Goal: Task Accomplishment & Management: Complete application form

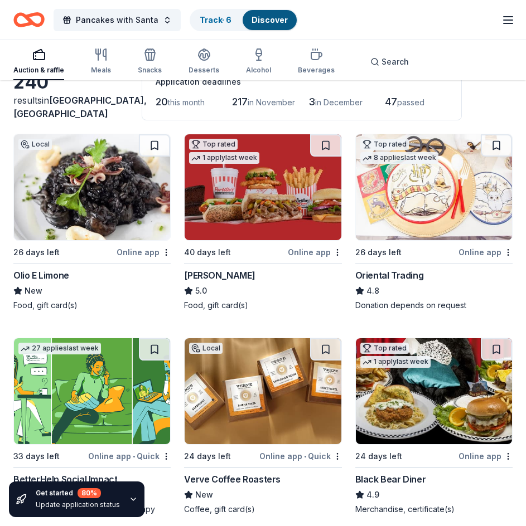
scroll to position [74, 0]
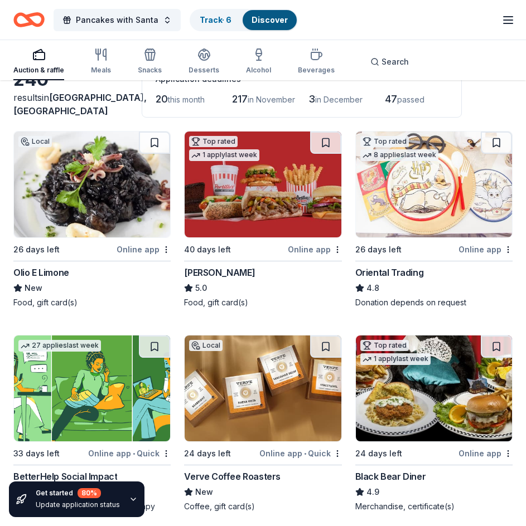
click at [396, 220] on img at bounding box center [434, 185] width 156 height 106
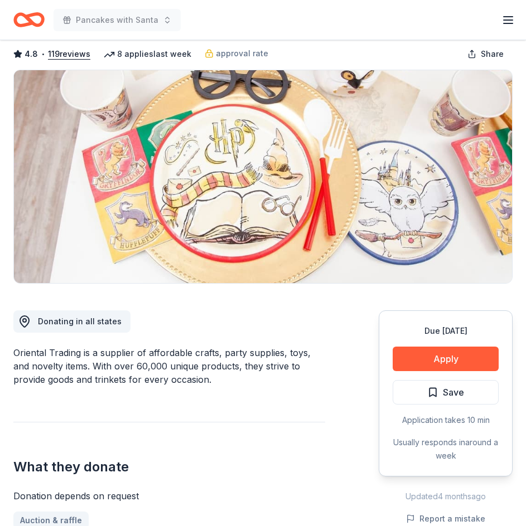
scroll to position [56, 0]
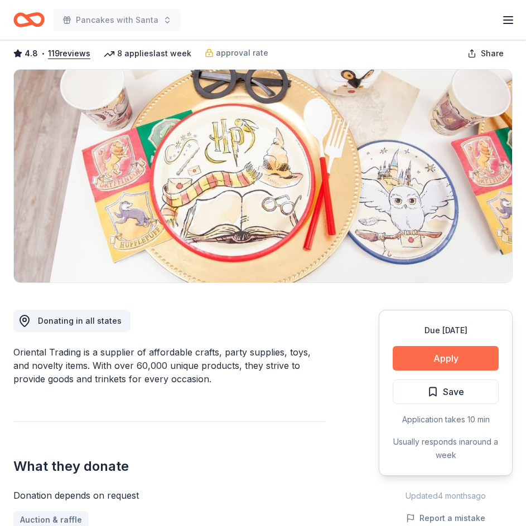
click at [449, 352] on button "Apply" at bounding box center [446, 358] width 106 height 25
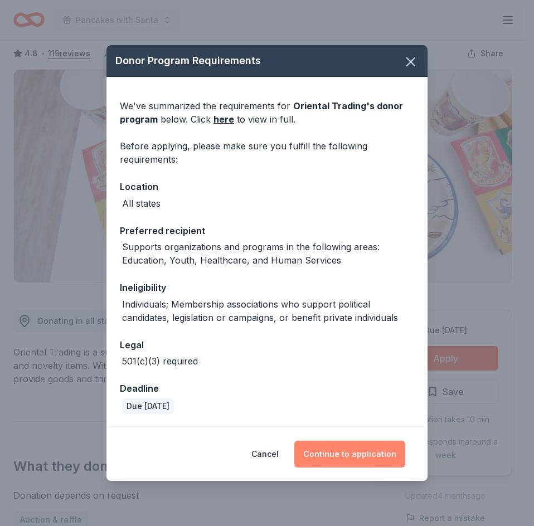
click at [370, 452] on button "Continue to application" at bounding box center [349, 454] width 111 height 27
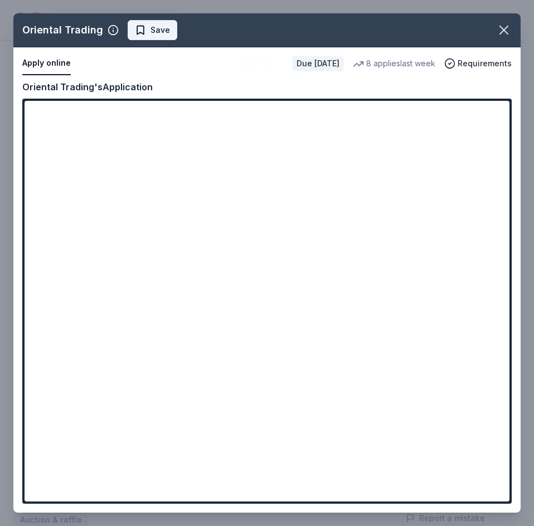
click at [166, 28] on button "Save" at bounding box center [153, 30] width 50 height 20
click at [503, 25] on icon "button" at bounding box center [504, 30] width 16 height 16
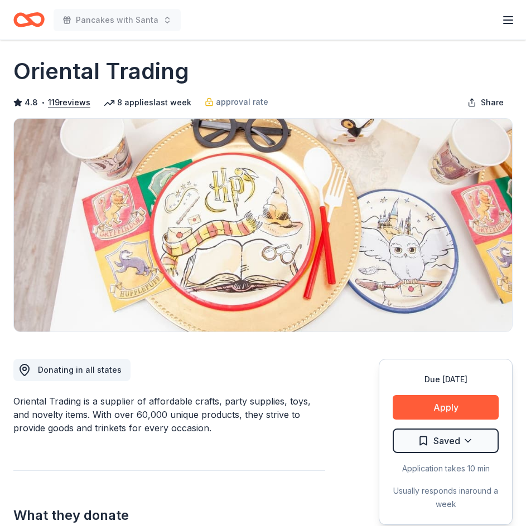
scroll to position [0, 0]
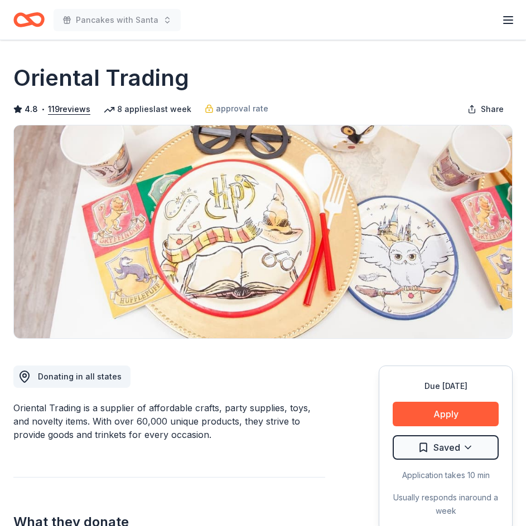
click at [28, 18] on icon "Home" at bounding box center [34, 19] width 17 height 11
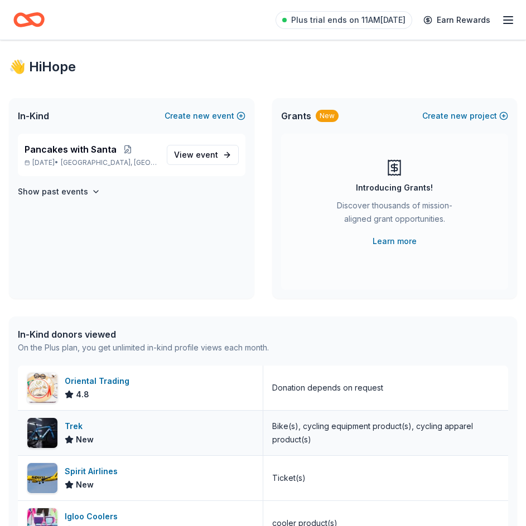
click at [68, 433] on div "Trek" at bounding box center [79, 426] width 29 height 13
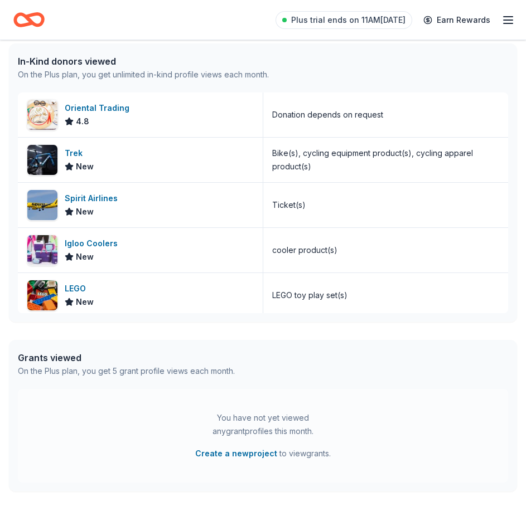
scroll to position [279, 0]
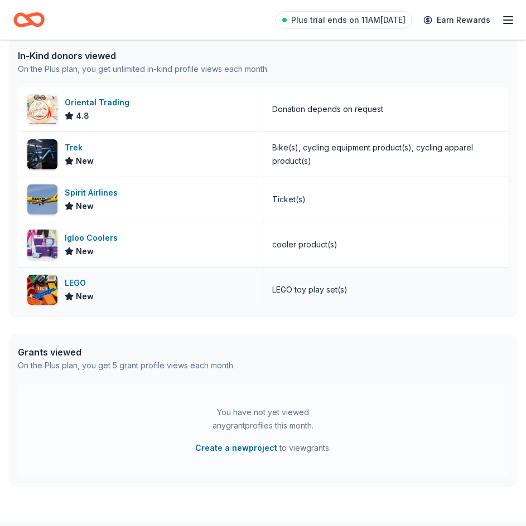
click at [81, 283] on div "LEGO" at bounding box center [79, 283] width 29 height 13
click at [109, 238] on div "Igloo Coolers" at bounding box center [93, 237] width 57 height 13
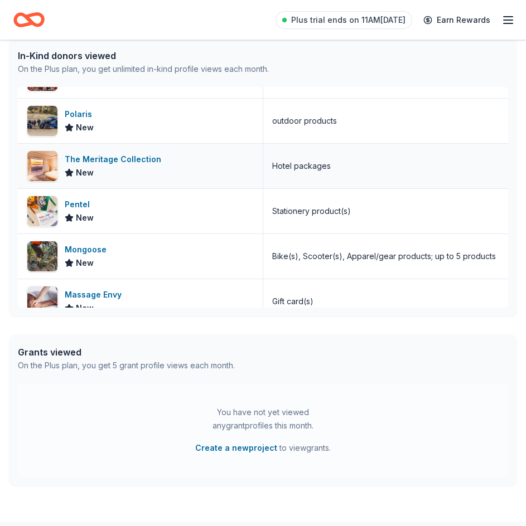
scroll to position [260, 0]
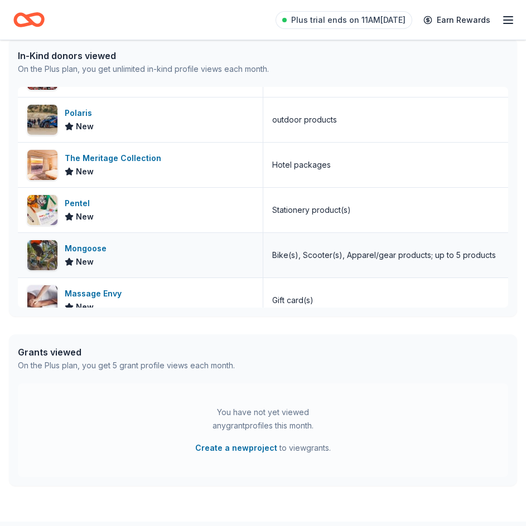
click at [120, 257] on div "Mongoose New" at bounding box center [140, 255] width 245 height 45
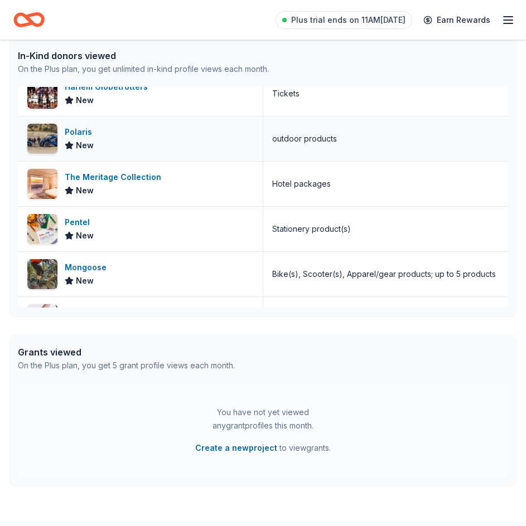
click at [105, 127] on div "Polaris New" at bounding box center [140, 139] width 245 height 45
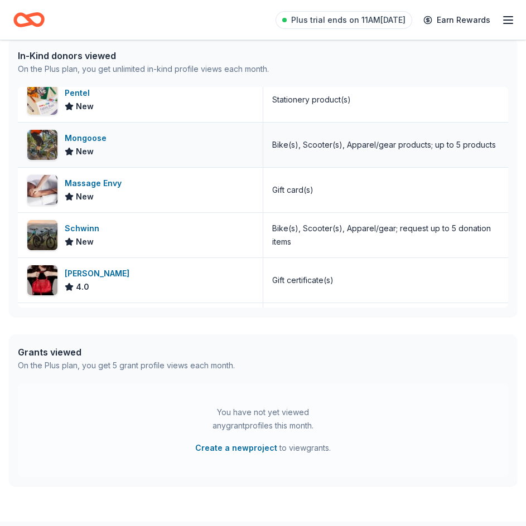
scroll to position [372, 0]
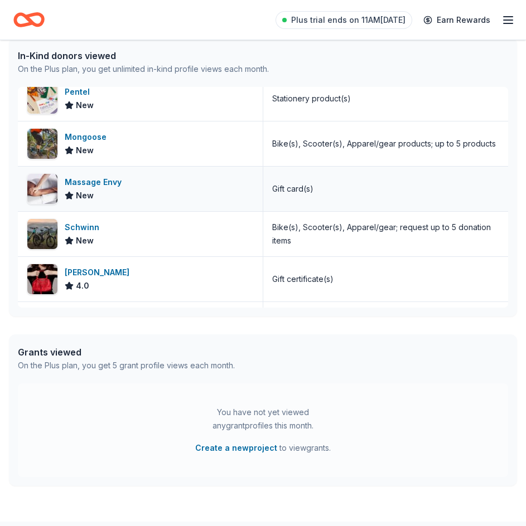
click at [85, 181] on div "Massage Envy" at bounding box center [95, 182] width 61 height 13
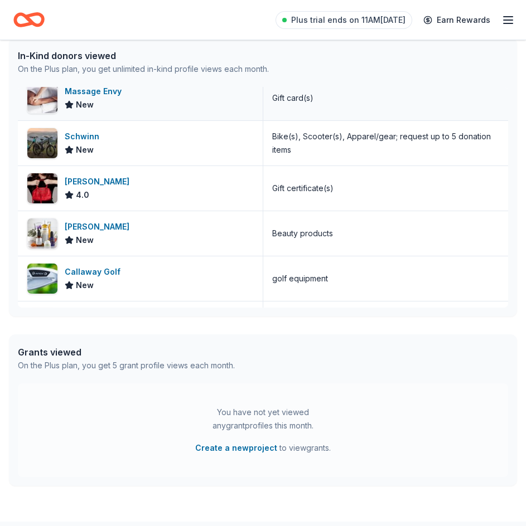
scroll to position [464, 0]
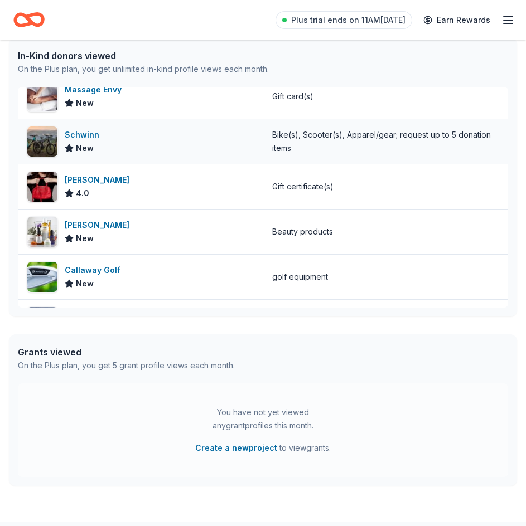
click at [74, 132] on div "Schwinn" at bounding box center [84, 134] width 39 height 13
click at [105, 175] on div "Jacki Easlick" at bounding box center [99, 179] width 69 height 13
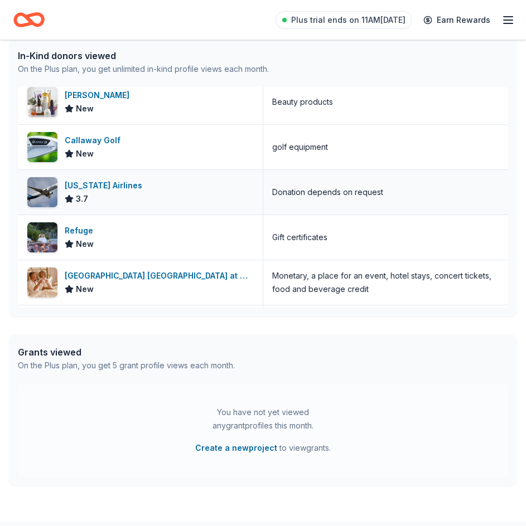
scroll to position [595, 0]
click at [101, 185] on div "Alaska Airlines" at bounding box center [106, 184] width 82 height 13
click at [85, 225] on div "Refuge" at bounding box center [81, 230] width 33 height 13
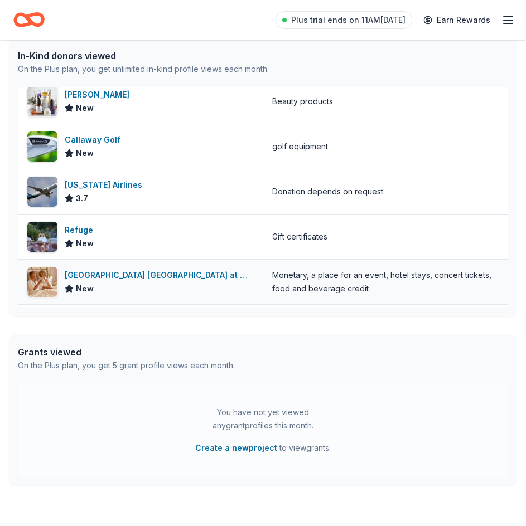
click at [149, 278] on div "Hard Rock Hotel & Casino Sacramento at Fire Mountain" at bounding box center [159, 275] width 189 height 13
click at [109, 138] on div "Callaway Golf" at bounding box center [95, 139] width 60 height 13
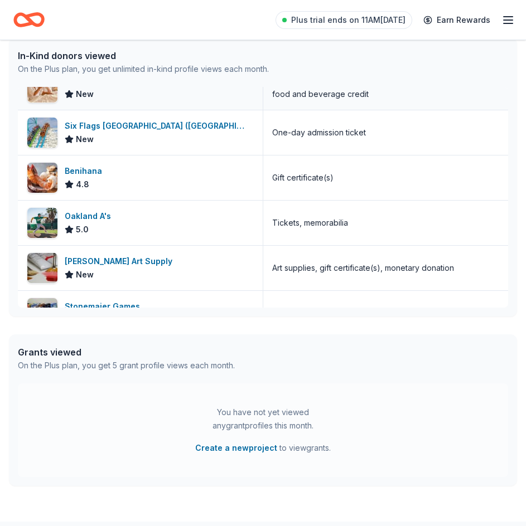
scroll to position [799, 0]
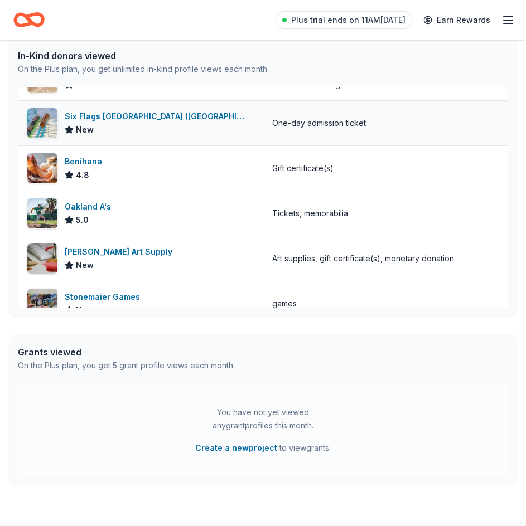
click at [127, 121] on div "Six Flags Magic Mountain (Valencia)" at bounding box center [159, 116] width 189 height 13
click at [85, 207] on div "Oakland A's" at bounding box center [90, 206] width 51 height 13
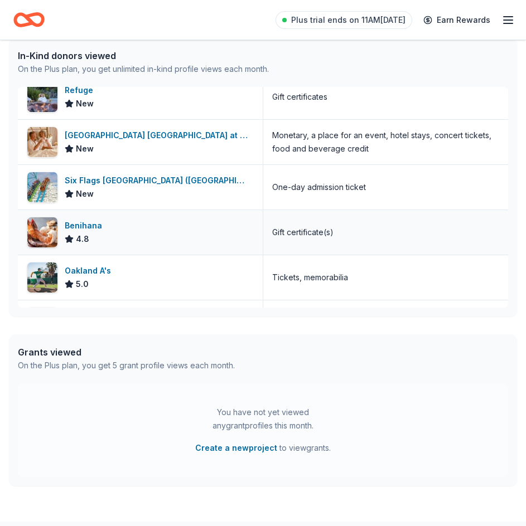
scroll to position [725, 0]
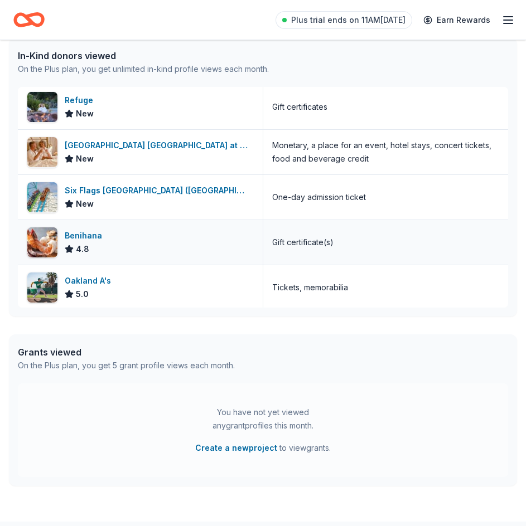
click at [95, 234] on div "Benihana" at bounding box center [86, 235] width 42 height 13
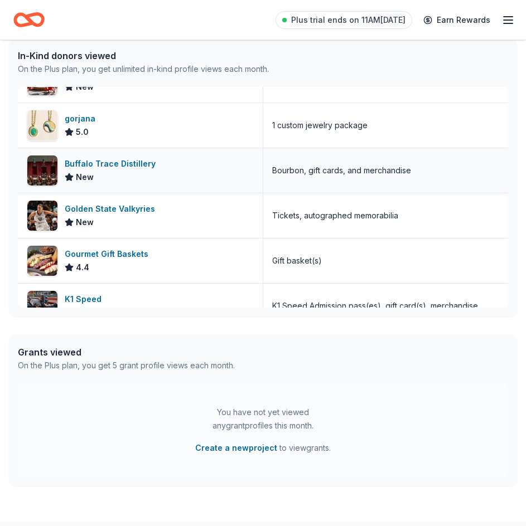
scroll to position [1133, 0]
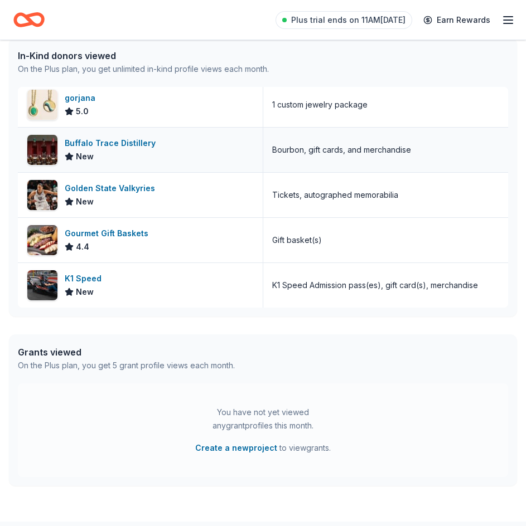
click at [103, 142] on div "Buffalo Trace Distillery" at bounding box center [112, 143] width 95 height 13
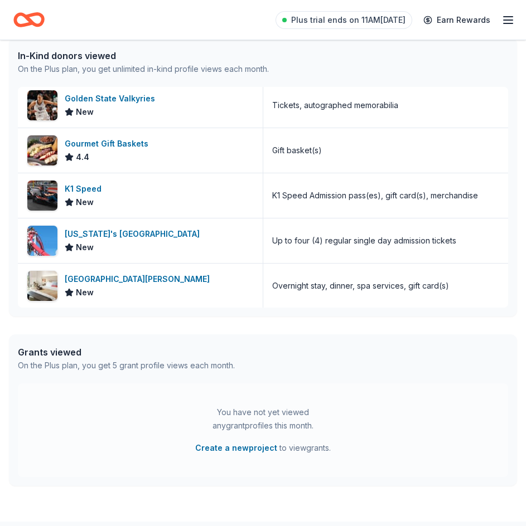
scroll to position [1227, 0]
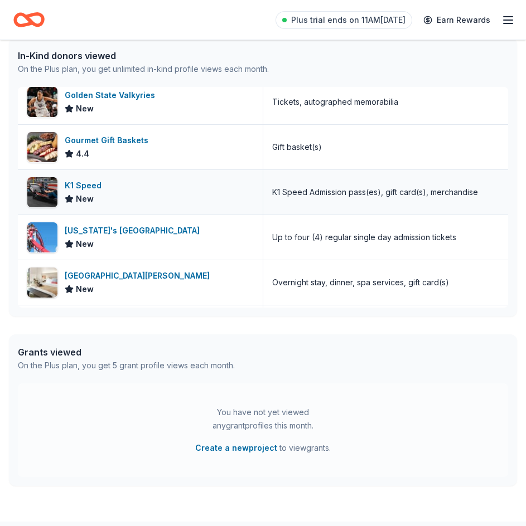
click at [84, 186] on div "K1 Speed" at bounding box center [85, 185] width 41 height 13
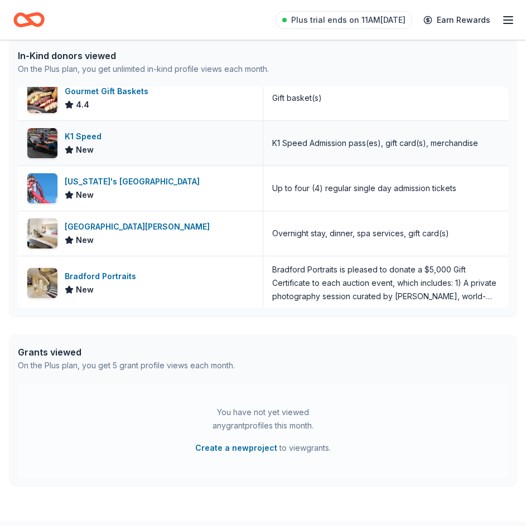
scroll to position [1320, 0]
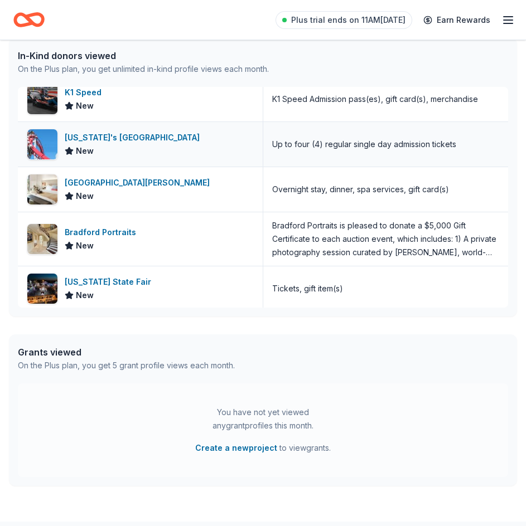
click at [136, 140] on div "California's Great America" at bounding box center [134, 137] width 139 height 13
click at [122, 229] on div "Bradford Portraits" at bounding box center [103, 232] width 76 height 13
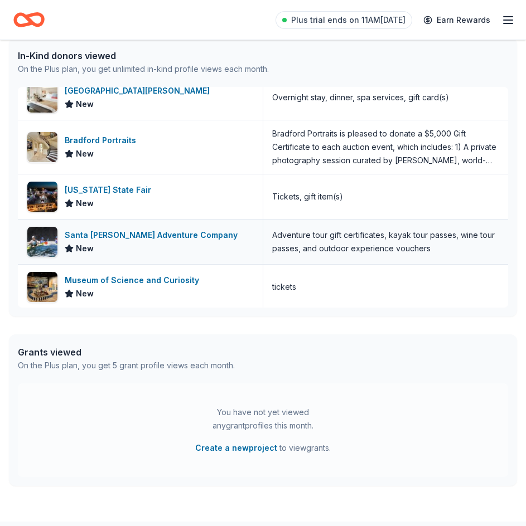
scroll to position [1468, 0]
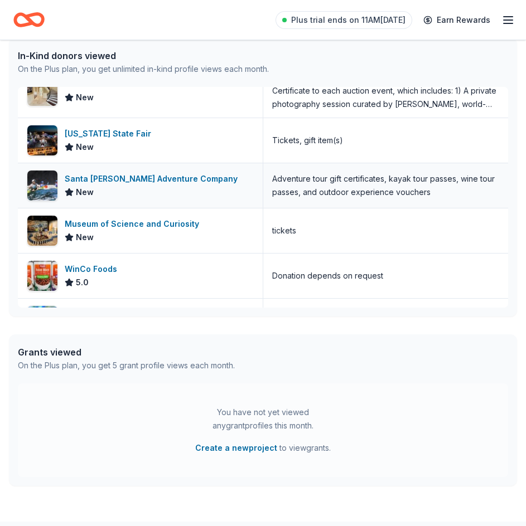
click at [169, 176] on div "Santa Barbara Adventure Company" at bounding box center [153, 178] width 177 height 13
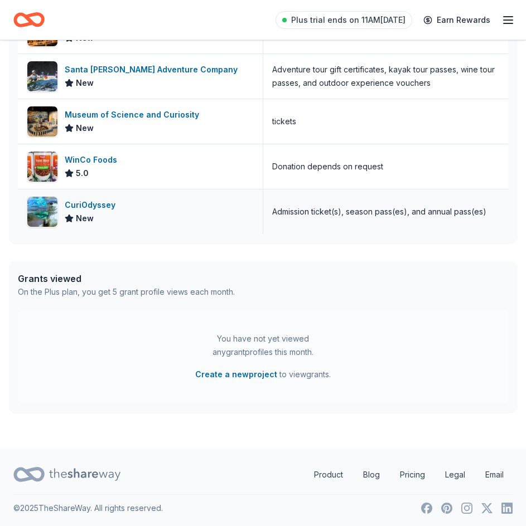
scroll to position [353, 0]
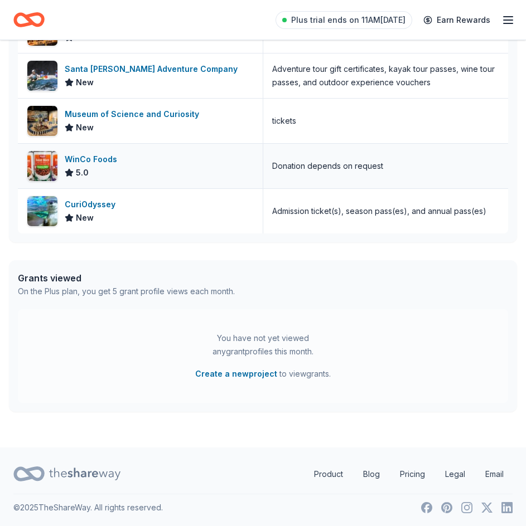
click at [107, 156] on div "WinCo Foods" at bounding box center [93, 159] width 57 height 13
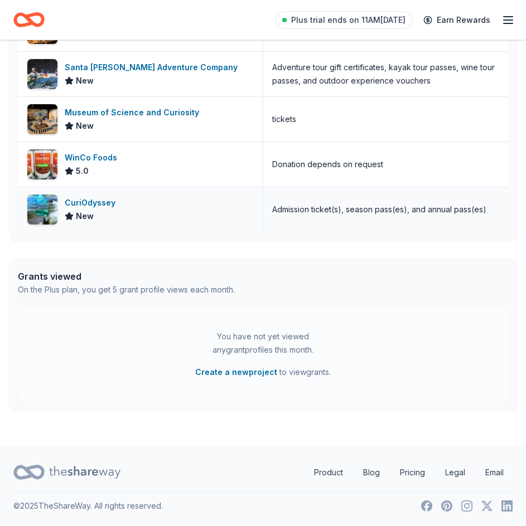
click at [87, 206] on div "CuriOdyssey" at bounding box center [92, 202] width 55 height 13
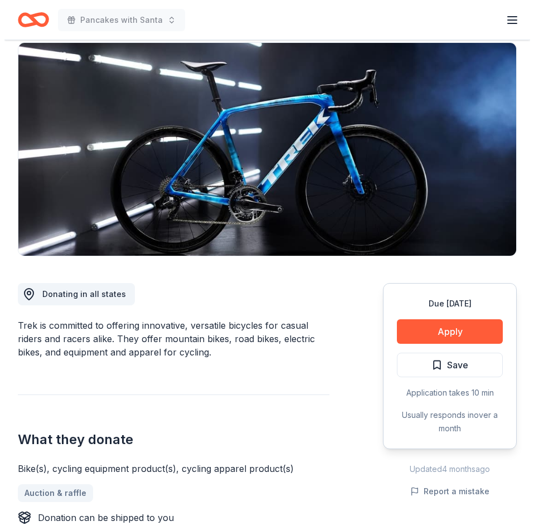
scroll to position [93, 0]
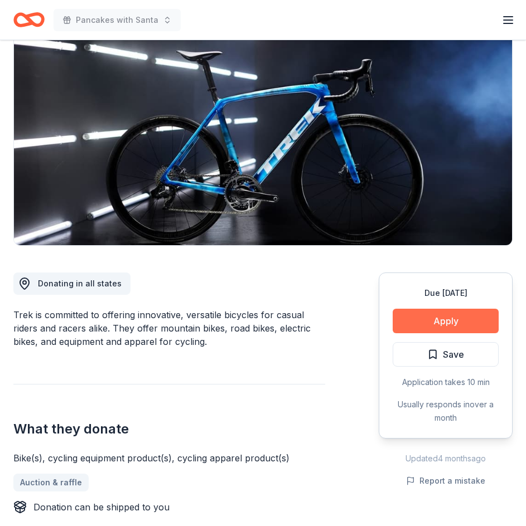
click at [435, 323] on button "Apply" at bounding box center [446, 321] width 106 height 25
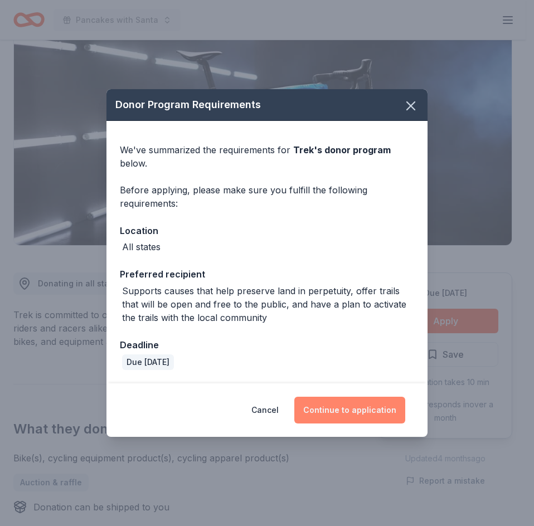
click at [374, 409] on button "Continue to application" at bounding box center [349, 410] width 111 height 27
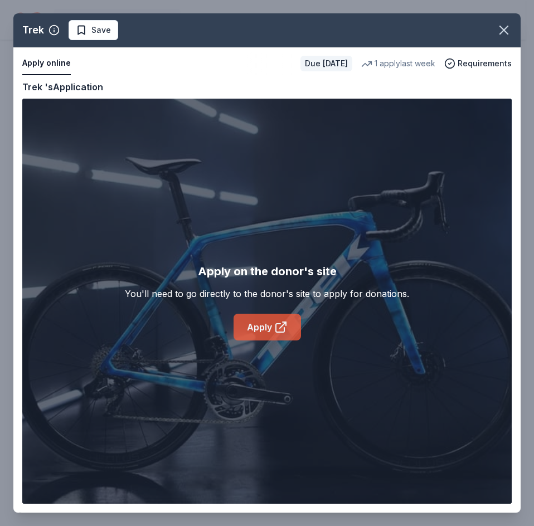
click at [270, 328] on link "Apply" at bounding box center [267, 327] width 67 height 27
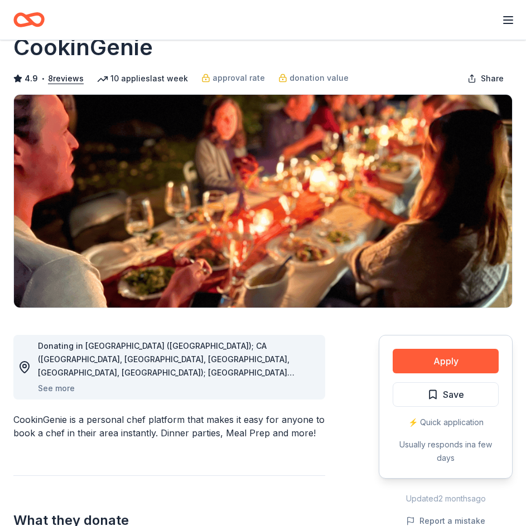
scroll to position [37, 0]
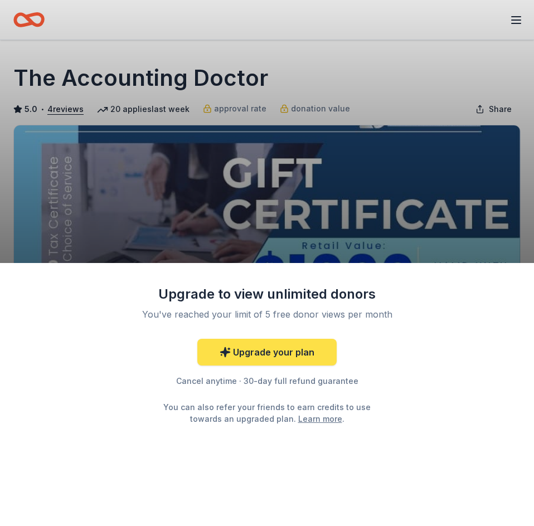
click at [295, 355] on link "Upgrade your plan" at bounding box center [266, 352] width 139 height 27
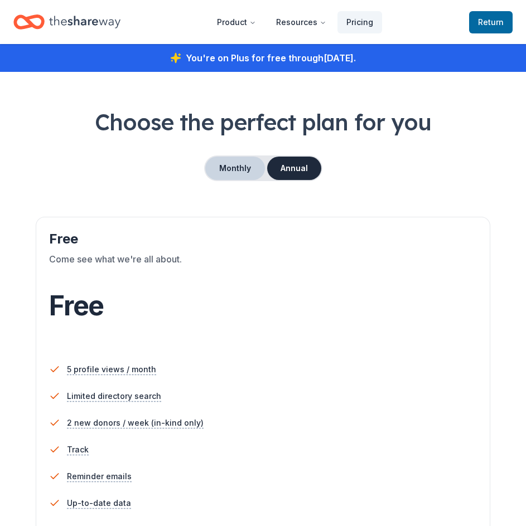
click at [229, 163] on button "Monthly" at bounding box center [235, 168] width 60 height 23
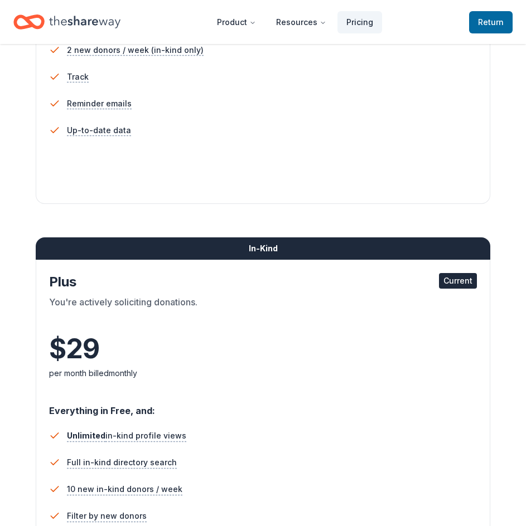
scroll to position [372, 0]
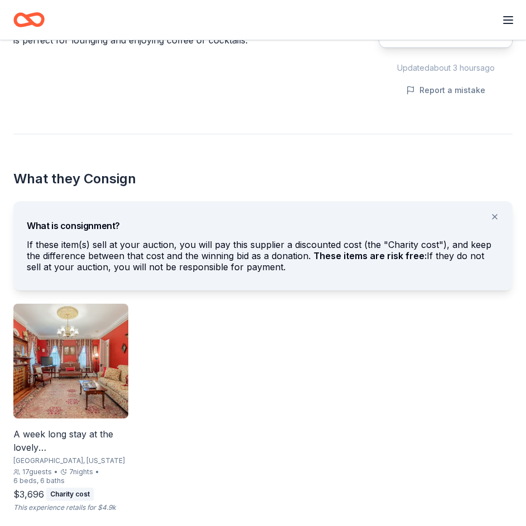
scroll to position [464, 0]
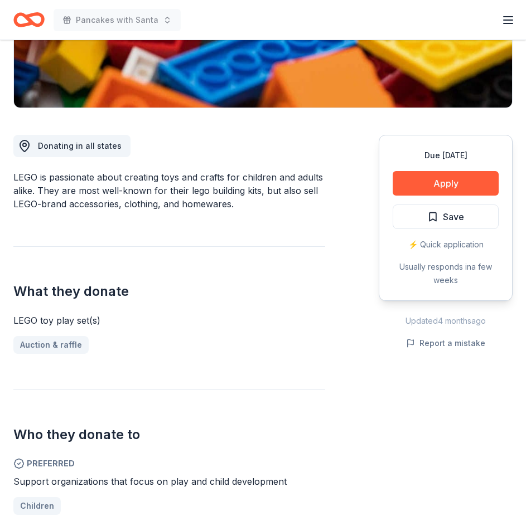
scroll to position [223, 0]
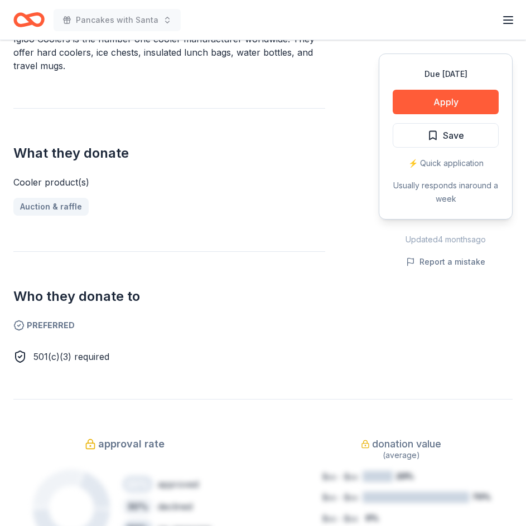
scroll to position [353, 0]
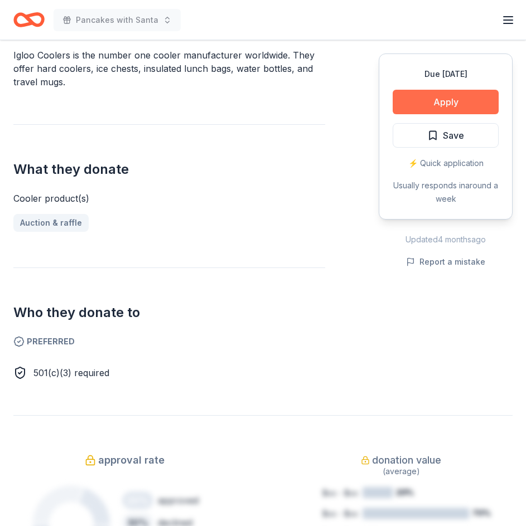
click at [465, 100] on button "Apply" at bounding box center [446, 102] width 106 height 25
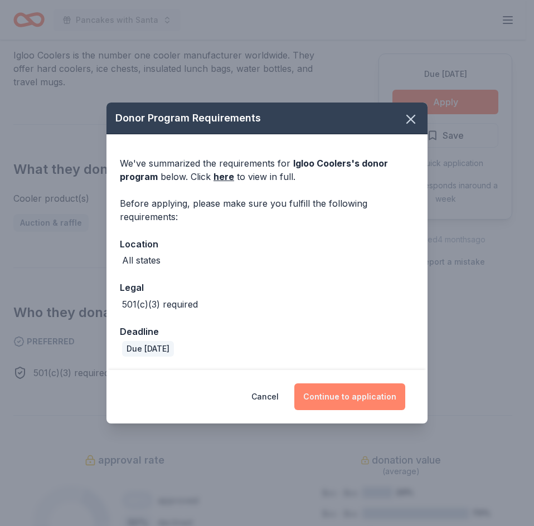
click at [337, 398] on button "Continue to application" at bounding box center [349, 397] width 111 height 27
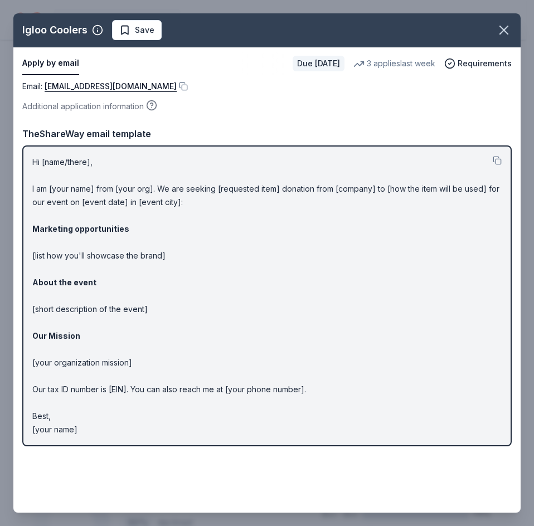
click at [57, 161] on p "Hi [name/there], I am [your name] from [your org]. We are seeking [requested it…" at bounding box center [266, 296] width 469 height 281
click at [134, 81] on link "[EMAIL_ADDRESS][DOMAIN_NAME]" at bounding box center [111, 86] width 132 height 13
click at [177, 85] on button at bounding box center [182, 86] width 11 height 9
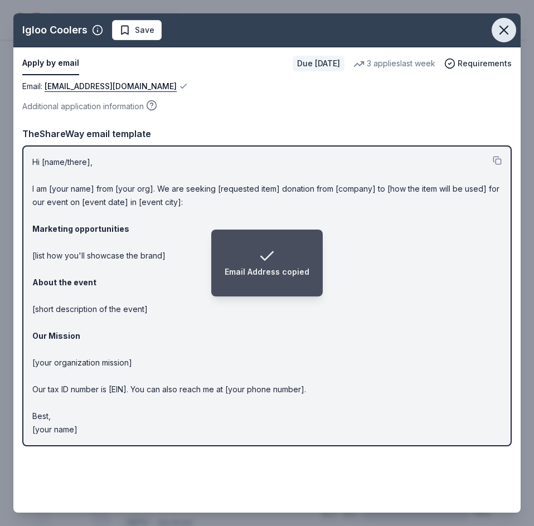
click at [506, 28] on icon "button" at bounding box center [504, 30] width 8 height 8
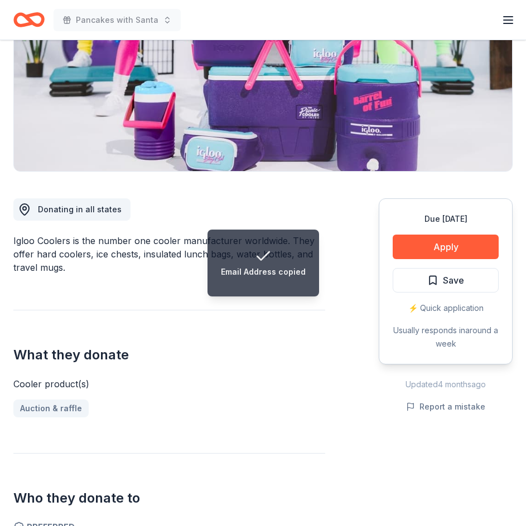
scroll to position [56, 0]
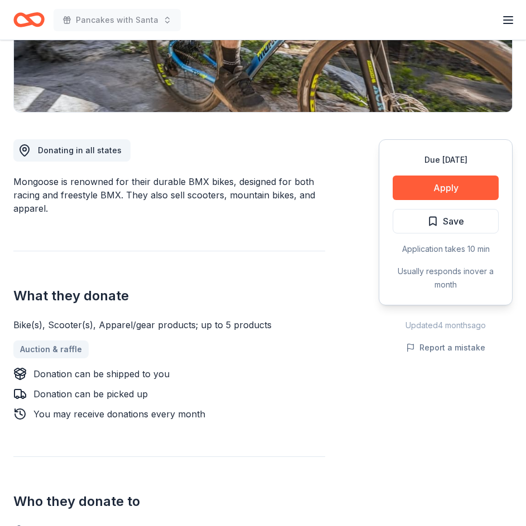
scroll to position [186, 0]
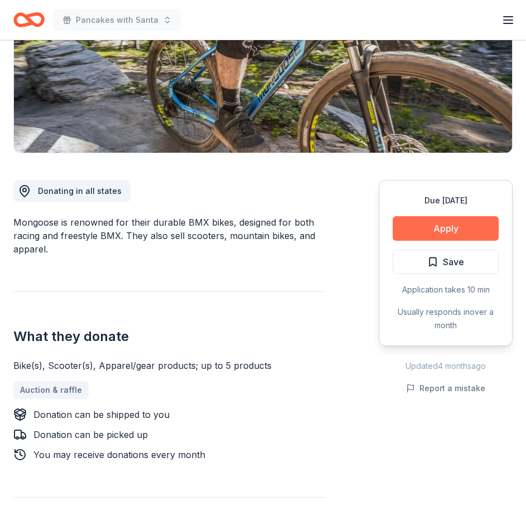
click at [472, 221] on button "Apply" at bounding box center [446, 228] width 106 height 25
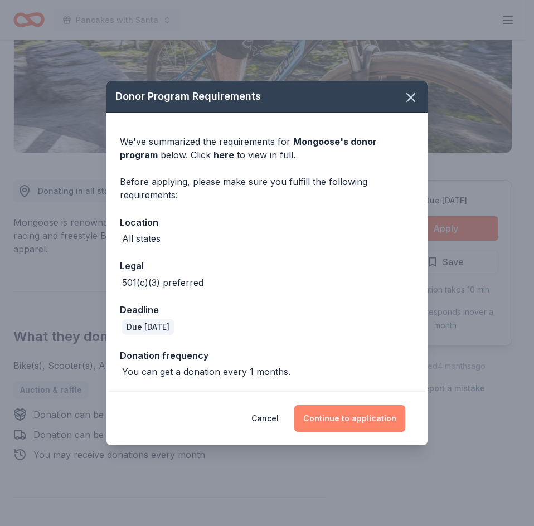
click at [365, 418] on button "Continue to application" at bounding box center [349, 418] width 111 height 27
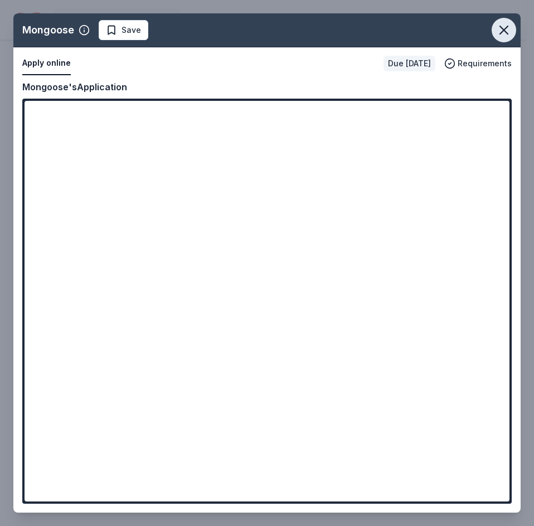
click at [505, 32] on icon "button" at bounding box center [504, 30] width 16 height 16
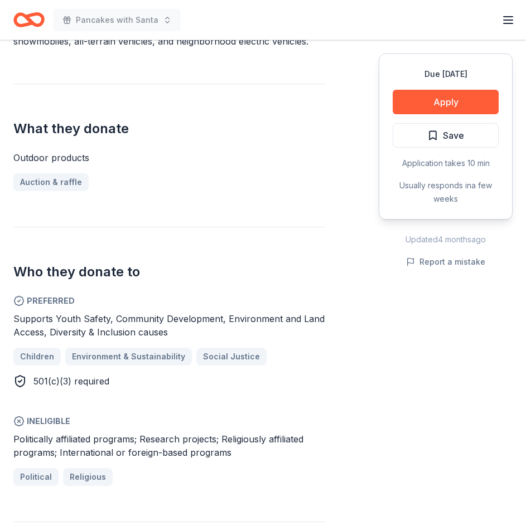
scroll to position [372, 0]
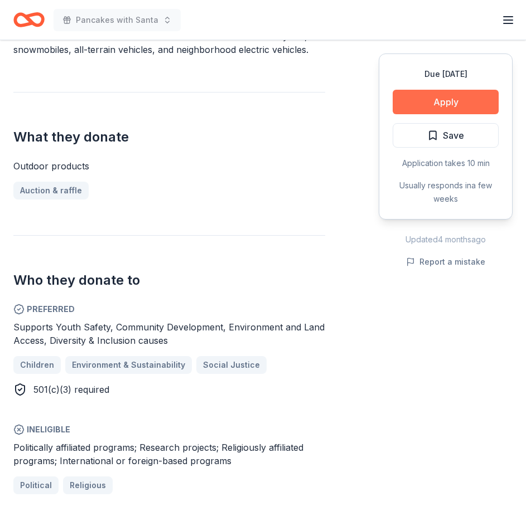
click at [435, 96] on button "Apply" at bounding box center [446, 102] width 106 height 25
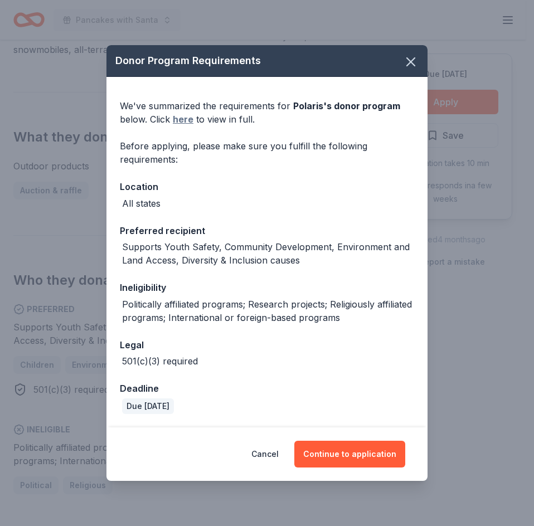
click at [182, 117] on link "here" at bounding box center [183, 119] width 21 height 13
click at [409, 56] on icon "button" at bounding box center [411, 62] width 16 height 16
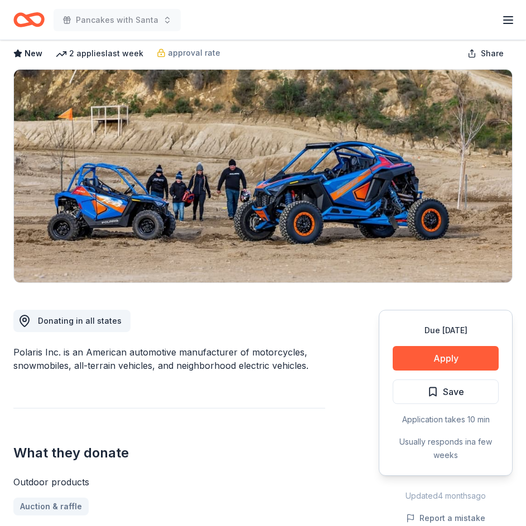
scroll to position [0, 0]
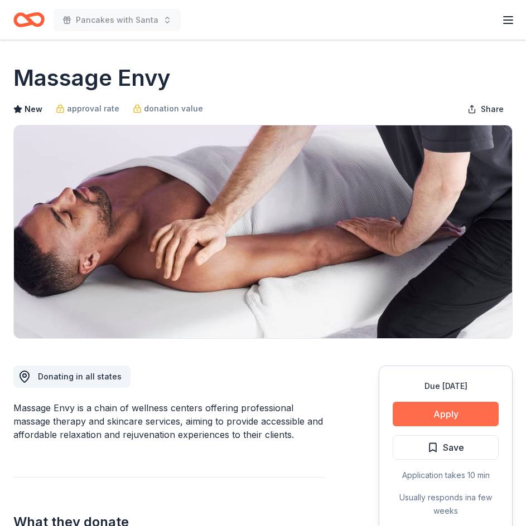
click at [463, 414] on button "Apply" at bounding box center [446, 414] width 106 height 25
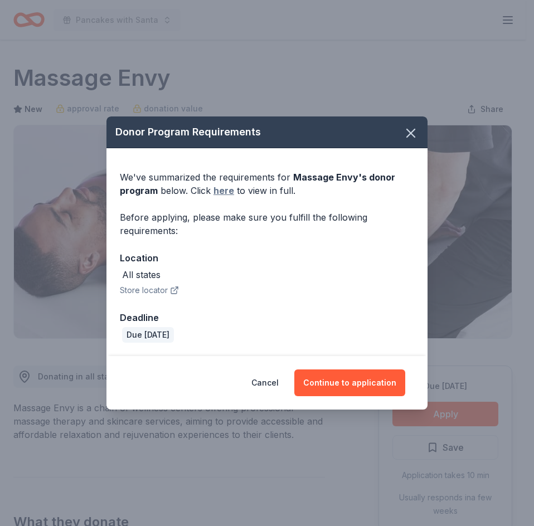
click at [220, 189] on link "here" at bounding box center [224, 190] width 21 height 13
click at [154, 289] on button "Store locator" at bounding box center [149, 290] width 59 height 13
click at [410, 128] on icon "button" at bounding box center [411, 133] width 16 height 16
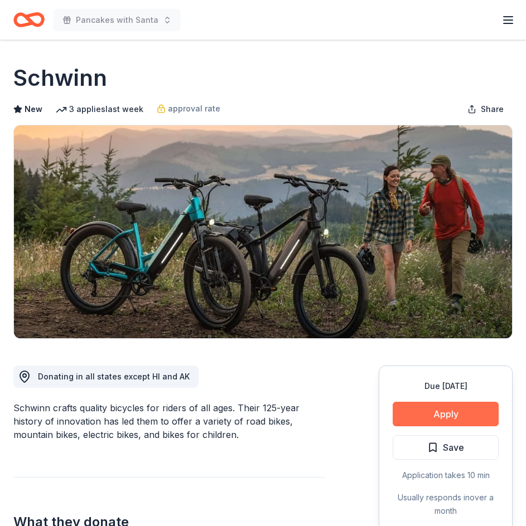
click at [420, 406] on button "Apply" at bounding box center [446, 414] width 106 height 25
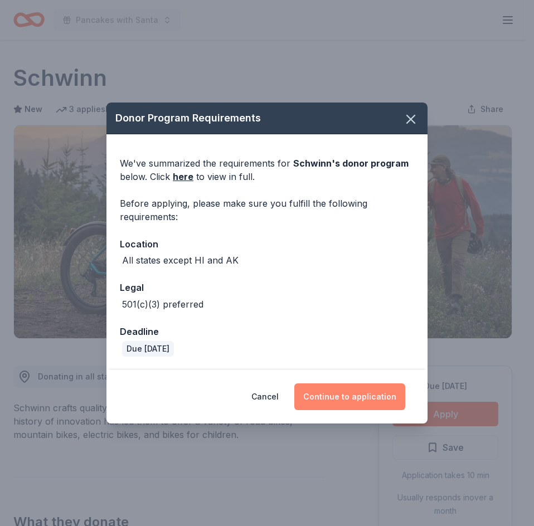
click at [366, 397] on button "Continue to application" at bounding box center [349, 397] width 111 height 27
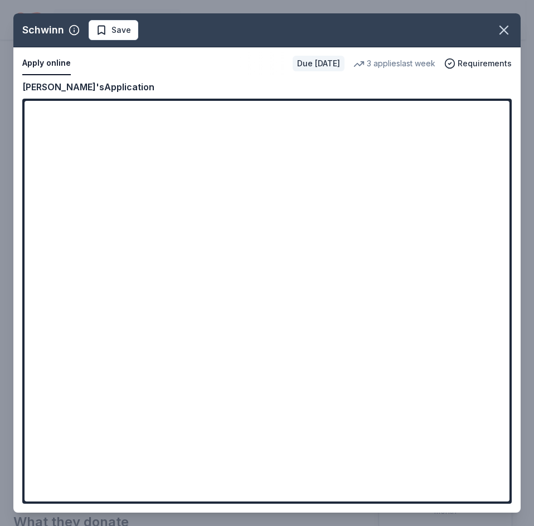
click at [376, 61] on div "3 applies last week" at bounding box center [394, 63] width 82 height 13
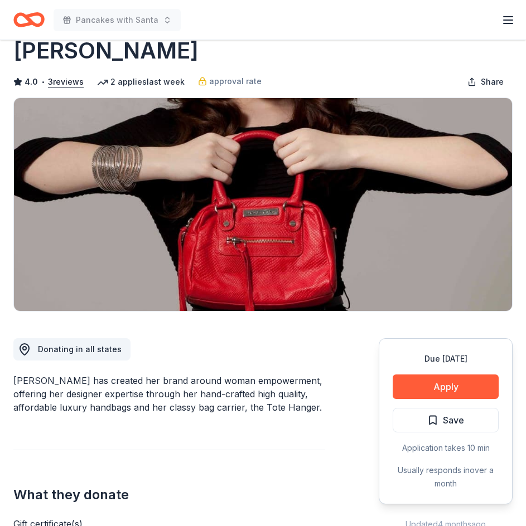
scroll to position [18, 0]
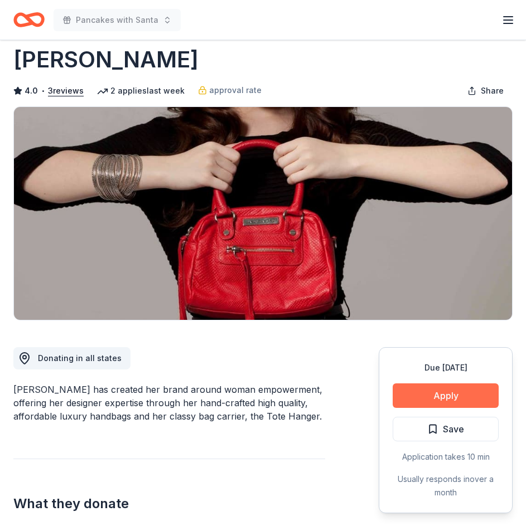
click at [435, 393] on button "Apply" at bounding box center [446, 396] width 106 height 25
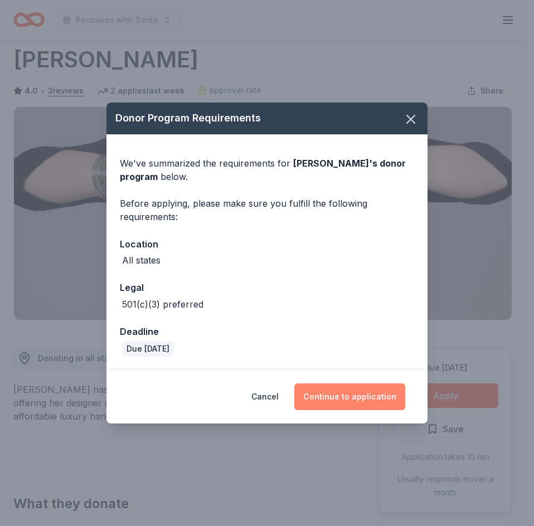
click at [364, 404] on button "Continue to application" at bounding box center [349, 397] width 111 height 27
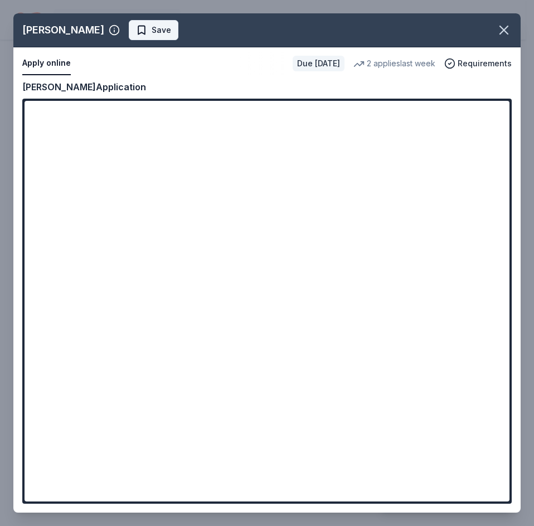
click at [136, 24] on span "Save" at bounding box center [153, 29] width 35 height 13
click at [507, 27] on icon "button" at bounding box center [504, 30] width 8 height 8
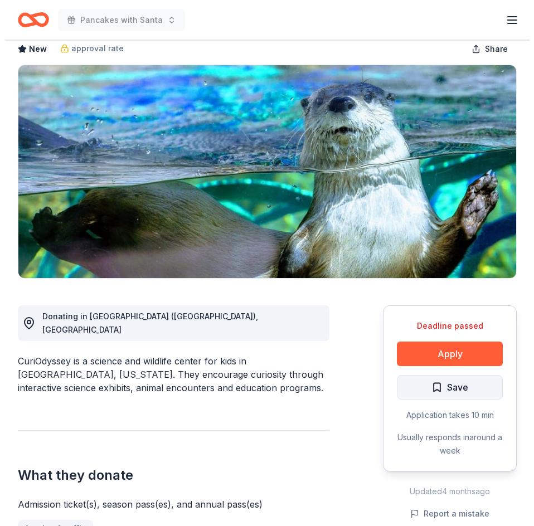
scroll to position [56, 0]
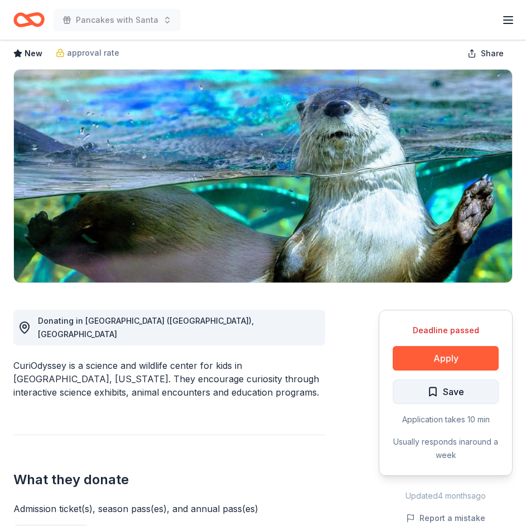
click at [448, 389] on span "Save" at bounding box center [453, 392] width 21 height 14
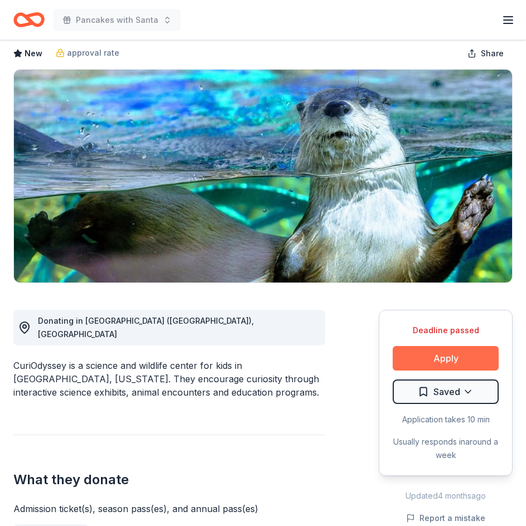
click at [433, 356] on button "Apply" at bounding box center [446, 358] width 106 height 25
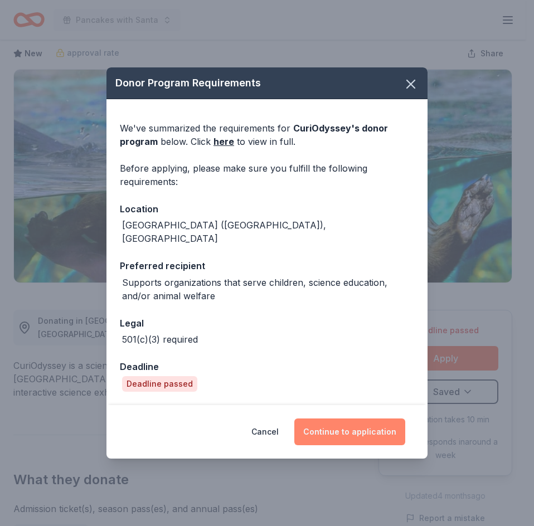
click at [346, 423] on button "Continue to application" at bounding box center [349, 432] width 111 height 27
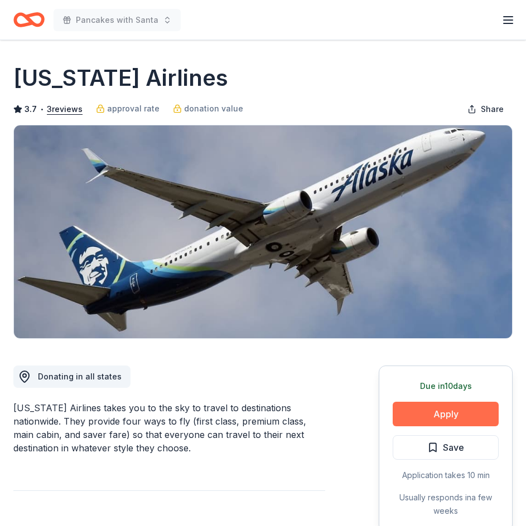
click at [463, 421] on button "Apply" at bounding box center [446, 414] width 106 height 25
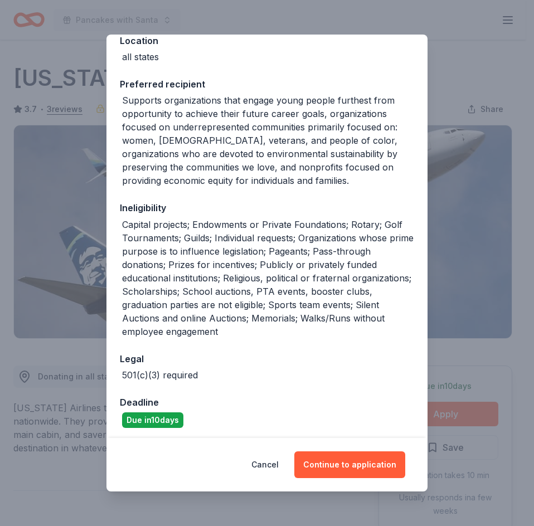
scroll to position [138, 0]
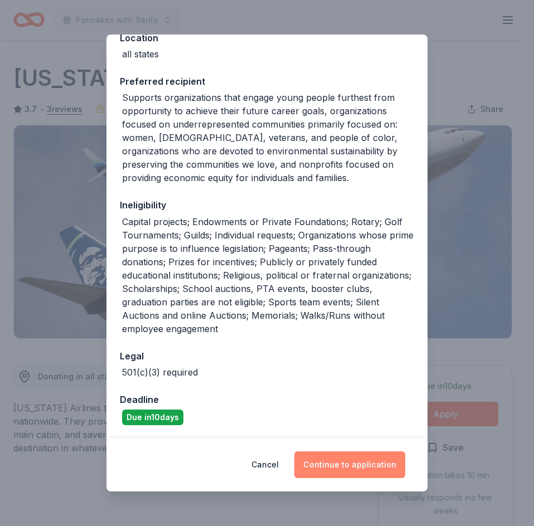
click at [333, 463] on button "Continue to application" at bounding box center [349, 465] width 111 height 27
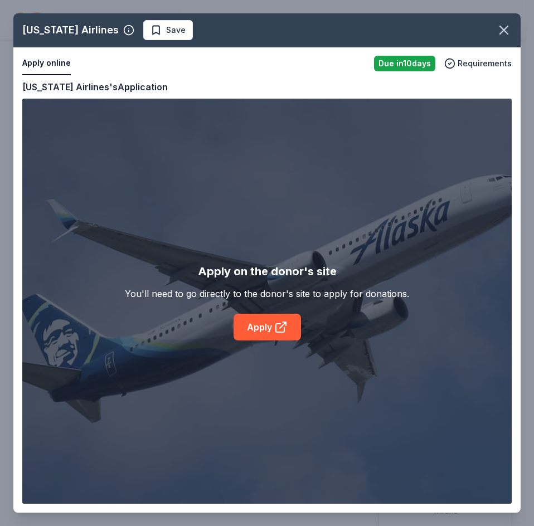
click at [282, 341] on div "Apply on the donor's site You'll need to go directly to the donor's site to app…" at bounding box center [267, 301] width 490 height 405
click at [256, 329] on link "Apply" at bounding box center [267, 327] width 67 height 27
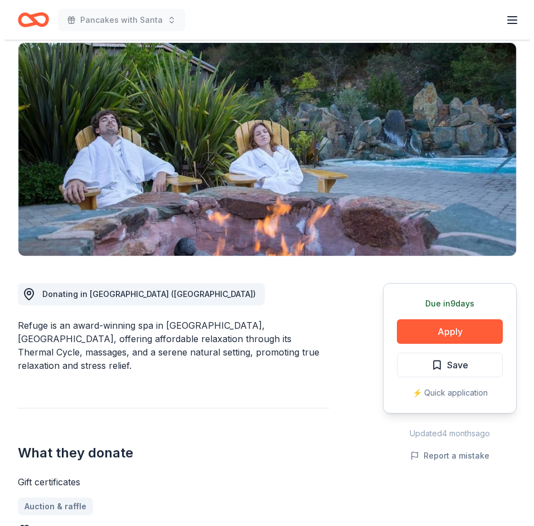
scroll to position [74, 0]
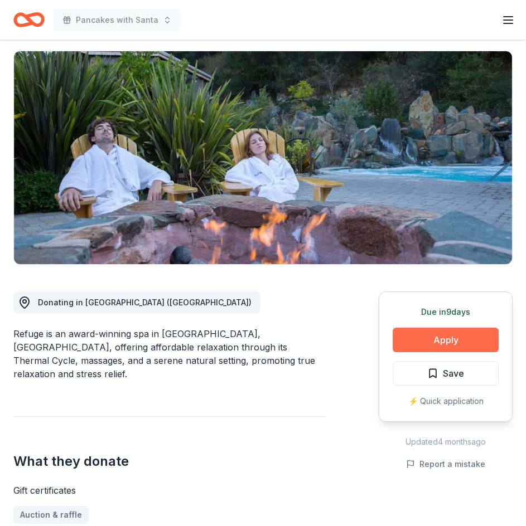
click at [453, 333] on button "Apply" at bounding box center [446, 340] width 106 height 25
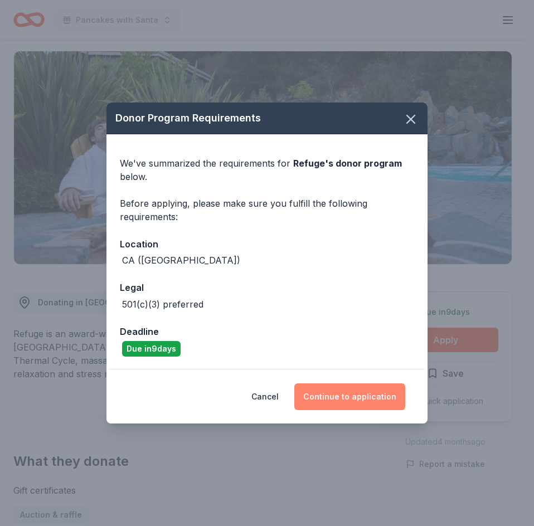
click at [352, 399] on button "Continue to application" at bounding box center [349, 397] width 111 height 27
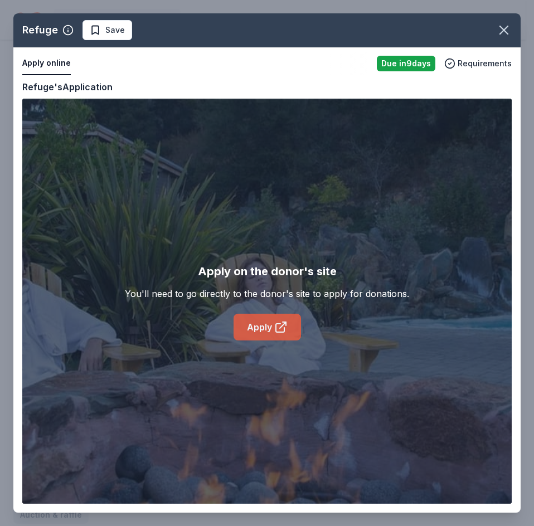
click at [259, 326] on link "Apply" at bounding box center [267, 327] width 67 height 27
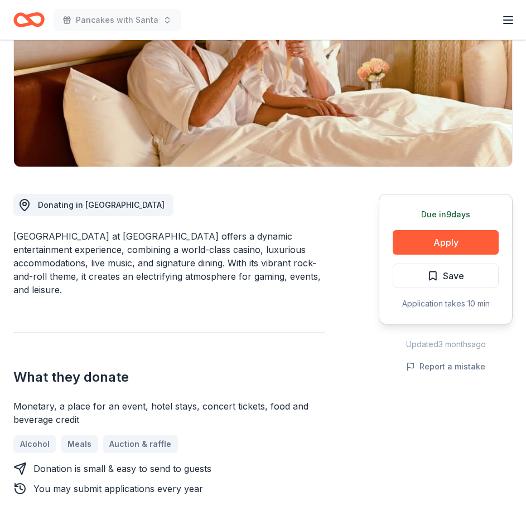
scroll to position [205, 0]
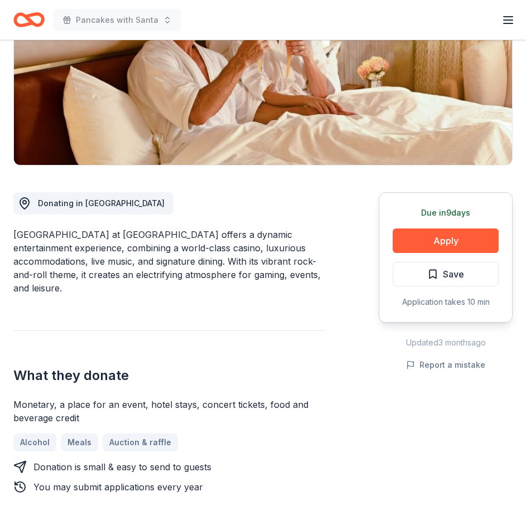
drag, startPoint x: 13, startPoint y: 233, endPoint x: 101, endPoint y: 235, distance: 87.5
click at [101, 235] on div "Hard Rock Hotel & Casino Sacramento at Fire Mountain offers a dynamic entertain…" at bounding box center [169, 261] width 312 height 67
drag, startPoint x: 243, startPoint y: 232, endPoint x: 16, endPoint y: 229, distance: 226.9
click at [16, 229] on div "Hard Rock Hotel & Casino Sacramento at Fire Mountain offers a dynamic entertain…" at bounding box center [169, 261] width 312 height 67
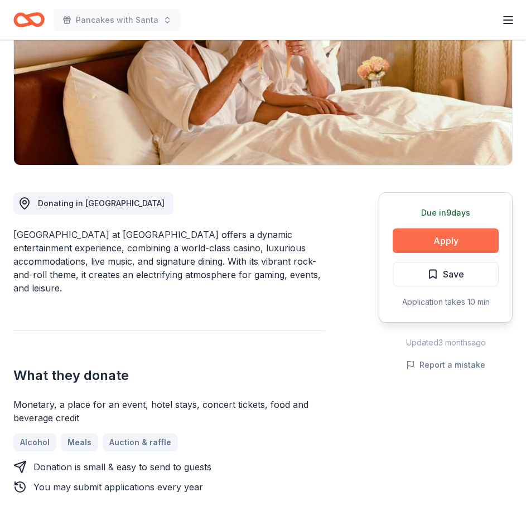
click at [440, 235] on button "Apply" at bounding box center [446, 241] width 106 height 25
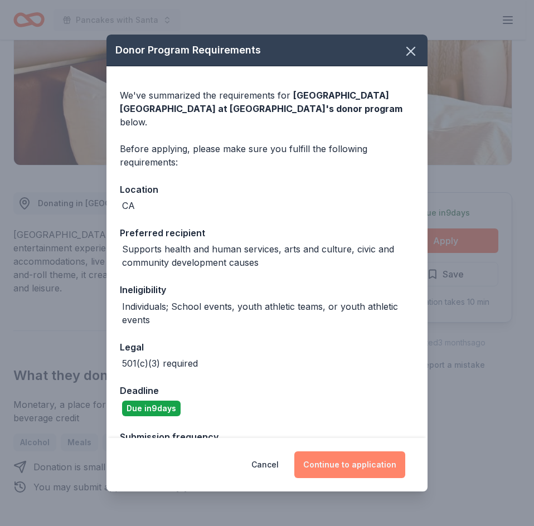
click at [368, 464] on button "Continue to application" at bounding box center [349, 465] width 111 height 27
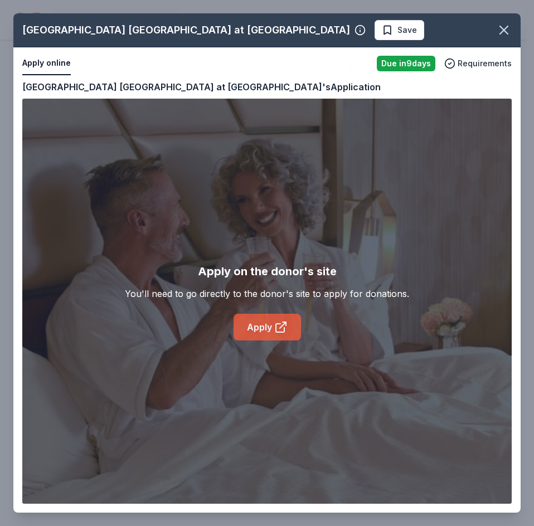
click at [259, 337] on link "Apply" at bounding box center [267, 327] width 67 height 27
click at [498, 31] on icon "button" at bounding box center [504, 30] width 16 height 16
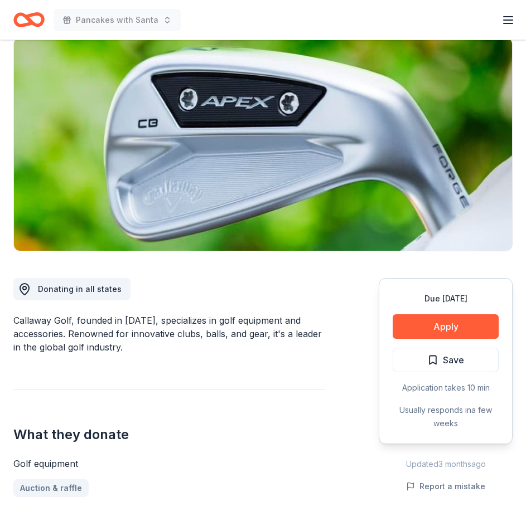
scroll to position [93, 0]
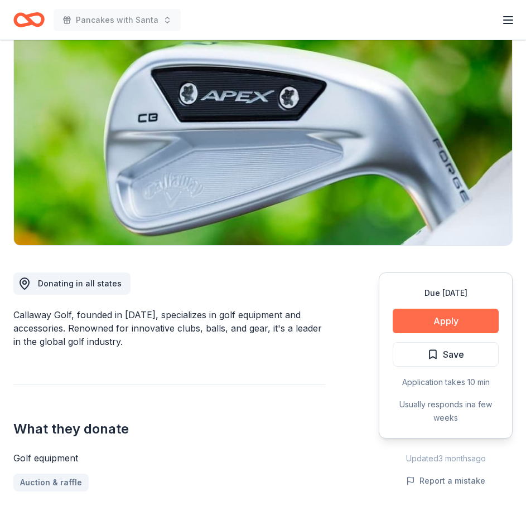
click at [473, 315] on button "Apply" at bounding box center [446, 321] width 106 height 25
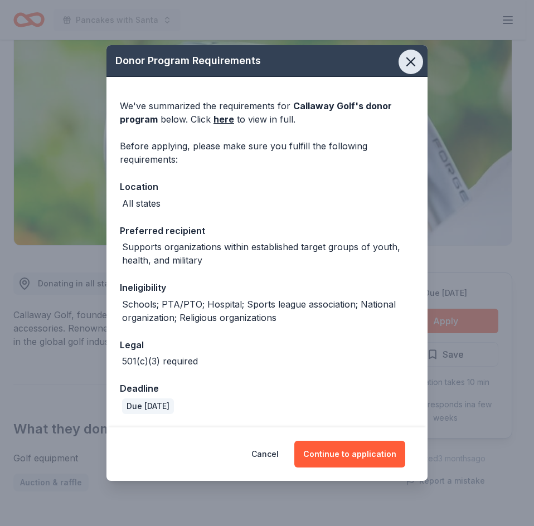
click at [410, 62] on icon "button" at bounding box center [411, 62] width 8 height 8
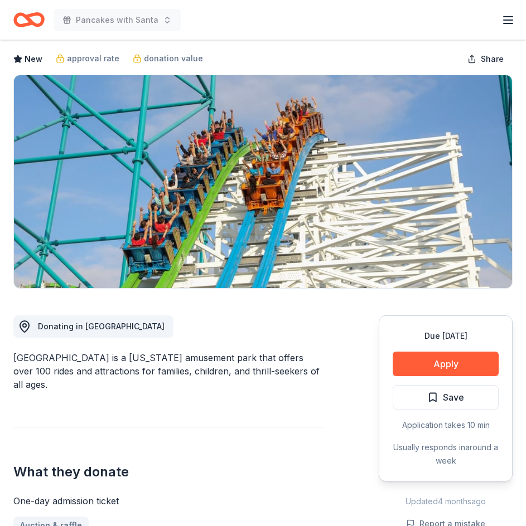
scroll to position [93, 0]
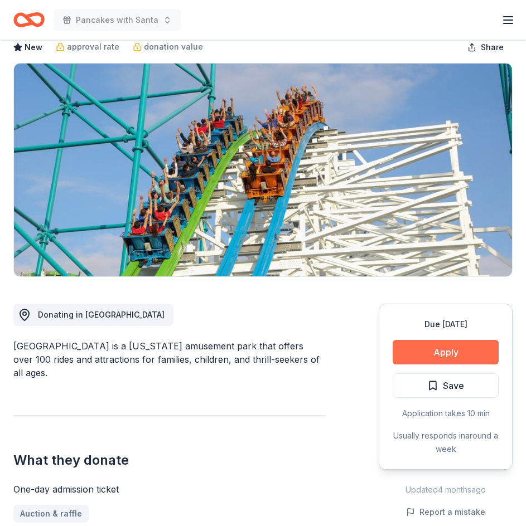
click at [461, 340] on button "Apply" at bounding box center [446, 352] width 106 height 25
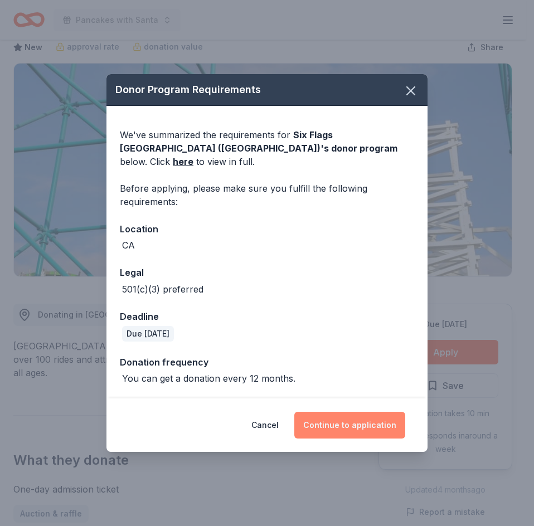
click at [370, 414] on button "Continue to application" at bounding box center [349, 425] width 111 height 27
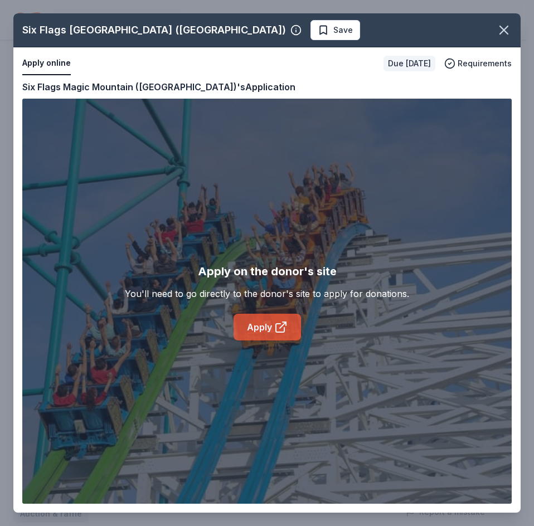
click at [287, 332] on icon at bounding box center [280, 327] width 13 height 13
click at [509, 30] on icon "button" at bounding box center [504, 30] width 16 height 16
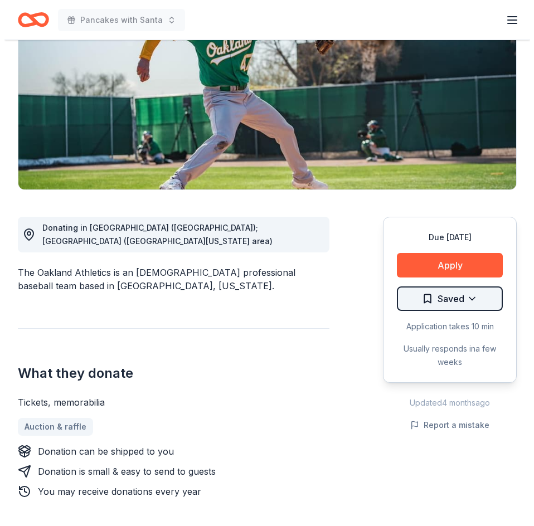
scroll to position [112, 0]
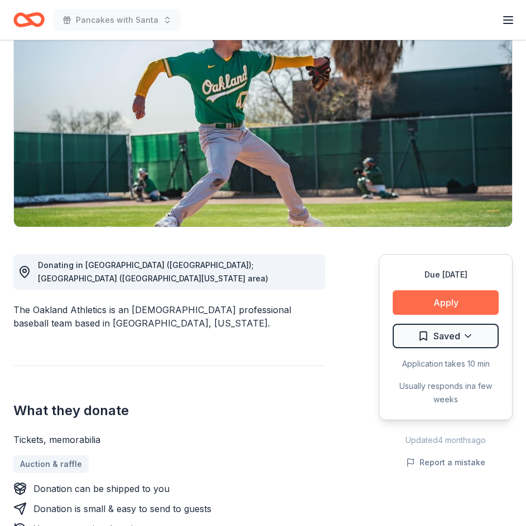
click at [460, 294] on button "Apply" at bounding box center [446, 302] width 106 height 25
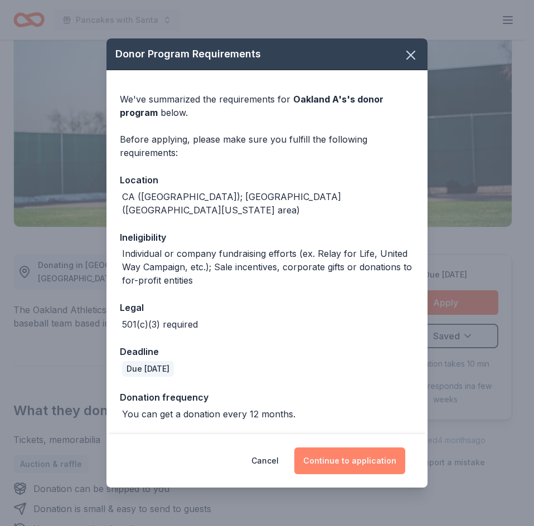
click at [353, 454] on button "Continue to application" at bounding box center [349, 461] width 111 height 27
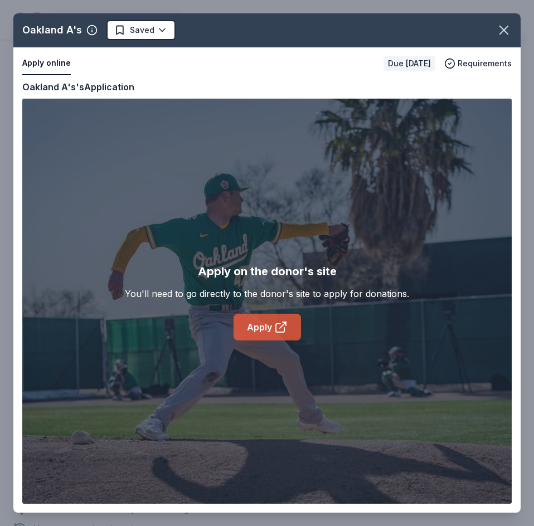
click at [275, 327] on icon at bounding box center [280, 327] width 13 height 13
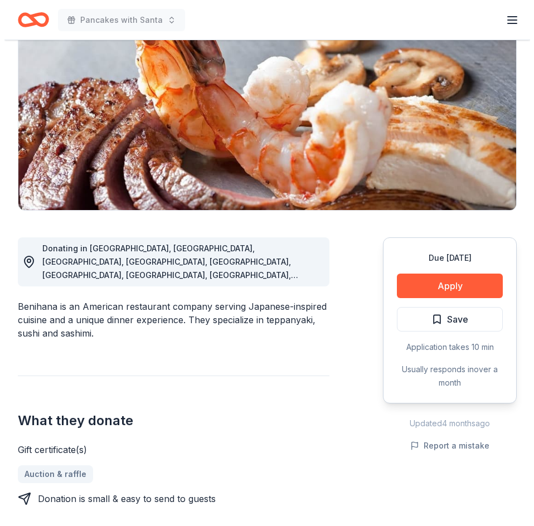
scroll to position [186, 0]
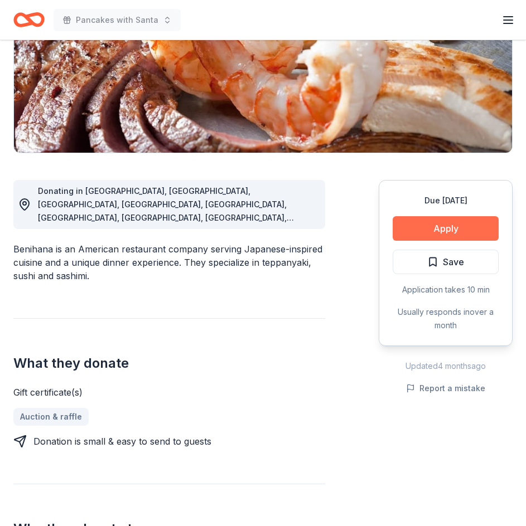
click at [432, 227] on button "Apply" at bounding box center [446, 228] width 106 height 25
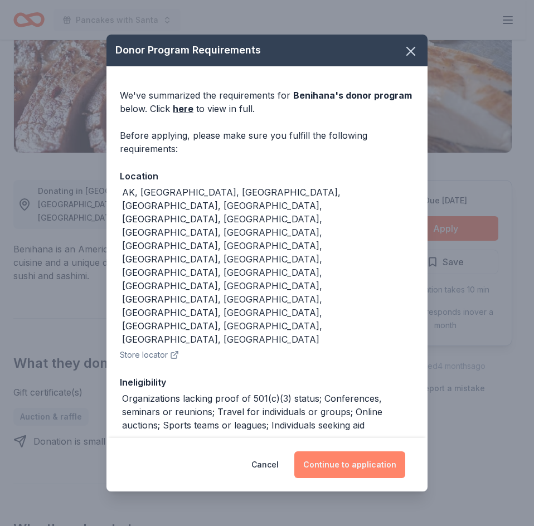
click at [348, 452] on button "Continue to application" at bounding box center [349, 465] width 111 height 27
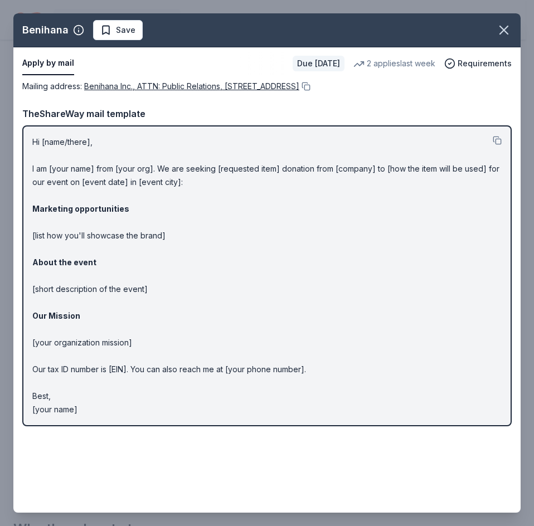
click at [89, 177] on p "Hi [name/there], I am [your name] from [your org]. We are seeking [requested it…" at bounding box center [266, 275] width 469 height 281
click at [64, 134] on div "Hi [name/there], I am [your name] from [your org]. We are seeking [requested it…" at bounding box center [267, 275] width 490 height 301
click at [113, 25] on span "Save" at bounding box center [117, 29] width 35 height 13
click at [168, 167] on p "Hi [name/there], I am [your name] from [your org]. We are seeking [requested it…" at bounding box center [266, 275] width 469 height 281
click at [459, 235] on p "Hi [name/there], I am [your name] from [your org]. We are seeking [requested it…" at bounding box center [266, 275] width 469 height 281
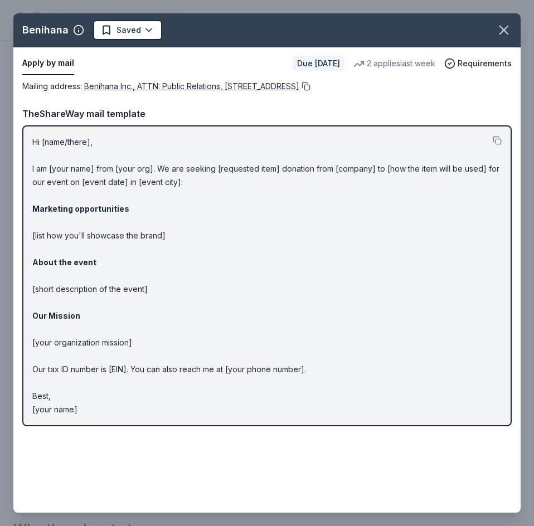
click at [311, 89] on button at bounding box center [304, 86] width 11 height 9
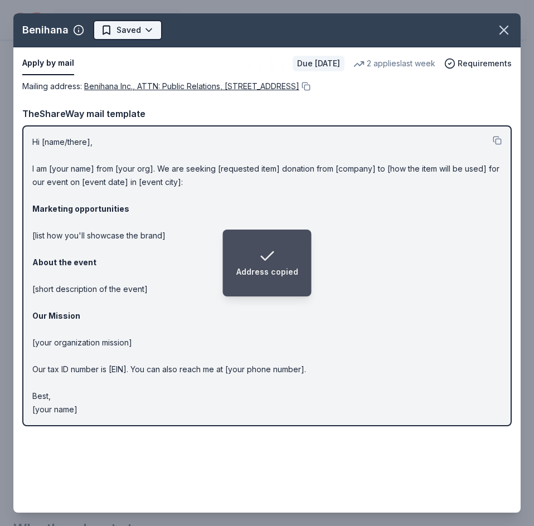
click at [143, 31] on html "Address copied Pancakes with Santa Plus trial ends on 11AM, 10/20 Earn Rewards …" at bounding box center [267, 77] width 534 height 526
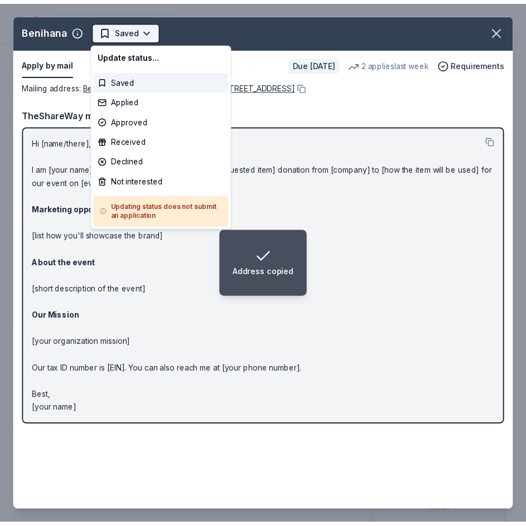
scroll to position [0, 0]
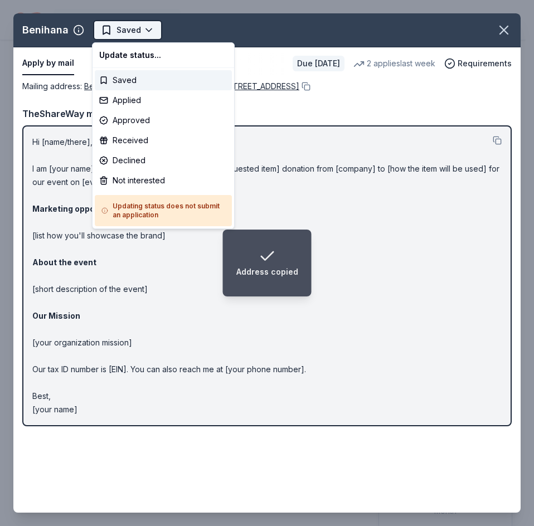
click at [143, 31] on html "Address copied Pancakes with Santa Plus trial ends on 11AM, 10/20 Earn Rewards …" at bounding box center [267, 263] width 534 height 526
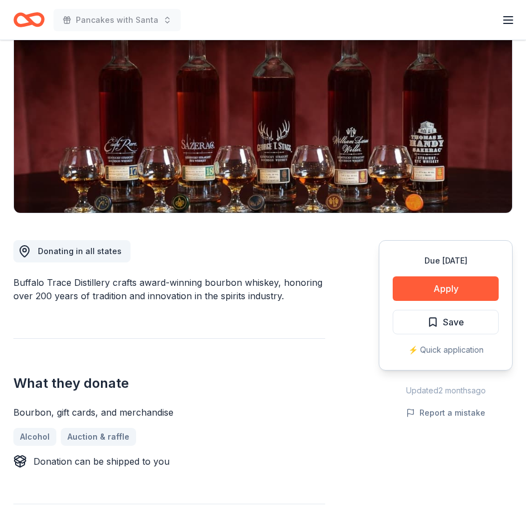
scroll to position [130, 0]
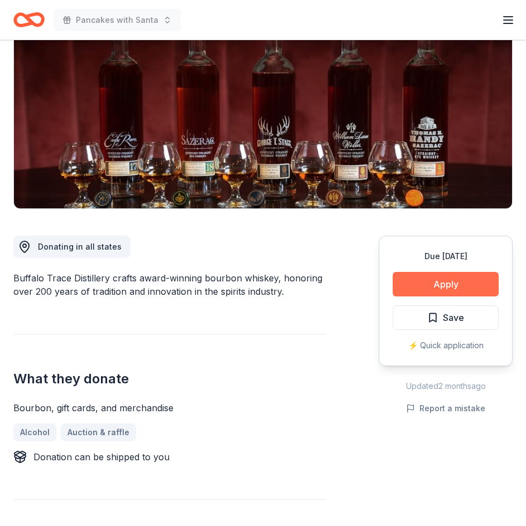
click at [452, 283] on button "Apply" at bounding box center [446, 284] width 106 height 25
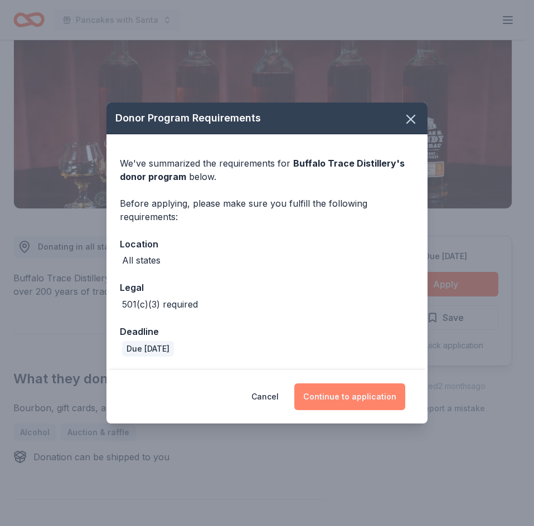
click at [353, 397] on button "Continue to application" at bounding box center [349, 397] width 111 height 27
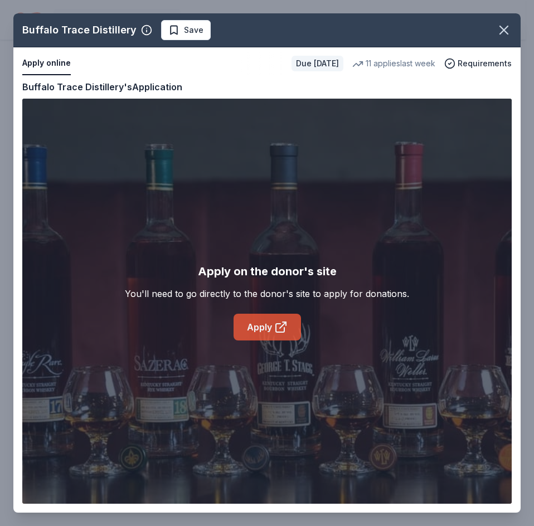
click at [282, 326] on icon at bounding box center [283, 325] width 6 height 6
click at [501, 29] on icon "button" at bounding box center [504, 30] width 16 height 16
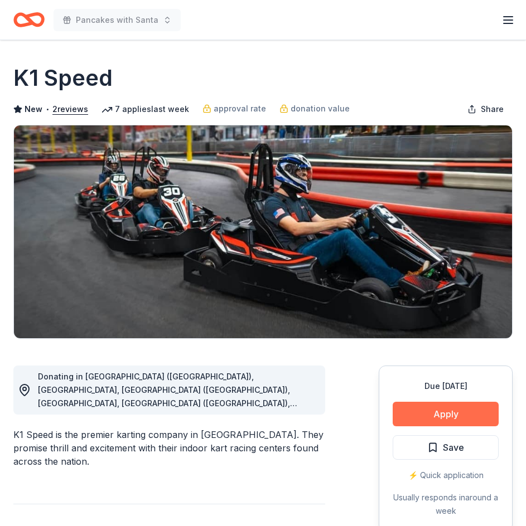
click at [448, 409] on button "Apply" at bounding box center [446, 414] width 106 height 25
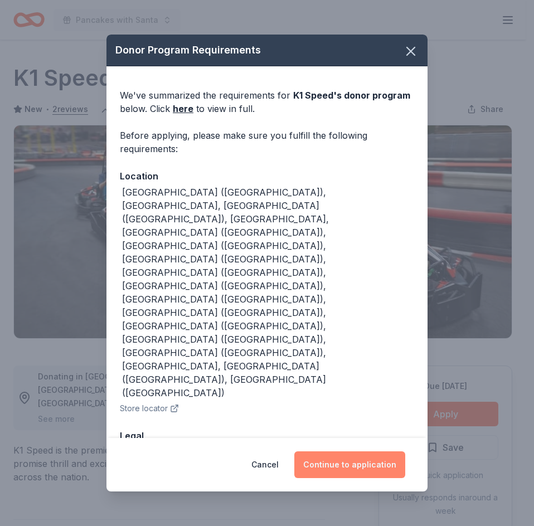
click at [343, 452] on button "Continue to application" at bounding box center [349, 465] width 111 height 27
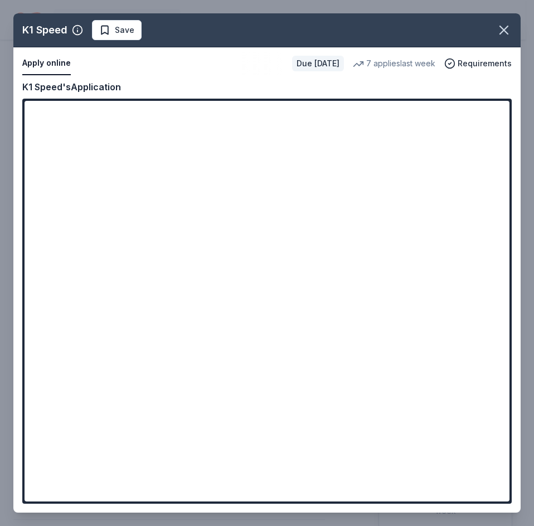
click at [169, 85] on div "K1 Speed's Application" at bounding box center [267, 87] width 490 height 14
click at [132, 36] on span "Save" at bounding box center [125, 29] width 20 height 13
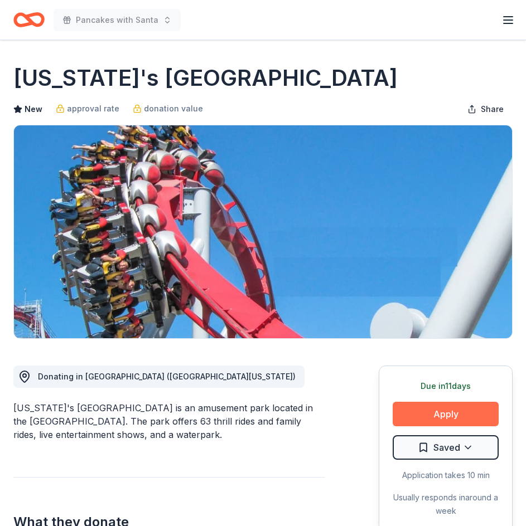
click at [445, 410] on button "Apply" at bounding box center [446, 414] width 106 height 25
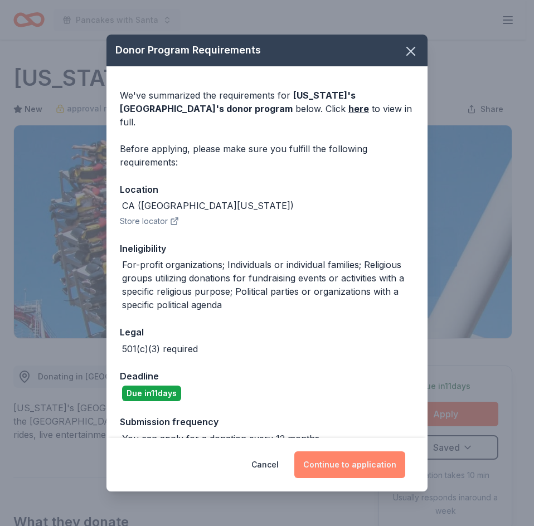
click at [340, 456] on button "Continue to application" at bounding box center [349, 465] width 111 height 27
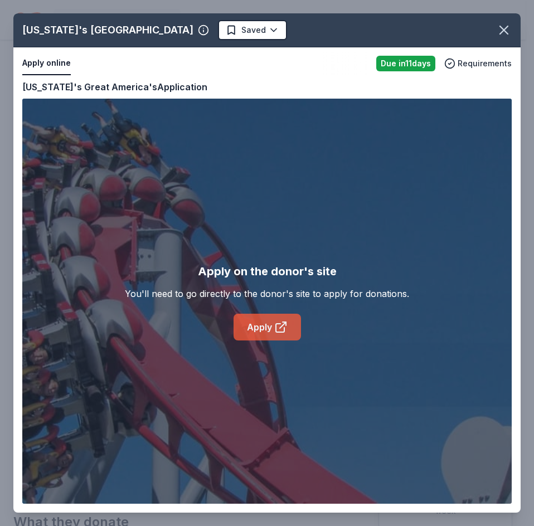
click at [282, 328] on icon at bounding box center [280, 327] width 13 height 13
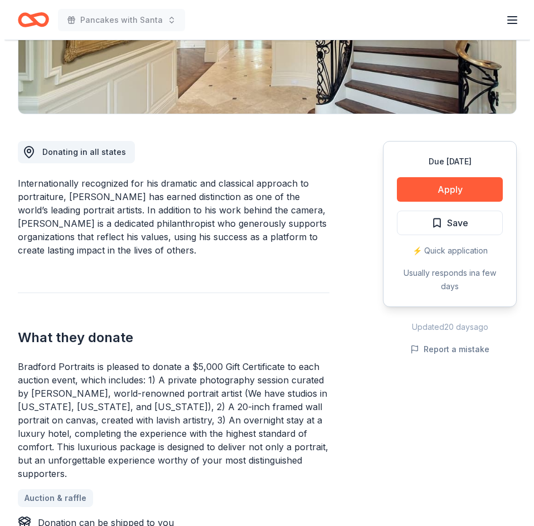
scroll to position [241, 0]
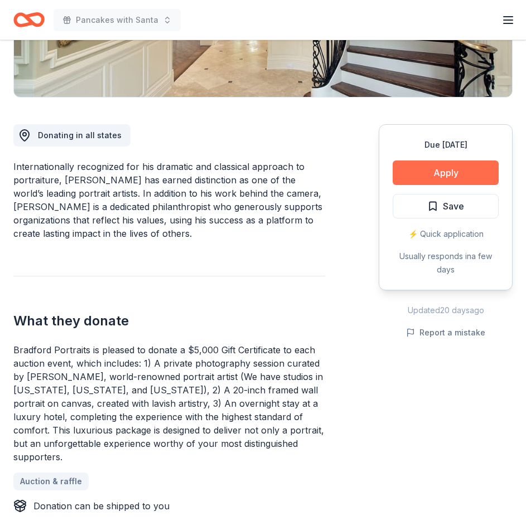
click at [467, 175] on button "Apply" at bounding box center [446, 173] width 106 height 25
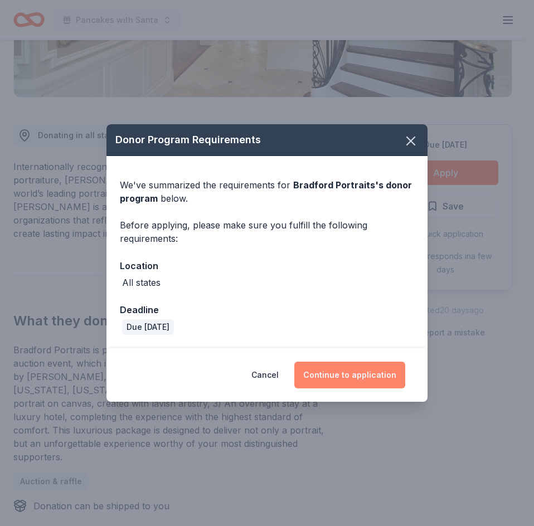
click at [355, 375] on button "Continue to application" at bounding box center [349, 375] width 111 height 27
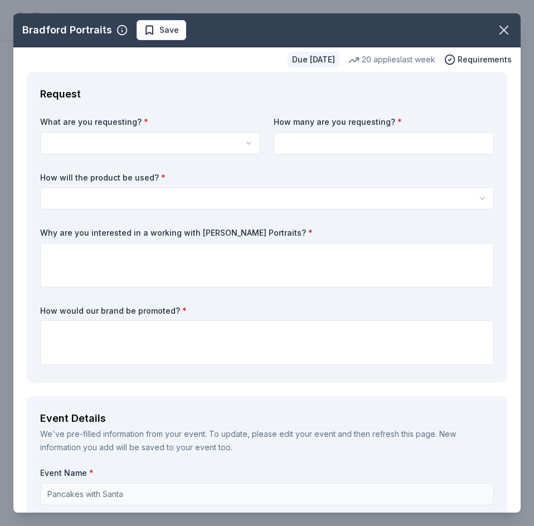
scroll to position [0, 0]
click at [160, 139] on html "Pancakes with Santa Plus trial ends on 11AM, 10/20 Earn Rewards Due in 23 days …" at bounding box center [267, 263] width 534 height 526
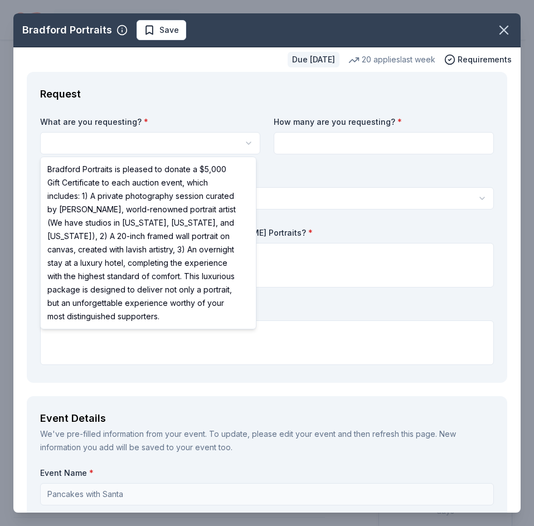
select select "Bradford Portraits is pleased to donate a $5,000 Gift Certificate to each aucti…"
click at [181, 147] on html "Pancakes with Santa Plus trial ends on 11AM, 10/20 Earn Rewards Due in 23 days …" at bounding box center [267, 263] width 534 height 526
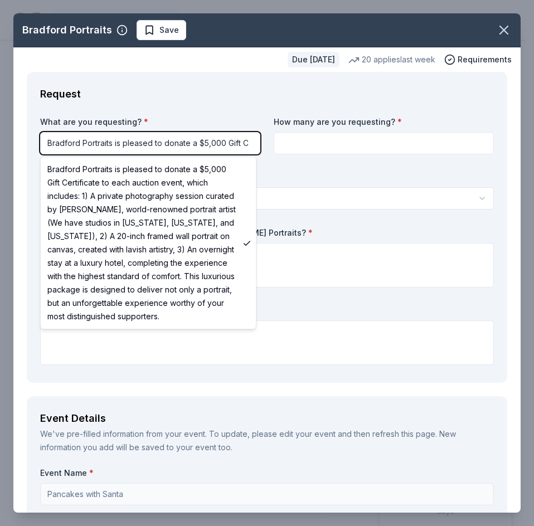
click at [193, 132] on html "Pancakes with Santa Plus trial ends on 11AM, 10/20 Earn Rewards Due in 23 days …" at bounding box center [267, 263] width 534 height 526
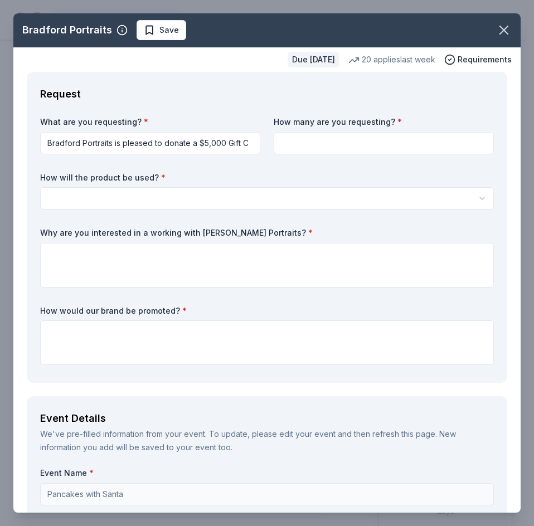
click at [341, 139] on input at bounding box center [384, 143] width 220 height 22
type input "1"
click at [258, 194] on html "Pancakes with Santa Plus trial ends on 11AM, 10/20 Earn Rewards Due in 23 days …" at bounding box center [267, 263] width 534 height 526
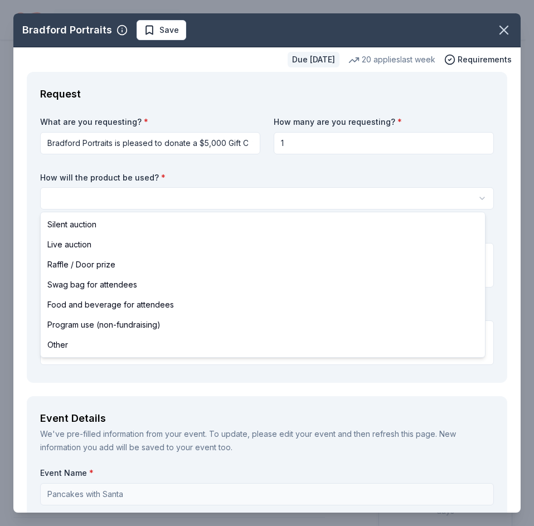
select select "raffleDoorPrize"
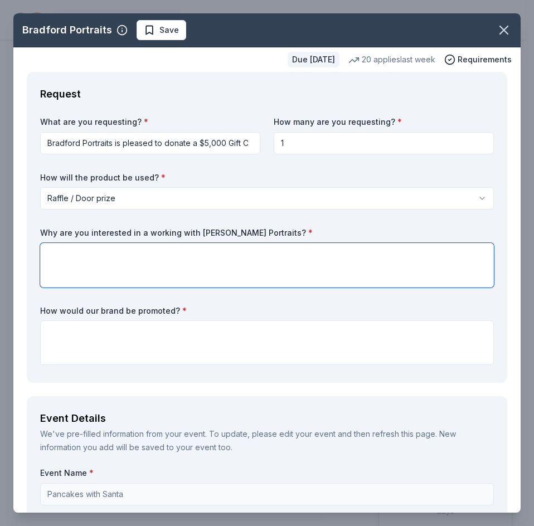
click at [149, 263] on textarea at bounding box center [267, 265] width 454 height 45
click at [182, 254] on textarea "Your esteemed eagle eyes showcase every being in their best" at bounding box center [267, 265] width 454 height 45
click at [290, 253] on textarea "Your esteemed eagle eyes showcase every being in their best" at bounding box center [267, 265] width 454 height 45
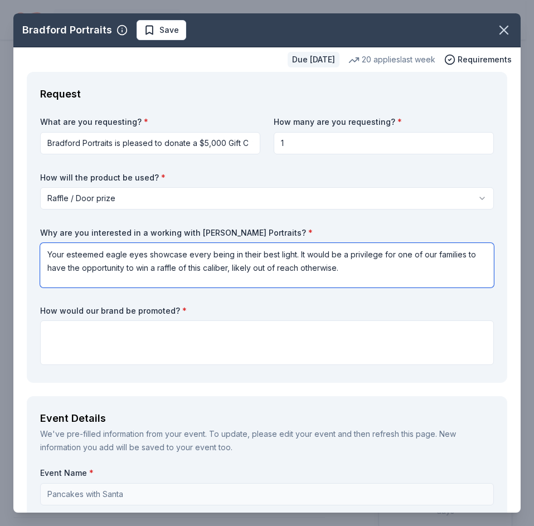
type textarea "Your esteemed eagle eyes showcase every being in their best light. It would be …"
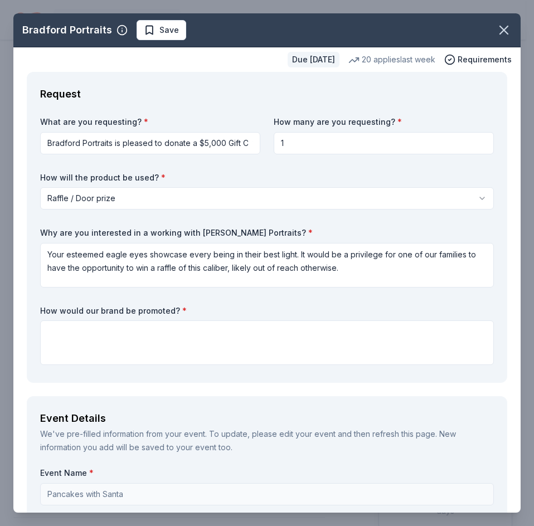
click at [236, 319] on div "How would our brand be promoted? *" at bounding box center [267, 336] width 454 height 60
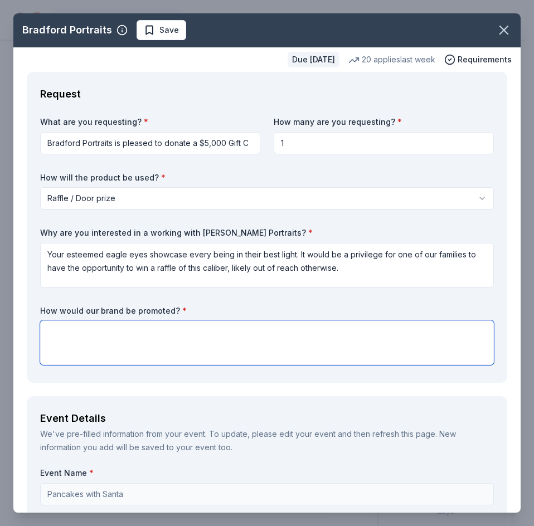
click at [229, 333] on textarea at bounding box center [267, 343] width 454 height 45
click at [202, 341] on textarea at bounding box center [267, 343] width 454 height 45
paste textarea "Verbal thank-you during the event by the emcee Logo featured on event donor wal…"
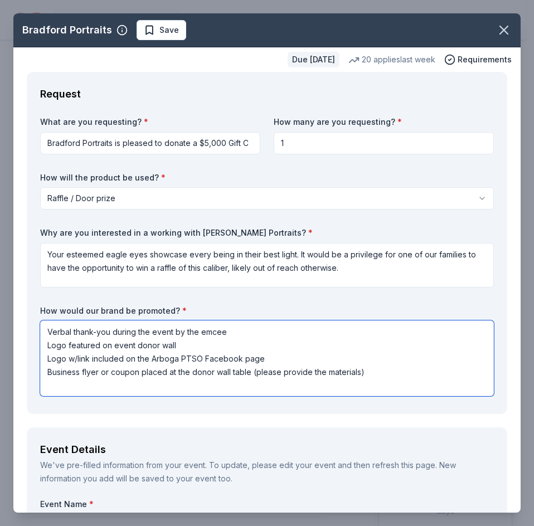
click at [214, 327] on textarea "Verbal thank-you during the event by the emcee Logo featured on event donor wal…" at bounding box center [267, 359] width 454 height 76
click at [341, 329] on textarea "We would exclaim with joy a verbal thank-you during the event by the emcee Logo…" at bounding box center [267, 359] width 454 height 76
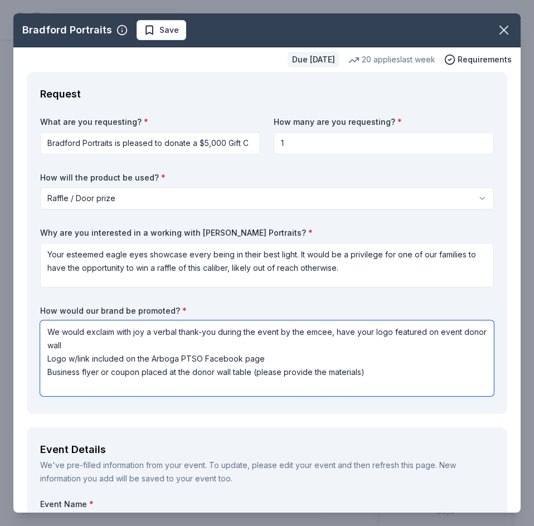
click at [434, 335] on textarea "We would exclaim with joy a verbal thank-you during the event by the emcee, hav…" at bounding box center [267, 359] width 454 height 76
click at [176, 345] on textarea "We would exclaim with joy a verbal thank-you during the event by the emcee, hav…" at bounding box center [267, 359] width 454 height 76
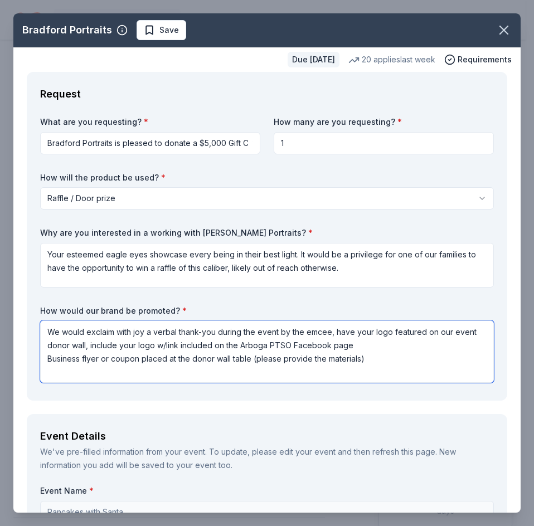
click at [121, 343] on textarea "We would exclaim with joy a verbal thank-you during the event by the emcee, hav…" at bounding box center [267, 352] width 454 height 62
click at [222, 346] on textarea "We would exclaim with joy a verbal thank-you during the event by the emcee, hav…" at bounding box center [267, 352] width 454 height 62
click at [350, 343] on textarea "We would exclaim with joy a verbal thank-you during the event by the emcee, hav…" at bounding box center [267, 352] width 454 height 62
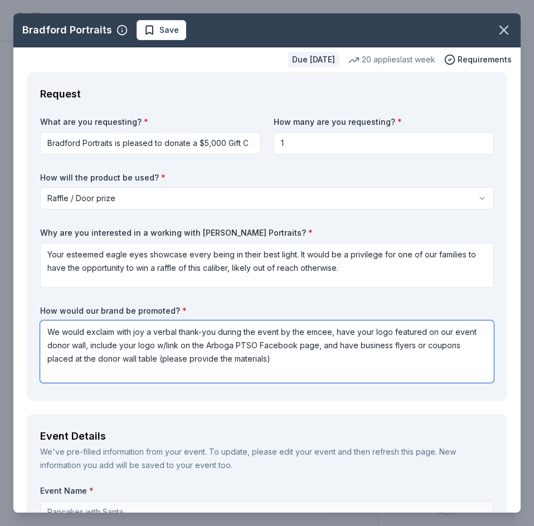
click at [337, 355] on textarea "We would exclaim with joy a verbal thank-you during the event by the emcee, hav…" at bounding box center [267, 352] width 454 height 62
click at [193, 358] on textarea "We would exclaim with joy a verbal thank-you during the event by the emcee, hav…" at bounding box center [267, 352] width 454 height 62
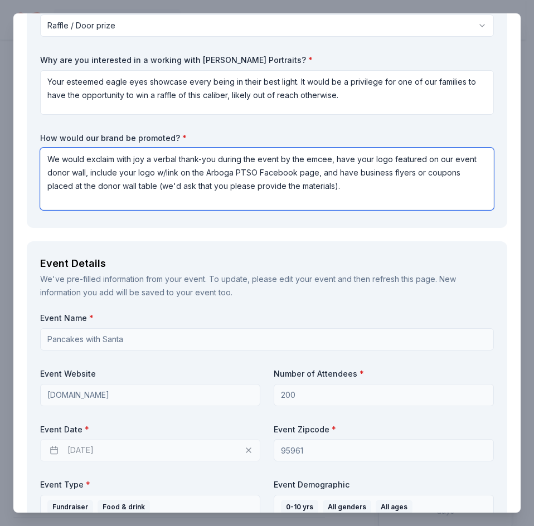
scroll to position [186, 0]
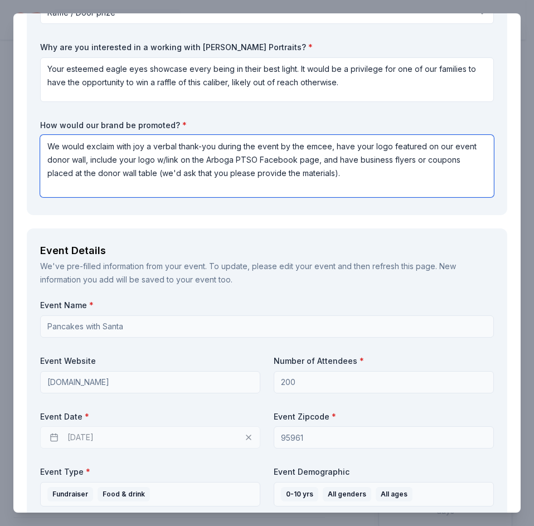
type textarea "We would exclaim with joy a verbal thank-you during the event by the emcee, hav…"
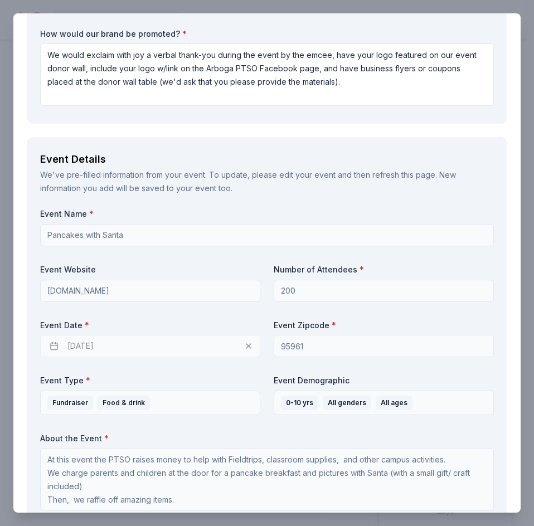
scroll to position [279, 0]
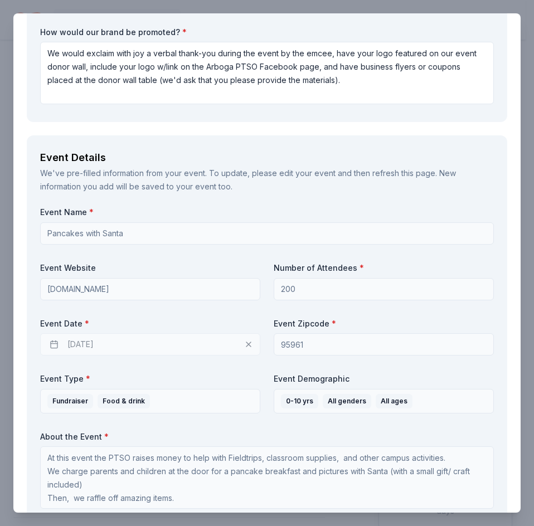
click at [166, 340] on div "12/05/2025" at bounding box center [150, 344] width 220 height 22
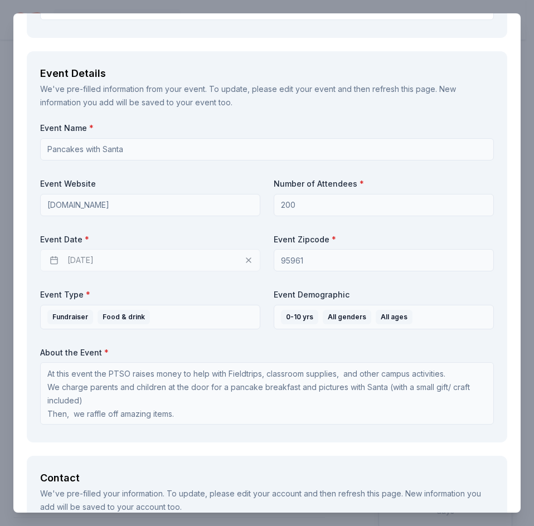
scroll to position [372, 0]
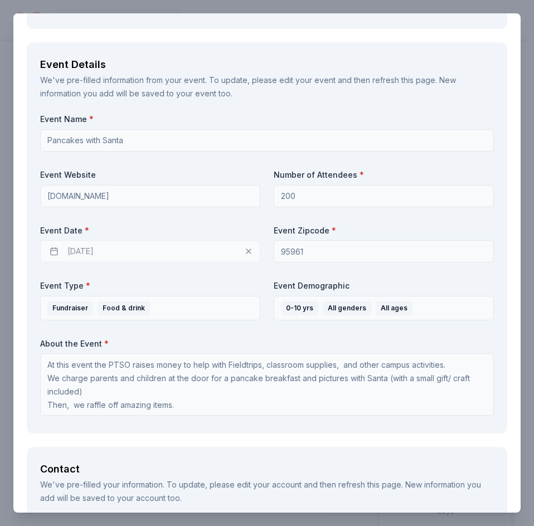
click at [201, 251] on div "12/05/2025" at bounding box center [150, 251] width 220 height 22
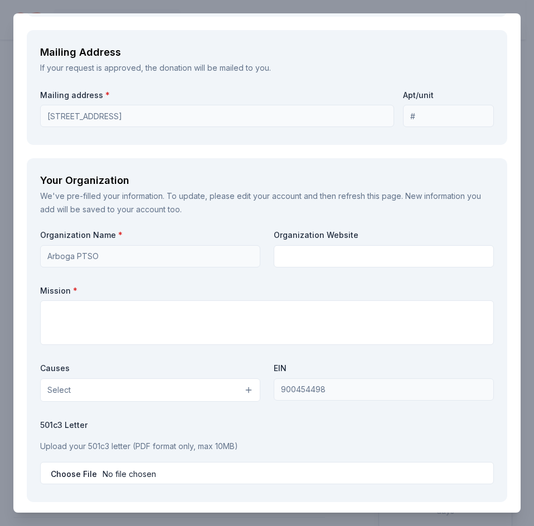
scroll to position [1022, 0]
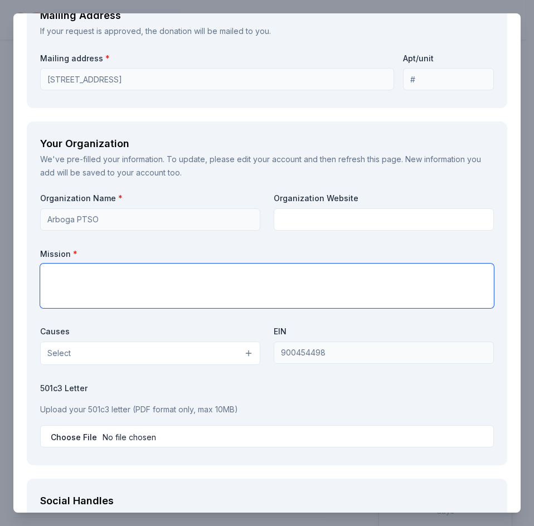
click at [264, 283] on textarea at bounding box center [267, 286] width 454 height 45
click at [343, 284] on textarea at bounding box center [267, 286] width 454 height 45
paste textarea "our purpose is to foster a sense of support, pride and enthusiasm; to encourage…"
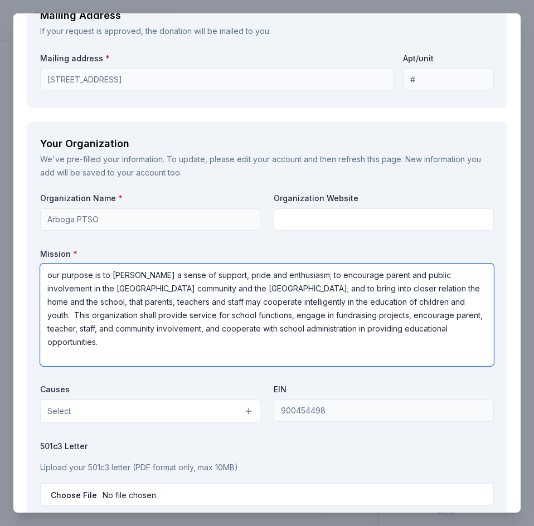
drag, startPoint x: 50, startPoint y: 275, endPoint x: 38, endPoint y: 278, distance: 12.5
click at [38, 278] on div "Your Organization We've pre-filled your information. To update, please edit you…" at bounding box center [267, 322] width 481 height 401
click at [218, 340] on textarea "Our purpose is to foster a sense of support, pride and enthusiasm; to encourage…" at bounding box center [267, 315] width 454 height 103
type textarea "Our purpose is to foster a sense of support, pride and enthusiasm; to encourage…"
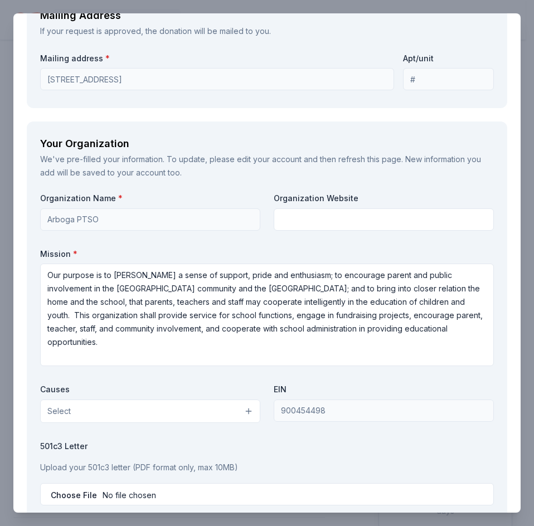
click at [121, 404] on button "Select" at bounding box center [150, 411] width 220 height 23
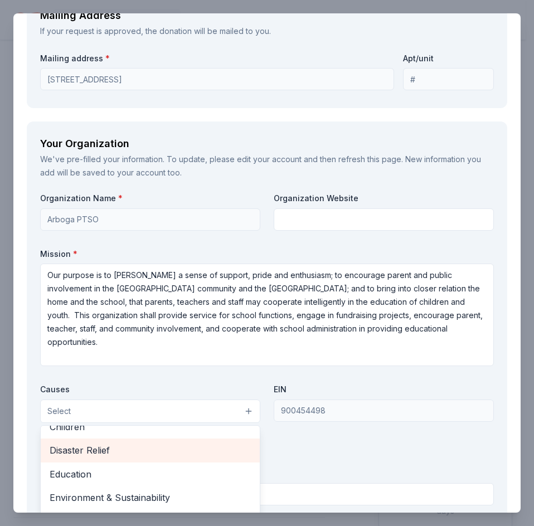
scroll to position [56, 0]
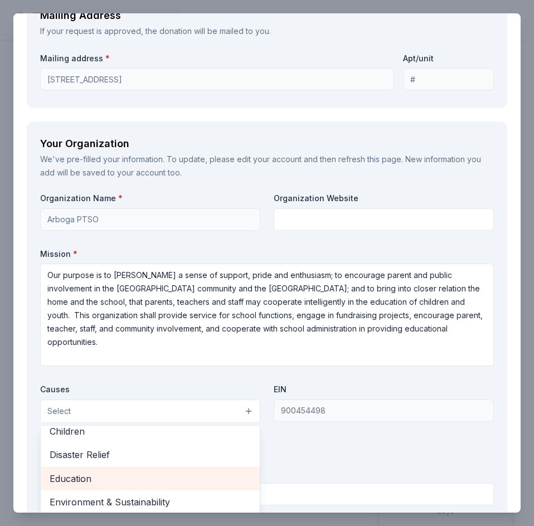
click at [84, 483] on span "Education" at bounding box center [150, 479] width 201 height 14
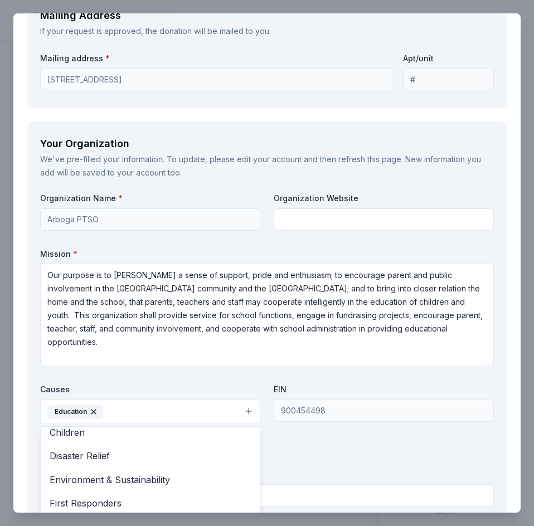
click at [319, 453] on div "Organization Name * Arboga PTSO Organization Website Mission * Our purpose is t…" at bounding box center [267, 352] width 454 height 318
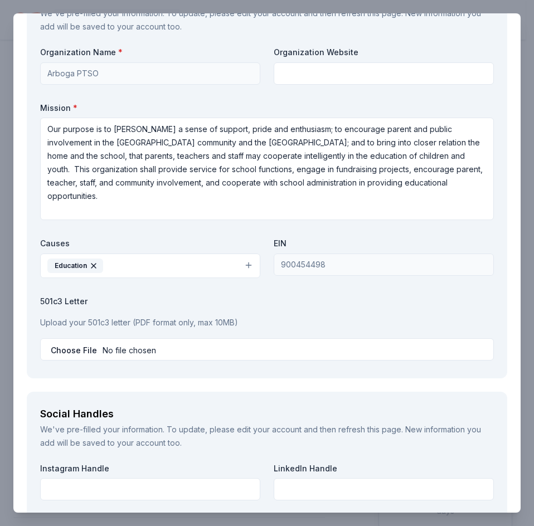
scroll to position [1171, 0]
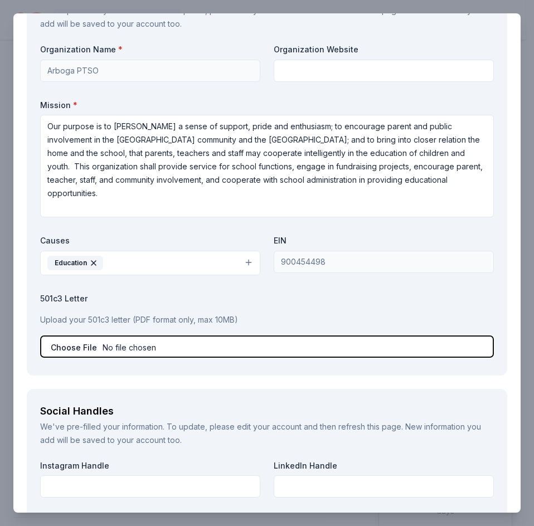
click at [72, 346] on input "file" at bounding box center [267, 347] width 454 height 22
type input "C:\fakepath\2025 Pancakes with Santa Sponsorship.pdf"
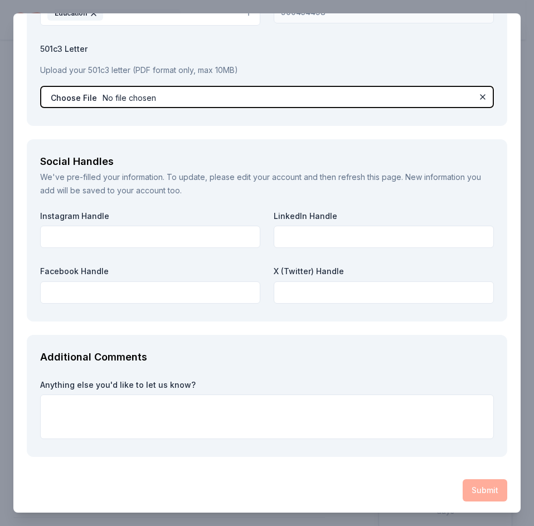
scroll to position [1423, 0]
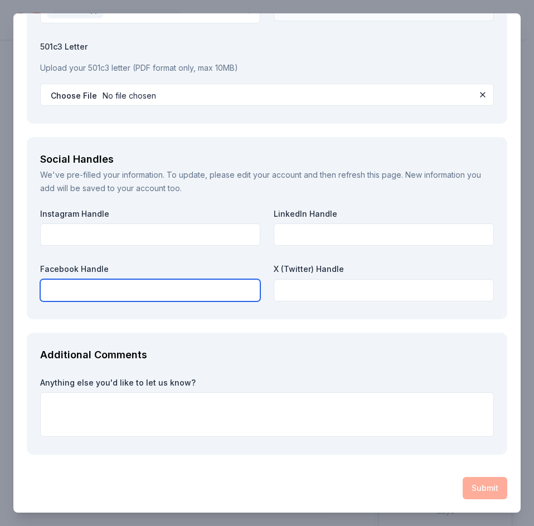
click at [157, 292] on input "text" at bounding box center [150, 290] width 220 height 22
click at [83, 292] on input "text" at bounding box center [150, 290] width 220 height 22
paste input "https://www.facebook.com/groups/323555258413730"
type input "https://www.facebook.com/groups/323555258413730"
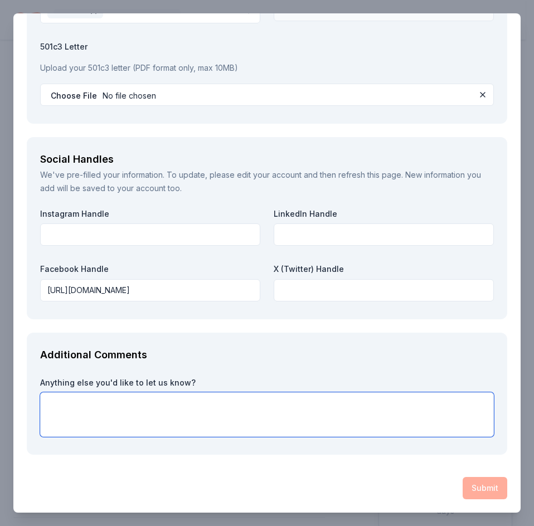
click at [217, 410] on textarea at bounding box center [267, 415] width 454 height 45
click at [348, 402] on textarea at bounding box center [267, 415] width 454 height 45
paste textarea "We would be incredibly grateful if you would consider donating a year-long wash…"
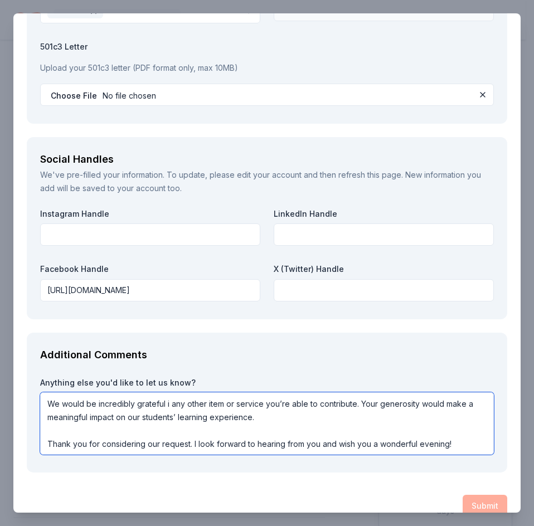
drag, startPoint x: 362, startPoint y: 431, endPoint x: 201, endPoint y: 411, distance: 162.9
click at [201, 411] on textarea "We would be incredibly grateful i any other item or service you’re able to cont…" at bounding box center [267, 424] width 454 height 62
click at [168, 400] on textarea "We would be incredibly grateful i any other item or service you’re able to cont…" at bounding box center [267, 424] width 454 height 62
click at [210, 403] on textarea "We would be incredibly grateful for any other item or service you’re able to co…" at bounding box center [267, 424] width 454 height 62
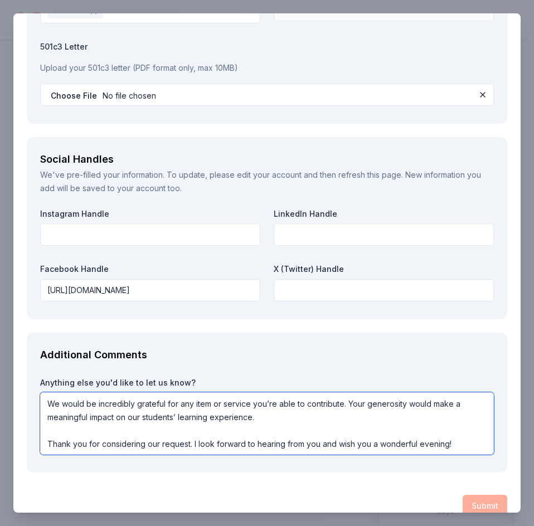
scroll to position [1, 0]
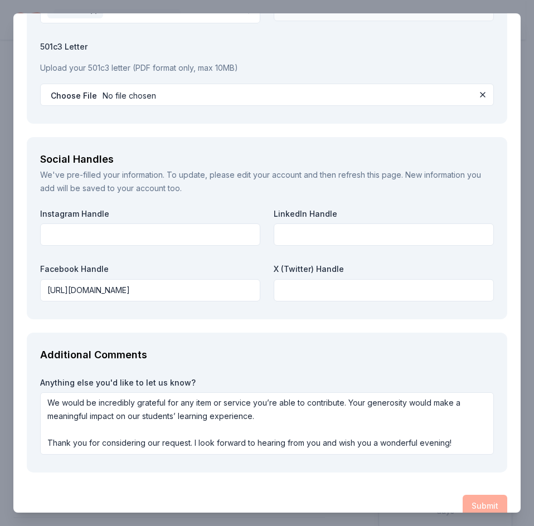
click at [412, 469] on div "Additional Comments Anything else you'd like to let us know? We would be incred…" at bounding box center [267, 403] width 481 height 140
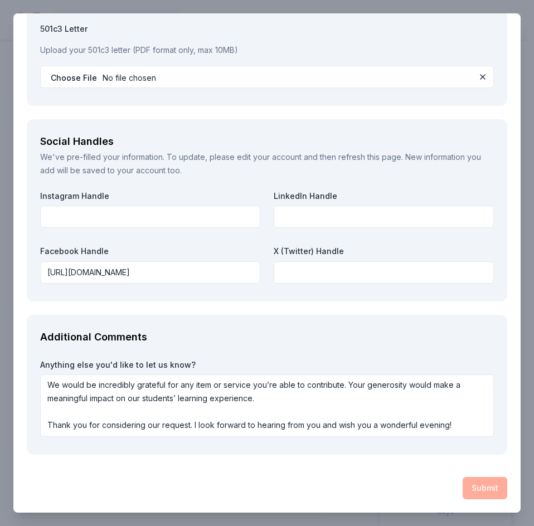
click at [478, 492] on div "Submit" at bounding box center [267, 488] width 481 height 22
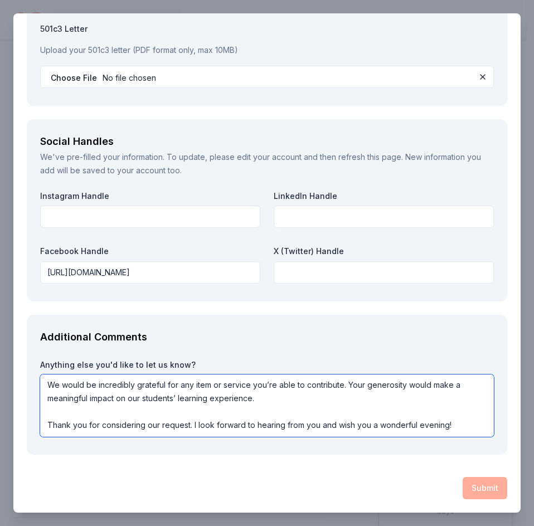
click at [387, 411] on textarea "We would be incredibly grateful for any item or service you’re able to contribu…" at bounding box center [267, 406] width 454 height 62
click at [303, 401] on textarea "We would be incredibly grateful for any item or service you’re able to contribu…" at bounding box center [267, 406] width 454 height 62
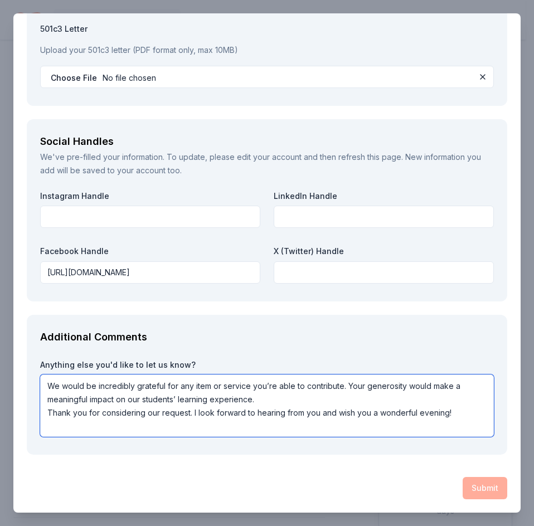
scroll to position [1427, 0]
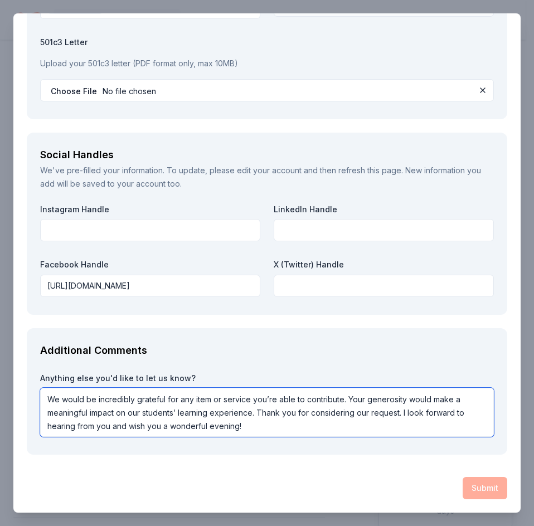
type textarea "We would be incredibly grateful for any item or service you’re able to contribu…"
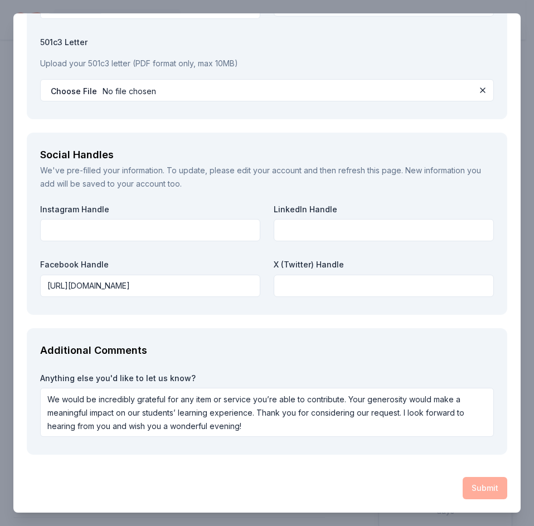
click at [477, 488] on div "Submit" at bounding box center [267, 488] width 481 height 22
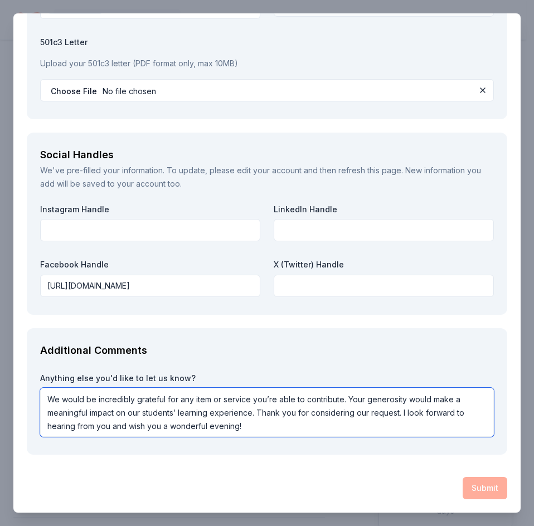
click at [307, 425] on textarea "We would be incredibly grateful for any item or service you’re able to contribu…" at bounding box center [267, 412] width 454 height 49
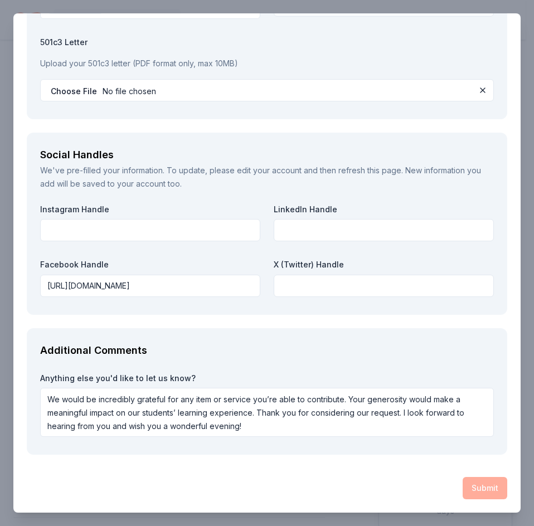
click at [478, 484] on div "Submit" at bounding box center [267, 488] width 481 height 22
click at [243, 282] on input "https://www.facebook.com/groups/323555258413730" at bounding box center [150, 286] width 220 height 22
click at [281, 333] on div "Additional Comments Anything else you'd like to let us know? We would be incred…" at bounding box center [267, 391] width 481 height 127
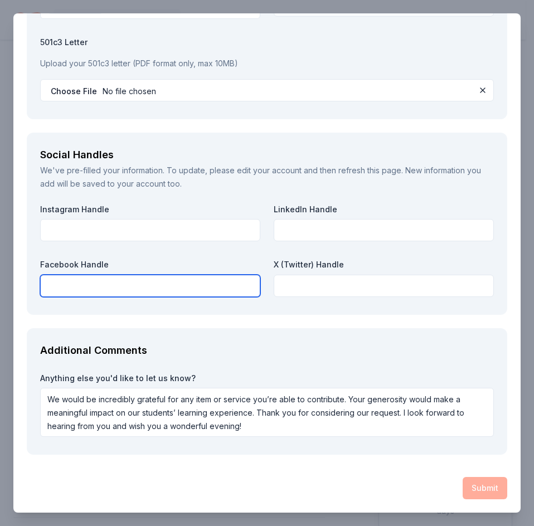
click at [180, 285] on input "text" at bounding box center [150, 286] width 220 height 22
paste input "We would be incredibly grateful if you would consider donating a year-long wash…"
type input "We would be incredibly grateful if you would consider donating a year-long wash…"
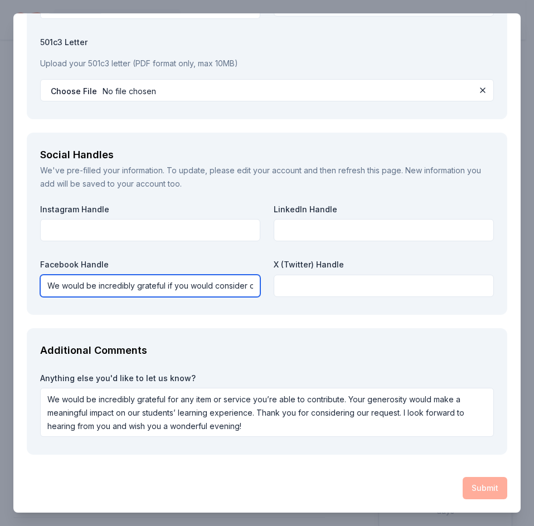
drag, startPoint x: 164, startPoint y: 285, endPoint x: 113, endPoint y: 284, distance: 51.3
click at [113, 284] on input "We would be incredibly grateful if you would consider donating a year-long wash…" at bounding box center [150, 286] width 220 height 22
type input "https://www.facebook.com/groups/323555258413730"
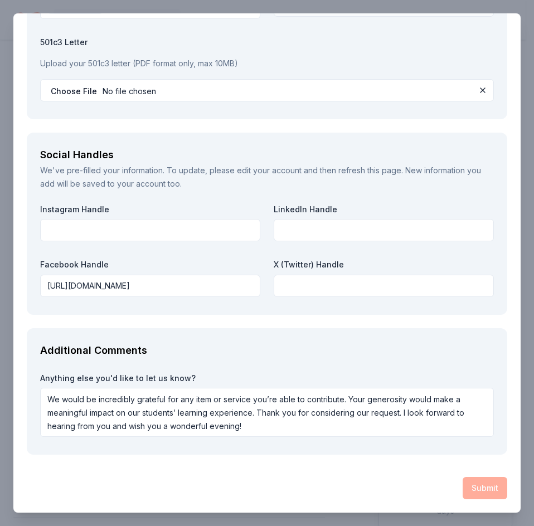
click at [280, 330] on div "Additional Comments Anything else you'd like to let us know? We would be incred…" at bounding box center [267, 391] width 481 height 127
click at [473, 487] on div "Submit" at bounding box center [267, 488] width 481 height 22
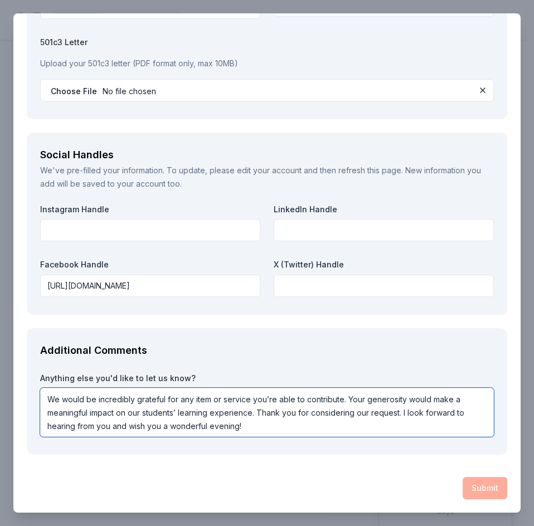
scroll to position [1, 0]
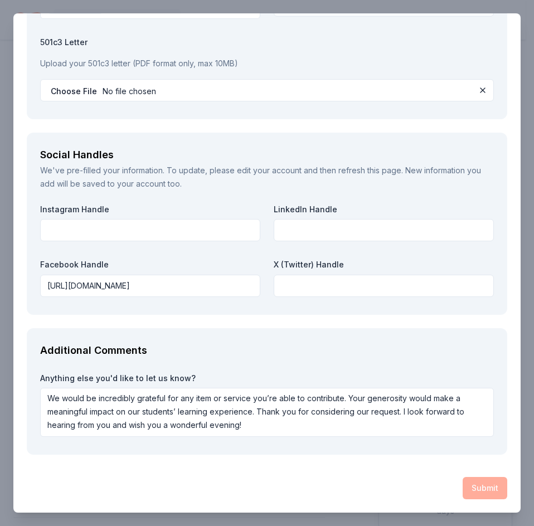
click at [477, 480] on div "Submit" at bounding box center [267, 488] width 481 height 22
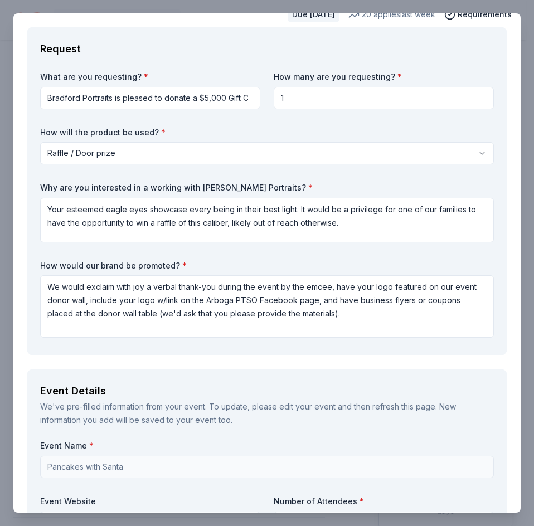
scroll to position [0, 0]
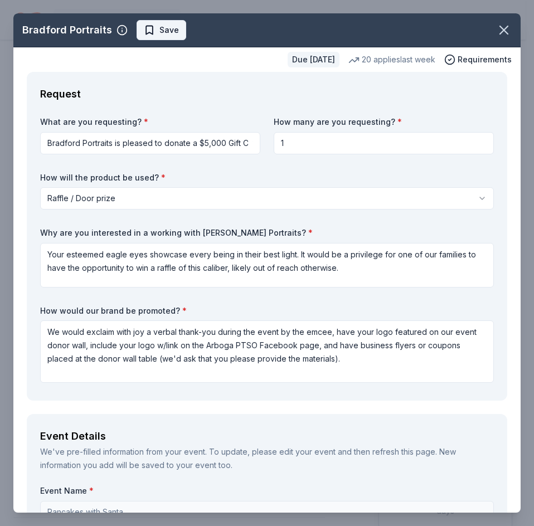
click at [151, 30] on span "Save" at bounding box center [161, 29] width 35 height 13
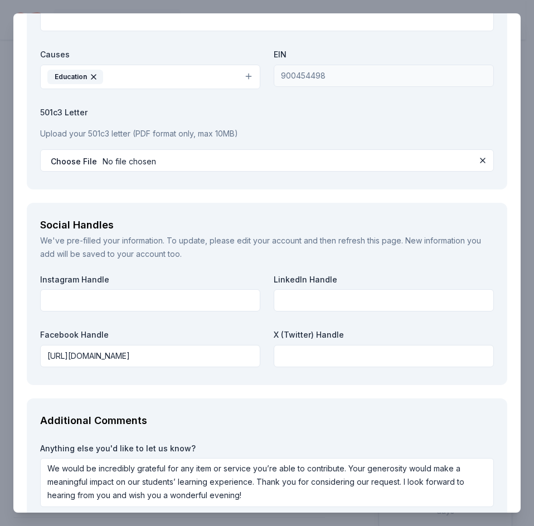
scroll to position [1427, 0]
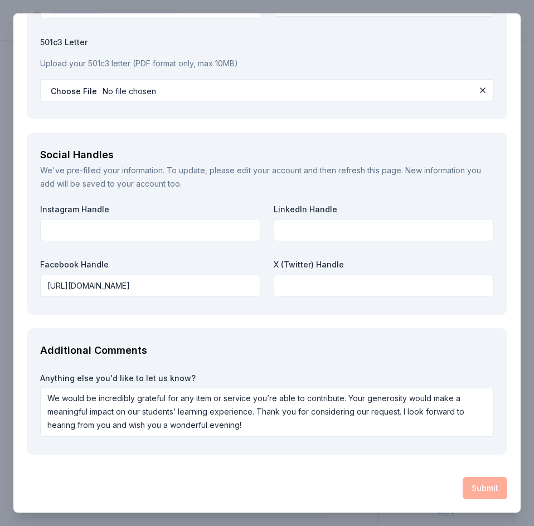
click at [464, 481] on div "Submit" at bounding box center [267, 488] width 481 height 22
click at [461, 495] on div "Submit" at bounding box center [267, 488] width 481 height 22
click at [476, 491] on div "Submit" at bounding box center [267, 488] width 481 height 22
click at [484, 481] on div "Submit" at bounding box center [267, 488] width 481 height 22
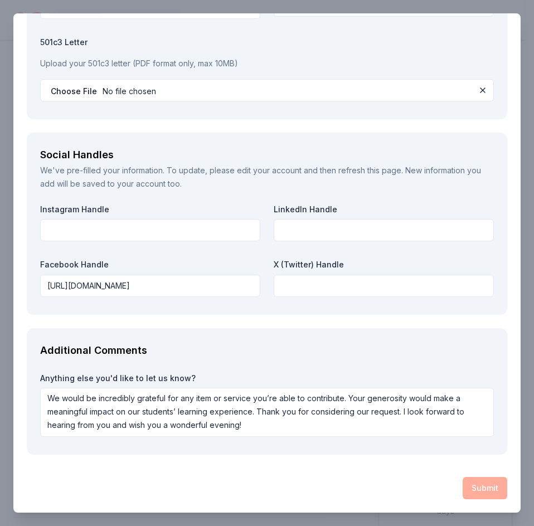
click at [482, 488] on div "Submit" at bounding box center [267, 488] width 481 height 22
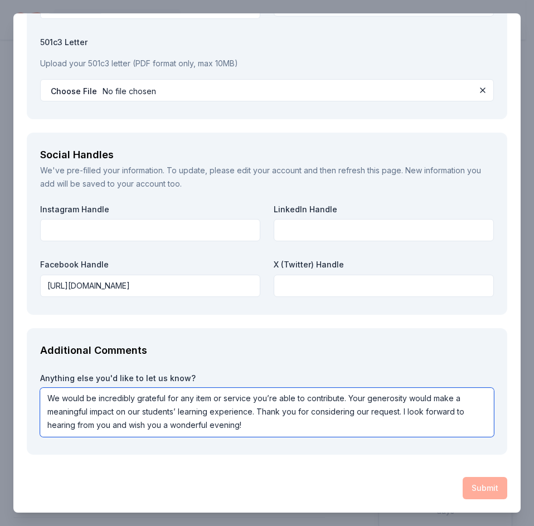
click at [235, 407] on textarea "We would be incredibly grateful for any item or service you’re able to contribu…" at bounding box center [267, 412] width 454 height 49
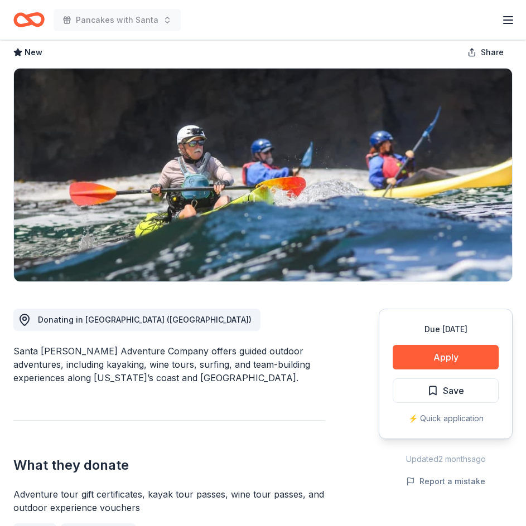
scroll to position [56, 0]
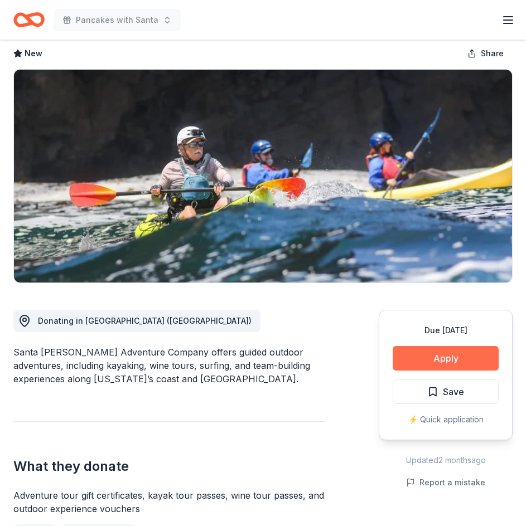
click at [445, 355] on button "Apply" at bounding box center [446, 358] width 106 height 25
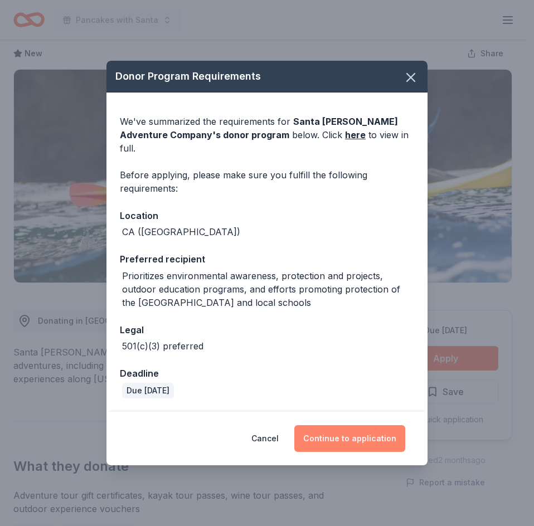
click at [351, 431] on button "Continue to application" at bounding box center [349, 438] width 111 height 27
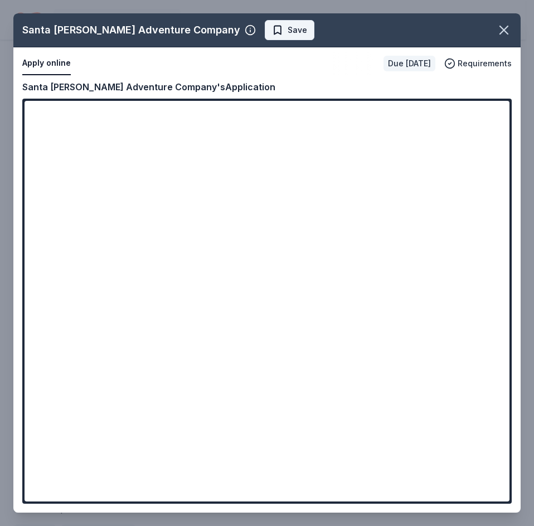
click at [288, 31] on span "Save" at bounding box center [298, 29] width 20 height 13
click at [507, 32] on icon "button" at bounding box center [504, 30] width 16 height 16
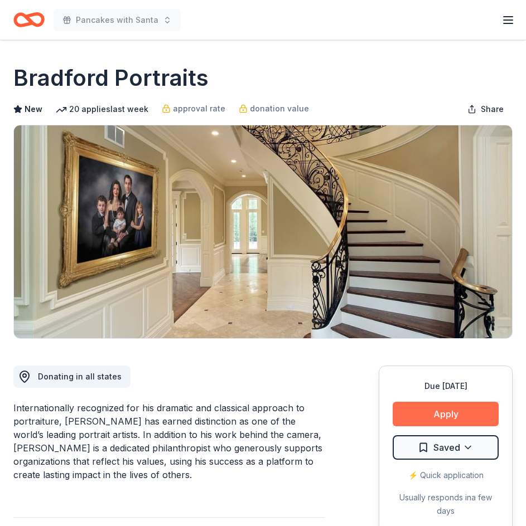
click at [449, 412] on button "Apply" at bounding box center [446, 414] width 106 height 25
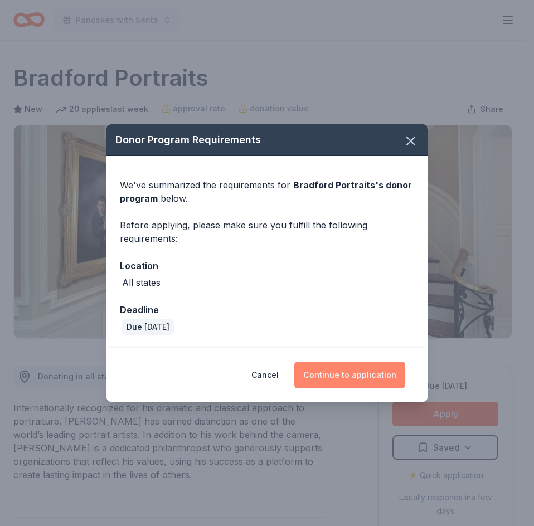
click at [355, 380] on button "Continue to application" at bounding box center [349, 375] width 111 height 27
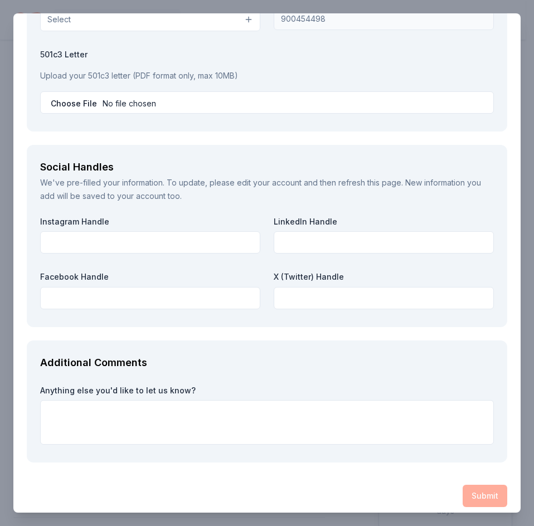
scroll to position [1346, 0]
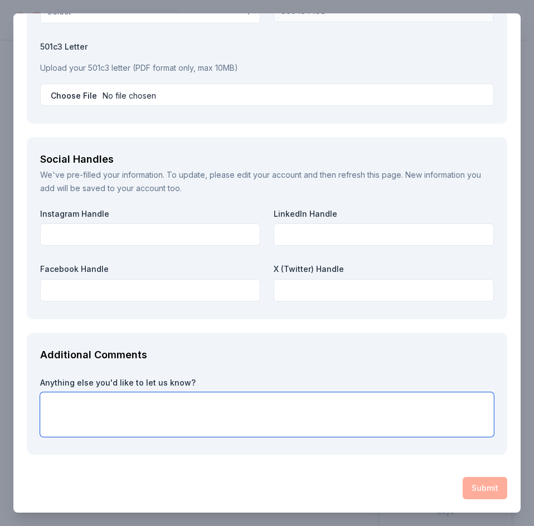
click at [185, 419] on textarea at bounding box center [267, 415] width 454 height 45
paste textarea "We would be incredibly grateful for any item or service you’re able to contribu…"
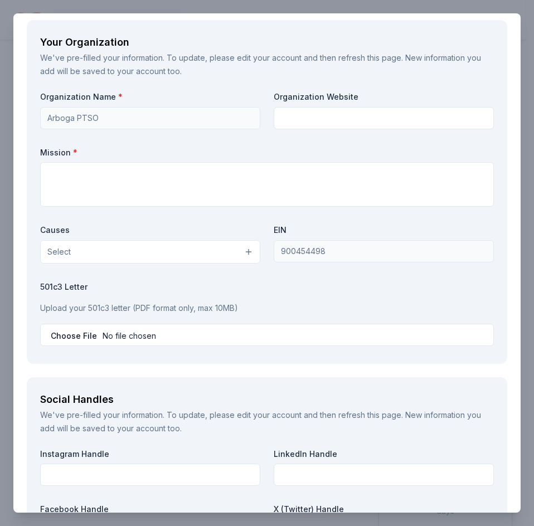
scroll to position [1104, 0]
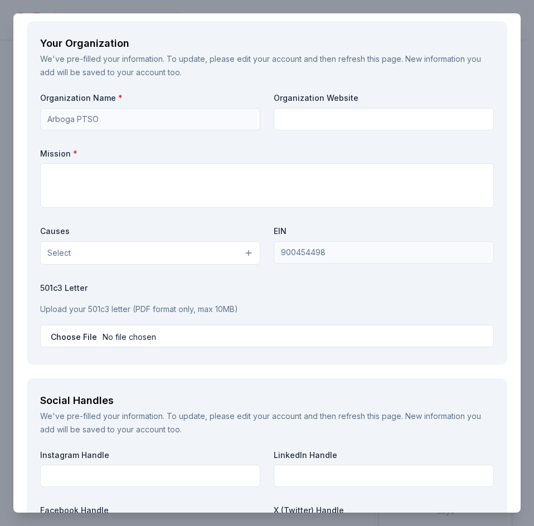
type textarea "We would be incredibly grateful for any item or service you’re able to contribu…"
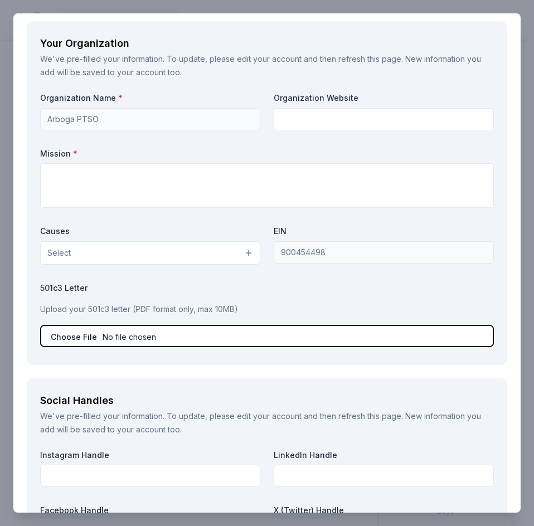
click at [56, 333] on input "file" at bounding box center [267, 336] width 454 height 22
type input "C:\fakepath\2025 Pancakes with Santa Sponsorship.pdf"
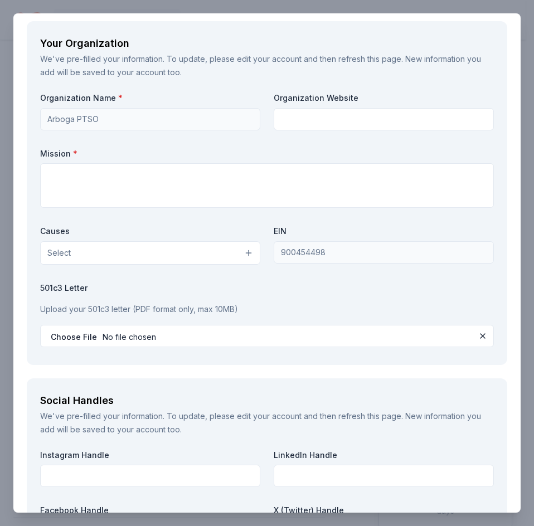
click at [182, 253] on button "Select" at bounding box center [150, 252] width 220 height 23
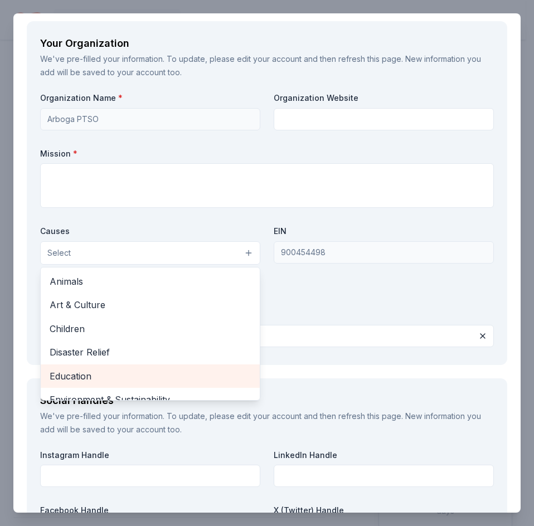
click at [93, 373] on span "Education" at bounding box center [150, 376] width 201 height 14
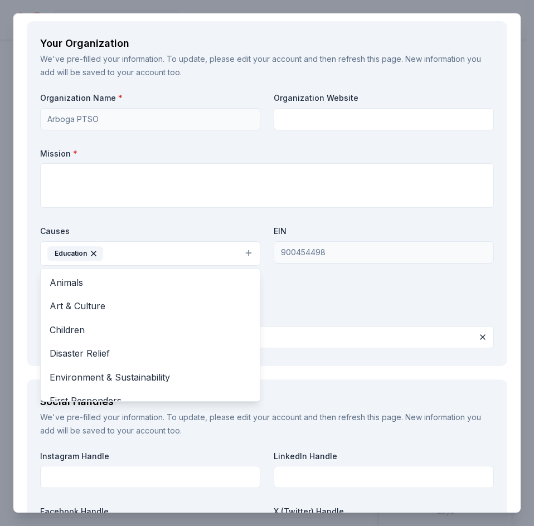
click at [101, 192] on div "Organization Name * Arboga PTSO Organization Website Mission * Causes Education…" at bounding box center [267, 223] width 454 height 260
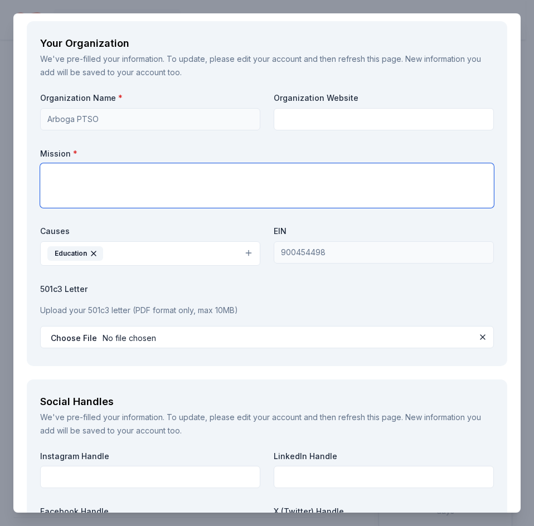
click at [105, 187] on textarea at bounding box center [267, 185] width 454 height 45
click at [248, 195] on textarea at bounding box center [267, 185] width 454 height 45
paste textarea "our purpose is to foster a sense of support, pride and enthusiasm; to encourage…"
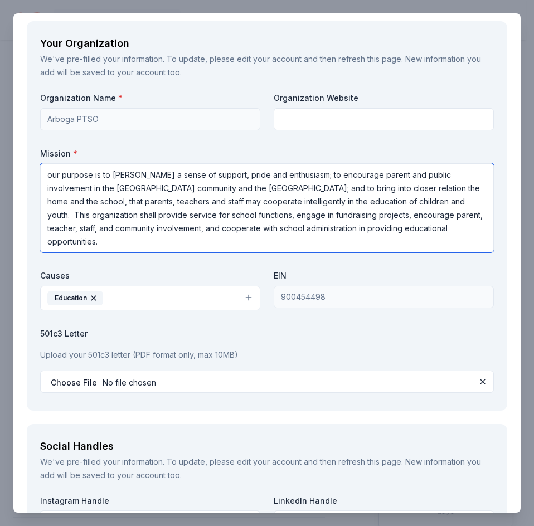
drag, startPoint x: 54, startPoint y: 177, endPoint x: 42, endPoint y: 178, distance: 12.3
click at [42, 178] on textarea "our purpose is to foster a sense of support, pride and enthusiasm; to encourage…" at bounding box center [267, 207] width 454 height 89
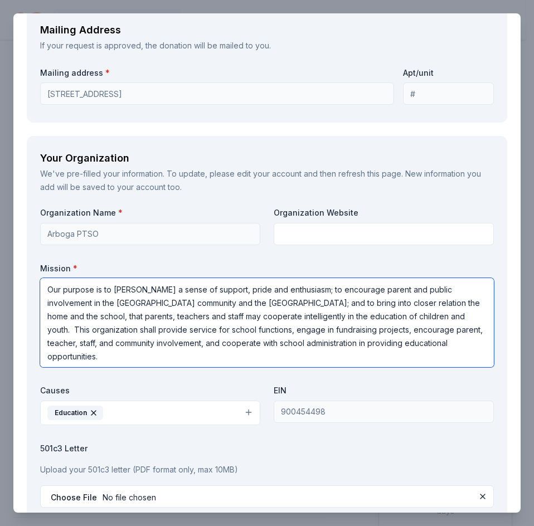
scroll to position [987, 0]
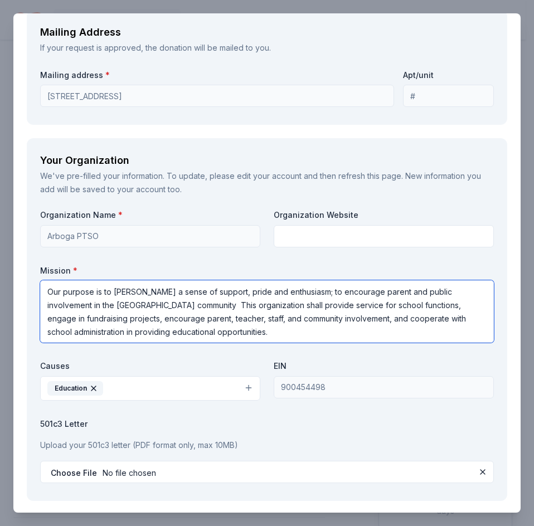
click at [208, 303] on textarea "Our purpose is to foster a sense of support, pride and enthusiasm; to encourage…" at bounding box center [267, 311] width 454 height 62
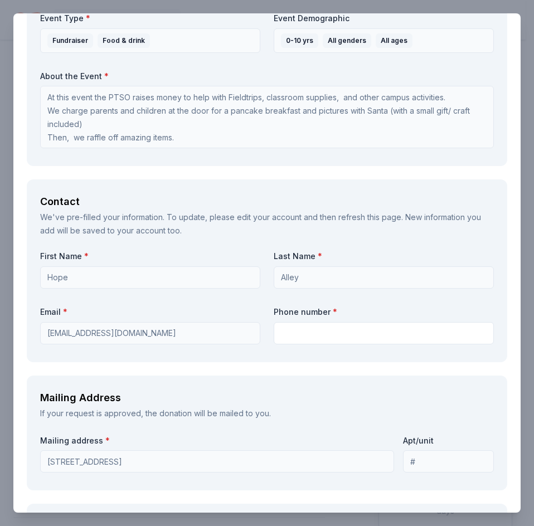
scroll to position [607, 0]
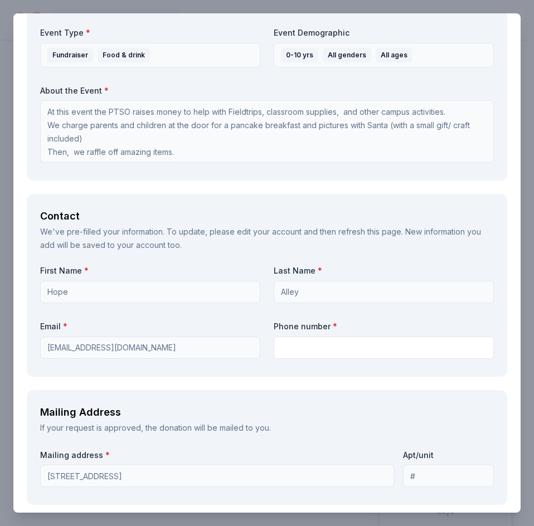
type textarea "Our purpose is to [PERSON_NAME] a sense of support, pride and enthusiasm; to en…"
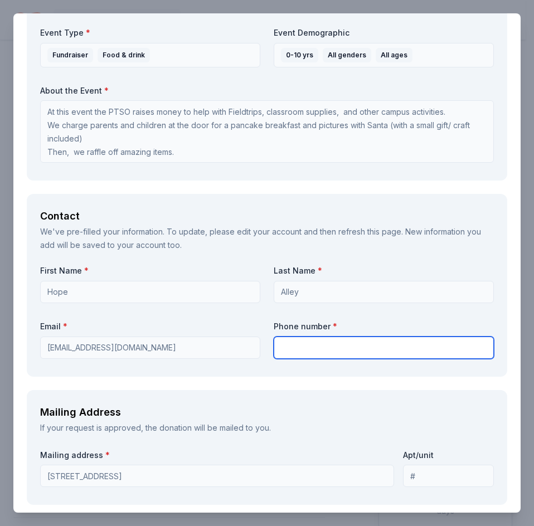
click at [321, 347] on input "text" at bounding box center [384, 348] width 220 height 22
click at [327, 346] on input "text" at bounding box center [384, 348] width 220 height 22
click at [303, 340] on input "text" at bounding box center [384, 348] width 220 height 22
type input "9176480656"
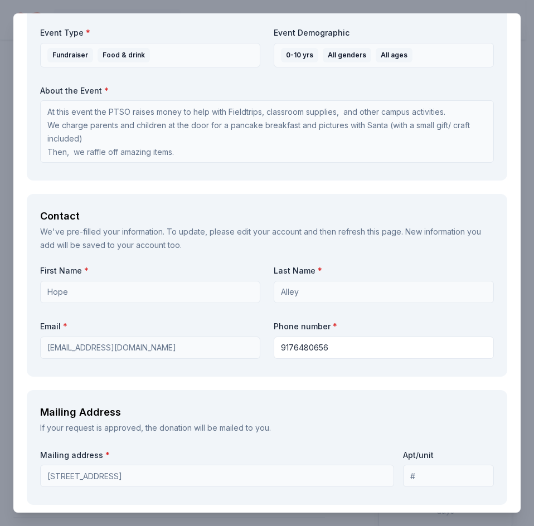
type input "[US_EMPLOYER_IDENTIFICATION_NUMBER]"
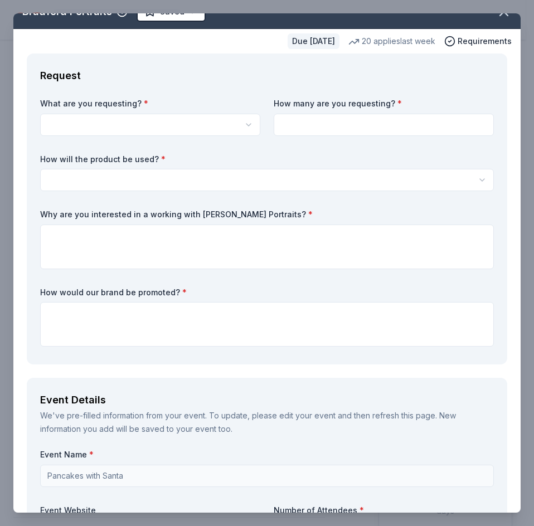
scroll to position [0, 0]
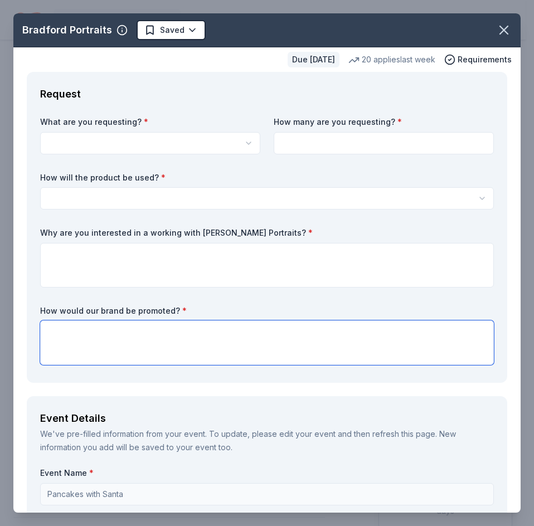
click at [229, 336] on textarea at bounding box center [267, 343] width 454 height 45
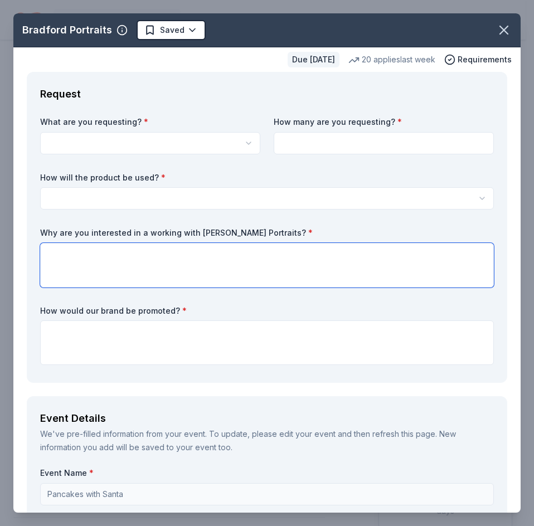
click at [212, 258] on textarea at bounding box center [267, 265] width 454 height 45
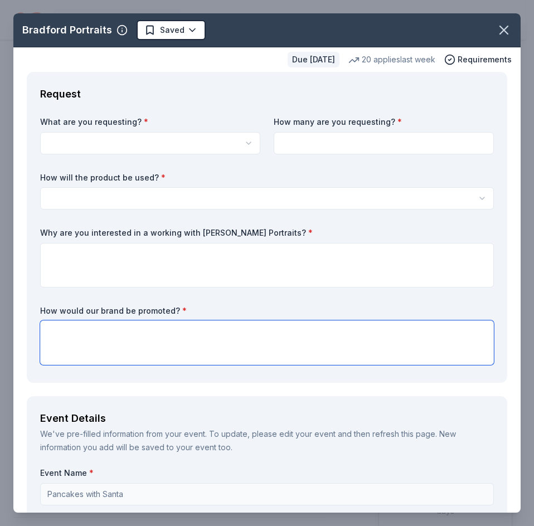
click at [123, 335] on textarea at bounding box center [267, 343] width 454 height 45
paste textarea "Verbal thank-you during the event by the emcee Logo featured on event donor wal…"
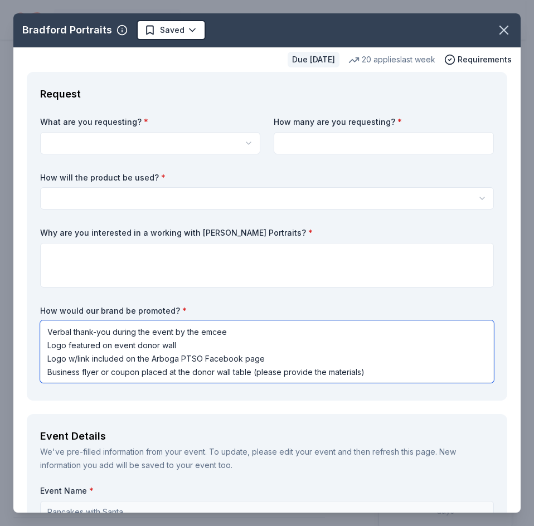
click at [47, 333] on textarea "Verbal thank-you during the event by the emcee Logo featured on event donor wal…" at bounding box center [267, 352] width 454 height 62
click at [259, 375] on textarea "- Verbal thank-you during the event by the emcee - Logo featured on event donor…" at bounding box center [267, 352] width 454 height 62
click at [276, 357] on textarea "- Verbal thank-you during the event by the emcee - Logo featured on event donor…" at bounding box center [267, 352] width 454 height 62
click at [54, 333] on textarea "- Verbal thank-you during the event by the emcee - Logo featured on event donor…" at bounding box center [267, 352] width 454 height 62
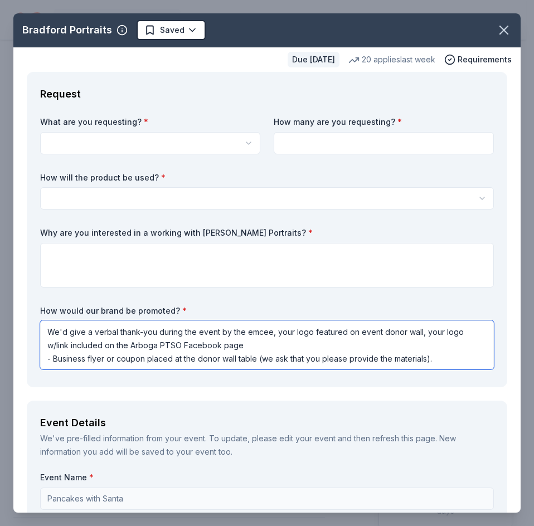
click at [70, 345] on textarea "We'd give a verbal thank-you during the event by the emcee, your logo featured …" at bounding box center [267, 345] width 454 height 49
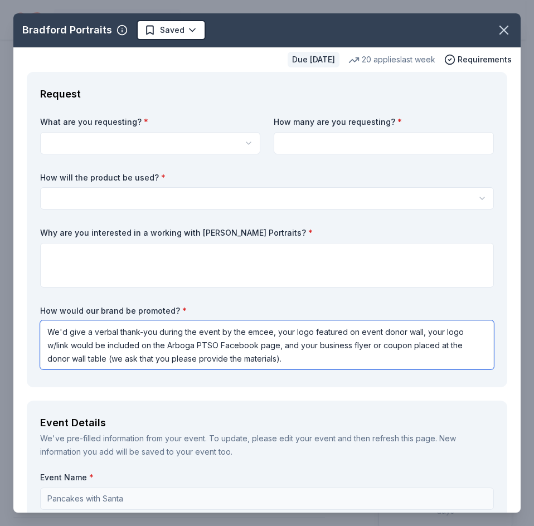
click at [409, 344] on textarea "We'd give a verbal thank-you during the event by the emcee, your logo featured …" at bounding box center [267, 345] width 454 height 49
click at [314, 356] on textarea "We'd give a verbal thank-you during the event by the emcee, your logo featured …" at bounding box center [267, 345] width 454 height 49
type textarea "We'd give a verbal thank-you during the event by the emcee, your logo featured …"
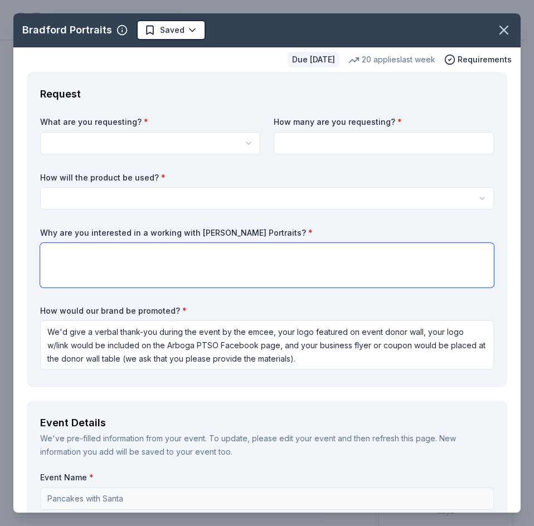
click at [234, 266] on textarea at bounding box center [267, 265] width 454 height 45
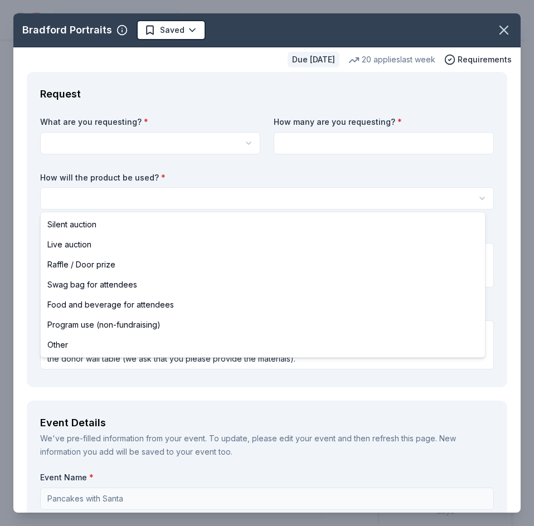
click at [201, 197] on html "Pancakes with Santa Plus trial ends on 3PM, 10/20 Earn Rewards Due in 23 days S…" at bounding box center [267, 263] width 534 height 526
select select "raffleDoorPrize"
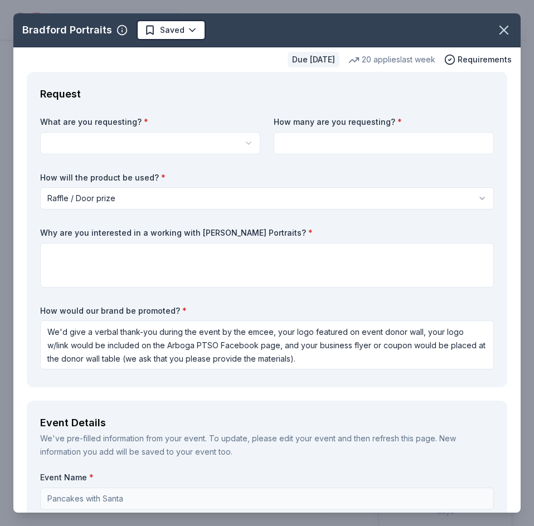
click at [153, 145] on html "Pancakes with Santa Plus trial ends on 3PM, 10/20 Earn Rewards Due in 23 days S…" at bounding box center [267, 263] width 534 height 526
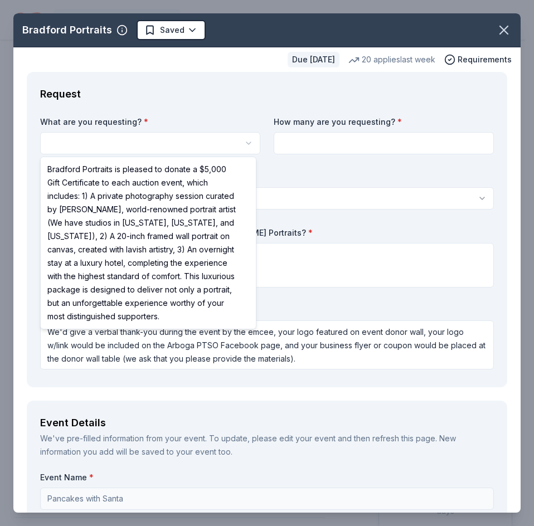
select select "Bradford Portraits is pleased to donate a $5,000 Gift Certificate to each aucti…"
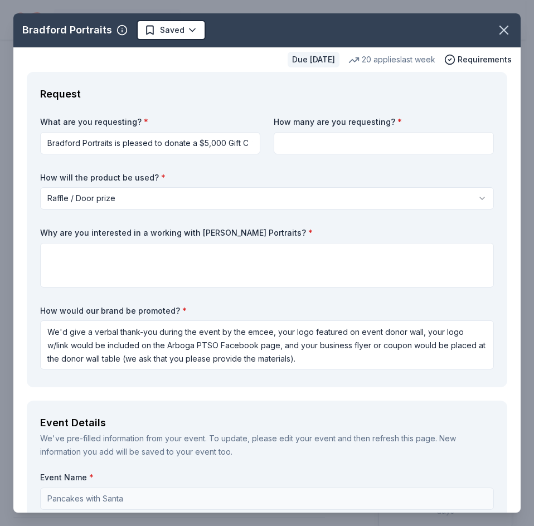
click at [309, 141] on input at bounding box center [384, 143] width 220 height 22
type input "1"
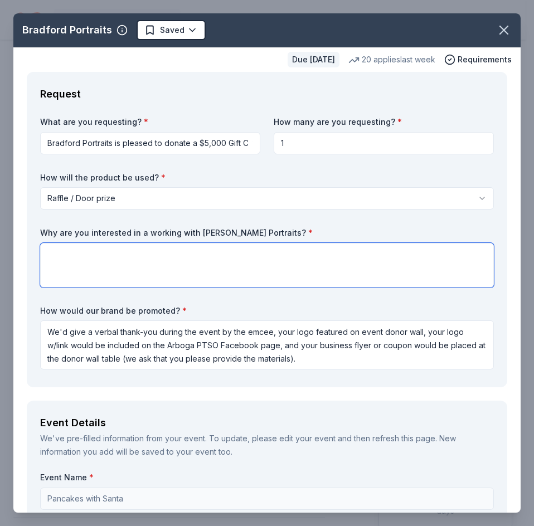
click at [152, 272] on textarea at bounding box center [267, 265] width 454 height 45
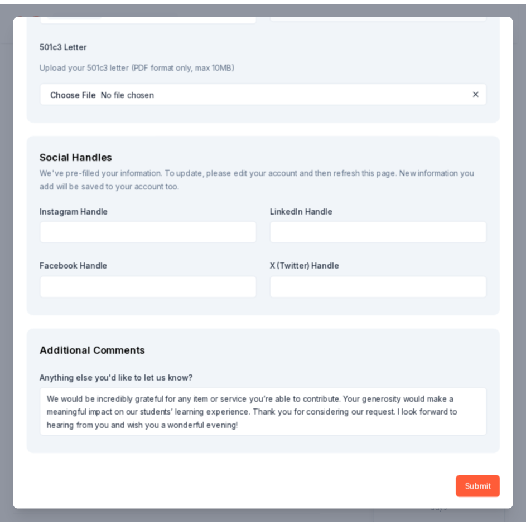
scroll to position [1374, 0]
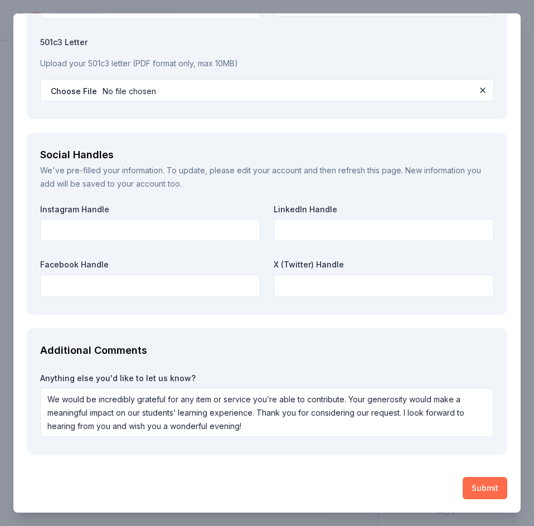
type textarea "Your esteemed eagle eye is known for capturing every subject in their best ligh…"
click at [469, 489] on button "Submit" at bounding box center [485, 488] width 45 height 22
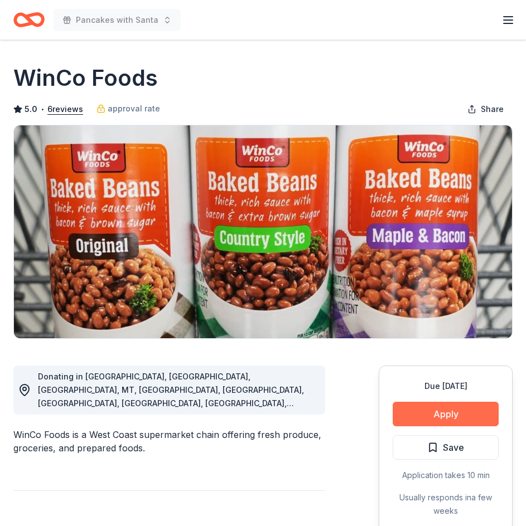
click at [447, 417] on button "Apply" at bounding box center [446, 414] width 106 height 25
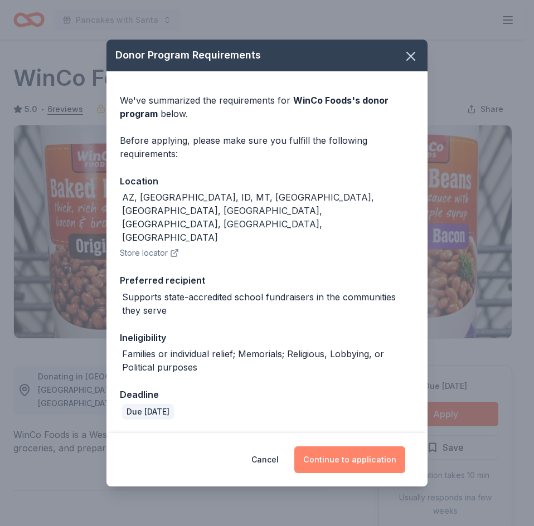
click at [333, 447] on button "Continue to application" at bounding box center [349, 460] width 111 height 27
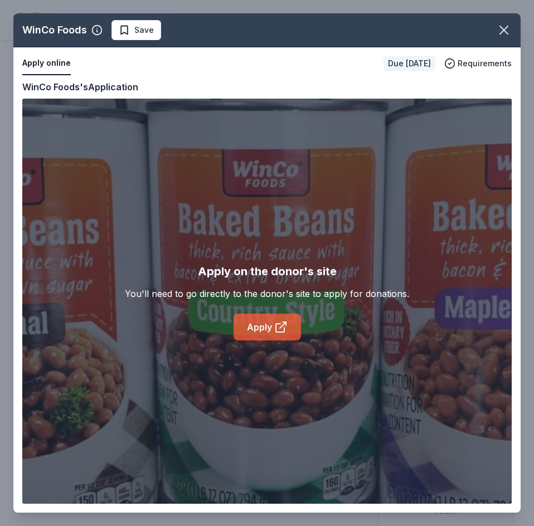
click at [276, 328] on icon at bounding box center [280, 328] width 8 height 8
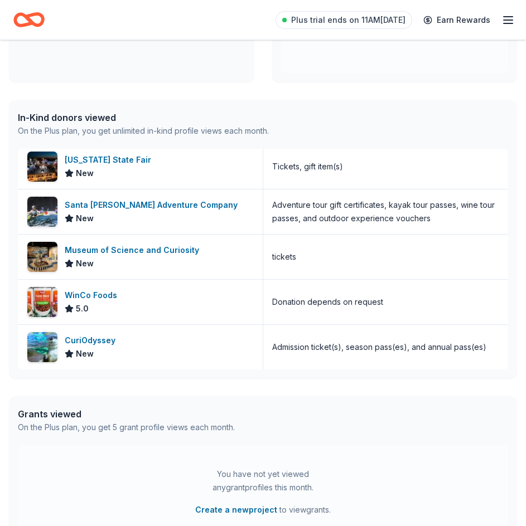
scroll to position [206, 0]
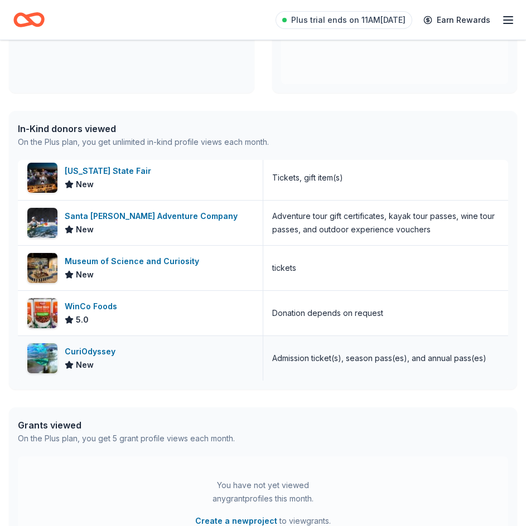
click at [83, 355] on div "CuriOdyssey" at bounding box center [92, 351] width 55 height 13
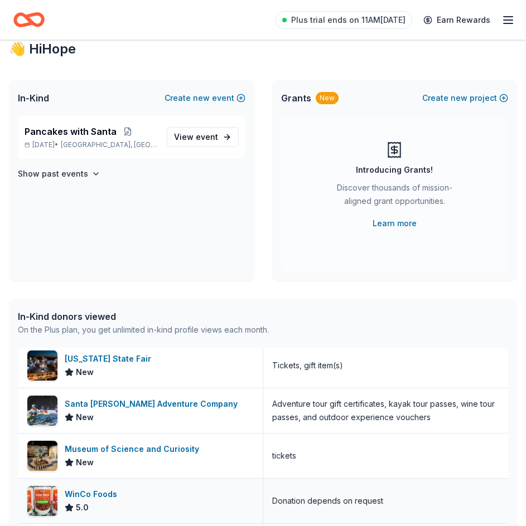
scroll to position [0, 0]
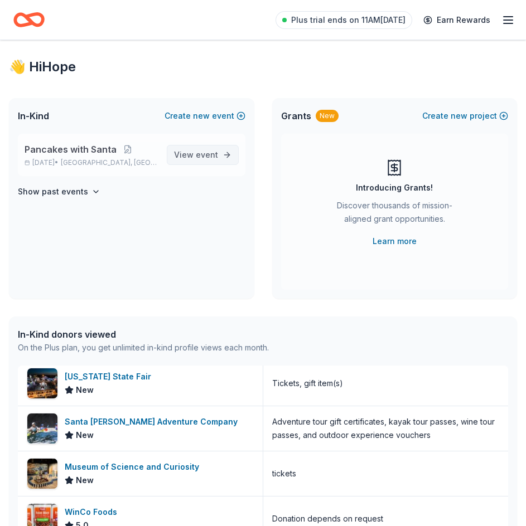
click at [210, 159] on span "event" at bounding box center [207, 154] width 22 height 9
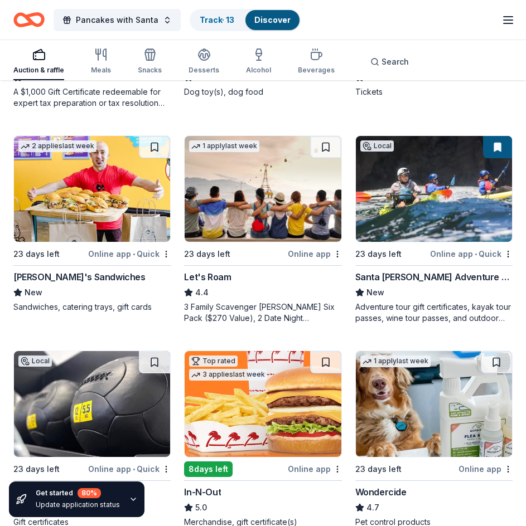
scroll to position [706, 0]
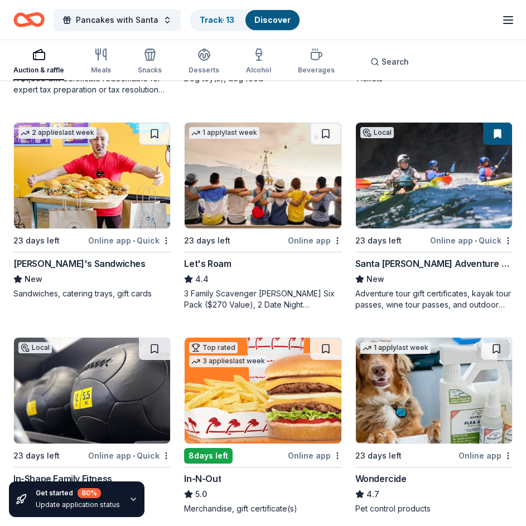
click at [293, 180] on img at bounding box center [263, 176] width 156 height 106
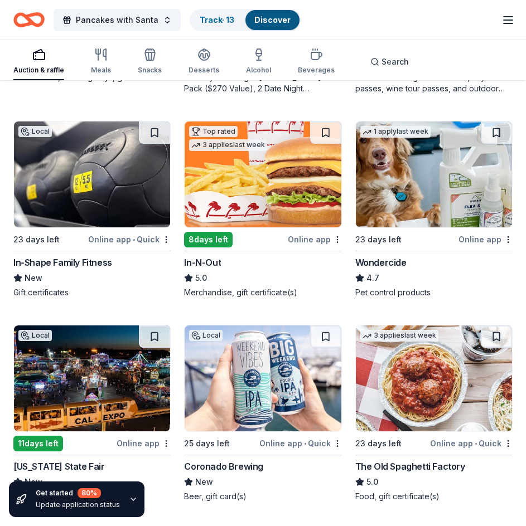
scroll to position [910, 0]
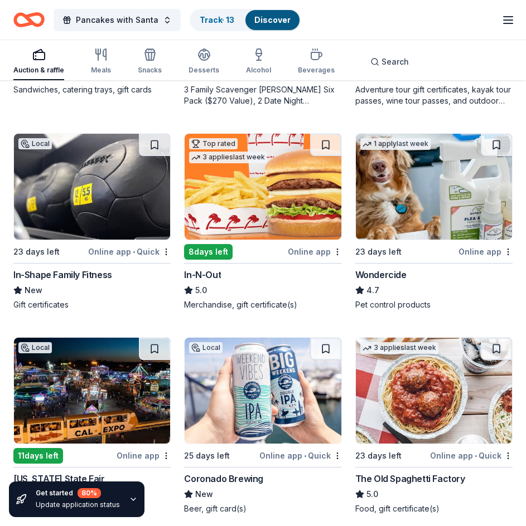
click at [268, 192] on img at bounding box center [263, 187] width 156 height 106
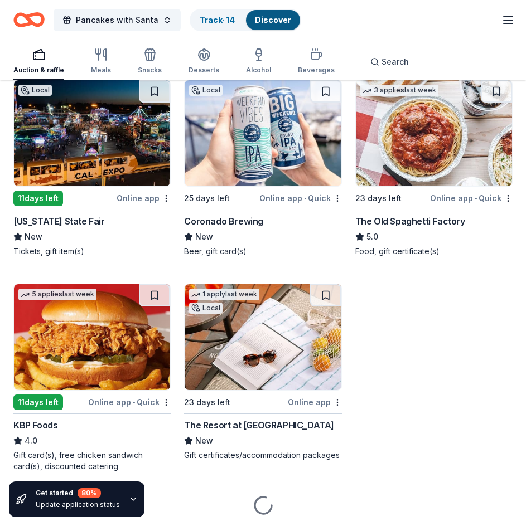
scroll to position [1171, 0]
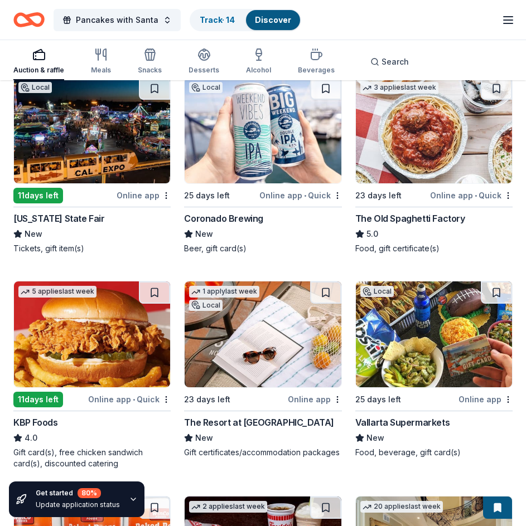
click at [454, 138] on img at bounding box center [434, 130] width 156 height 106
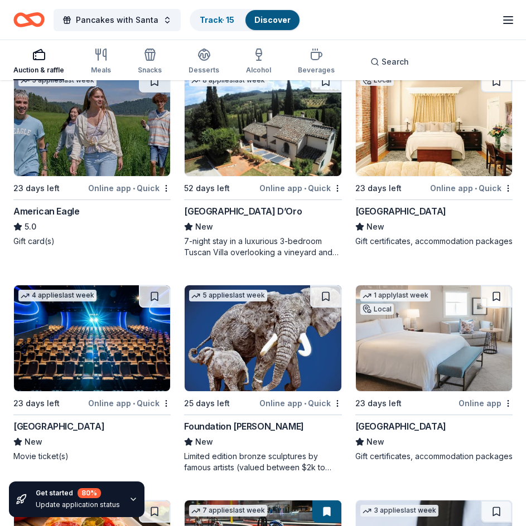
scroll to position [2239, 0]
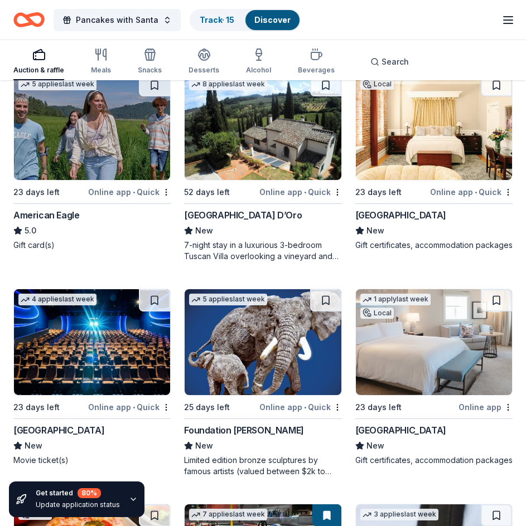
click at [446, 142] on img at bounding box center [434, 127] width 156 height 106
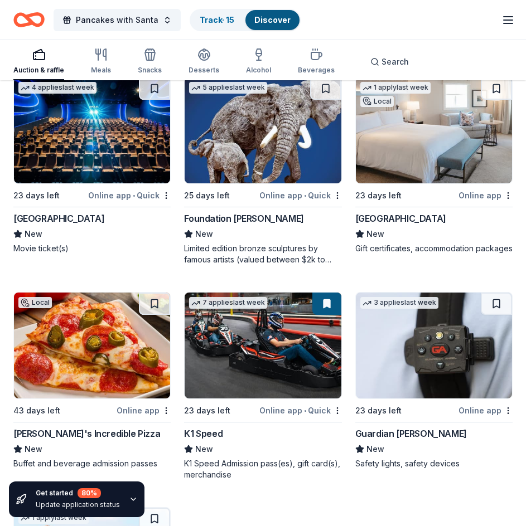
scroll to position [2480, 0]
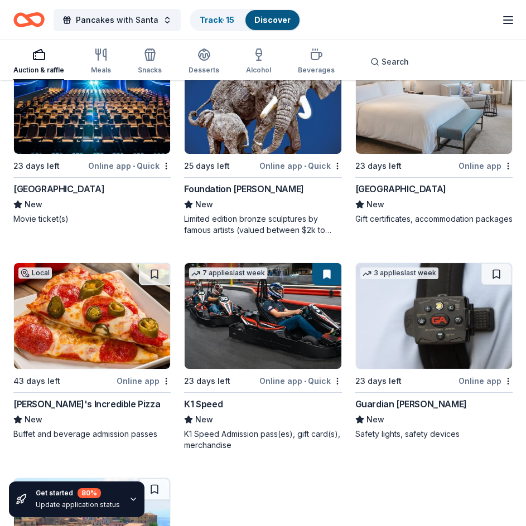
click at [106, 316] on img at bounding box center [92, 316] width 156 height 106
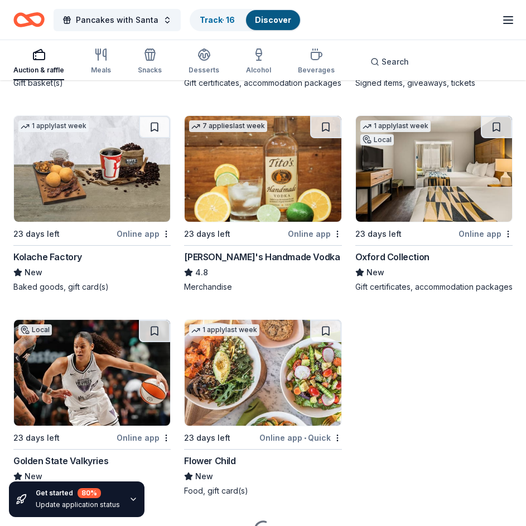
scroll to position [3267, 0]
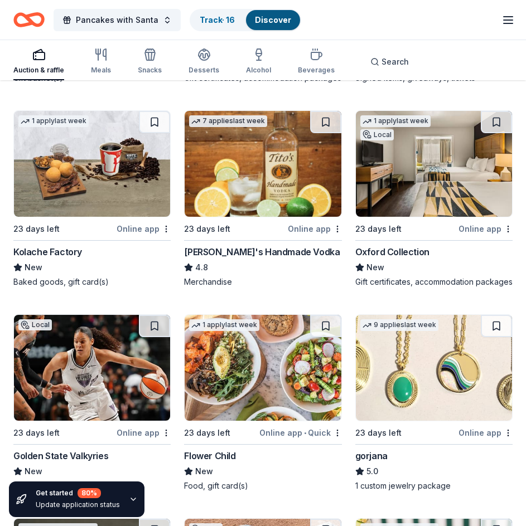
click at [272, 199] on img at bounding box center [263, 164] width 156 height 106
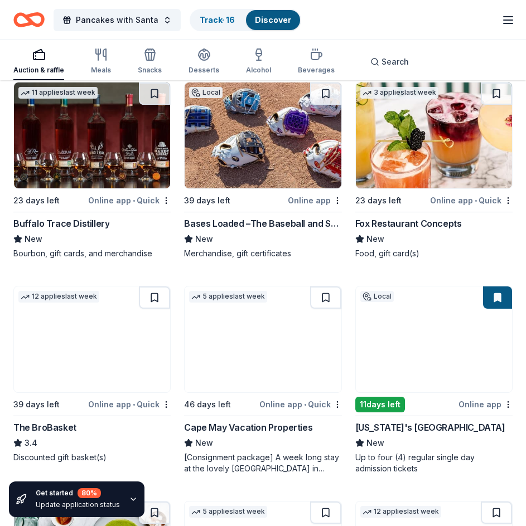
scroll to position [3769, 0]
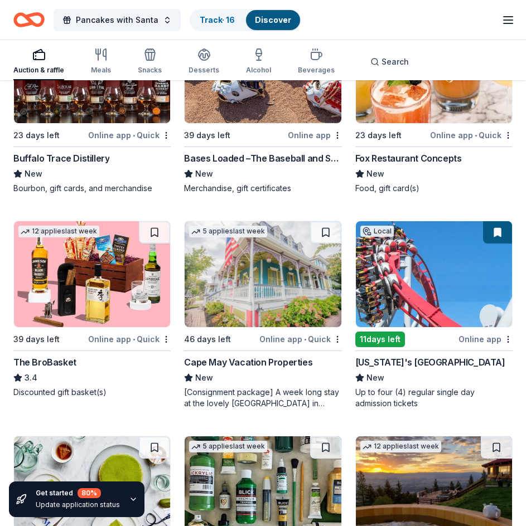
click at [449, 123] on img at bounding box center [434, 70] width 156 height 106
click at [84, 322] on img at bounding box center [92, 274] width 156 height 106
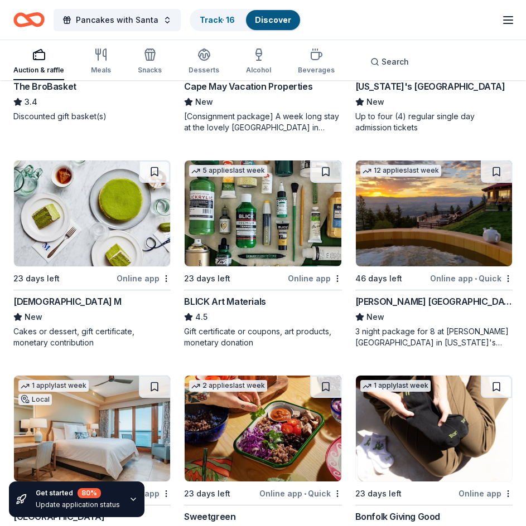
scroll to position [4053, 0]
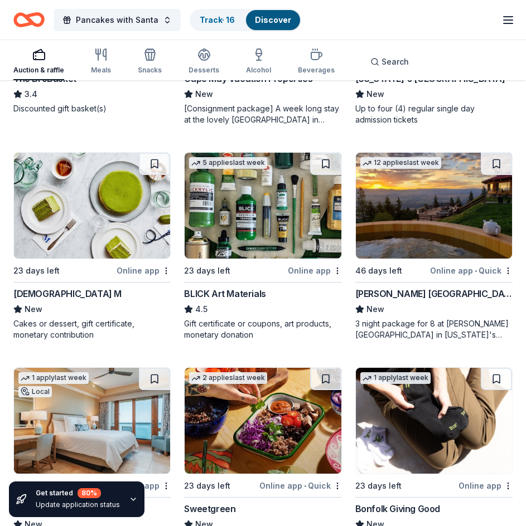
click at [128, 235] on img at bounding box center [92, 206] width 156 height 106
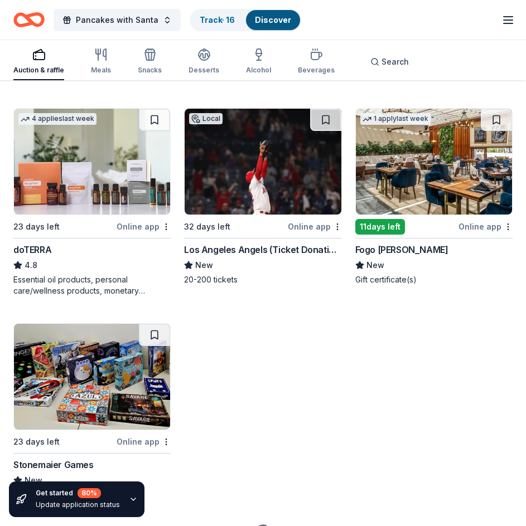
scroll to position [4722, 0]
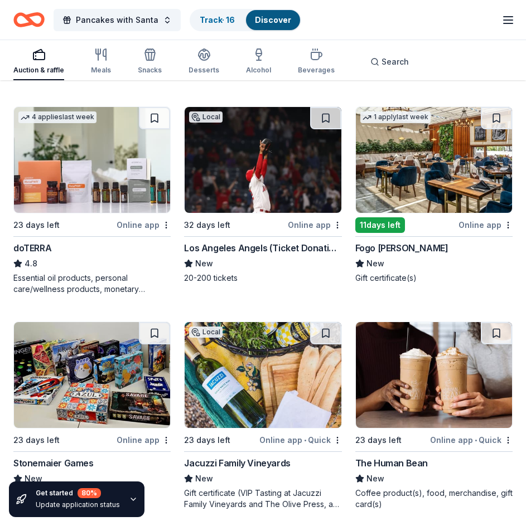
click at [89, 205] on img at bounding box center [92, 160] width 156 height 106
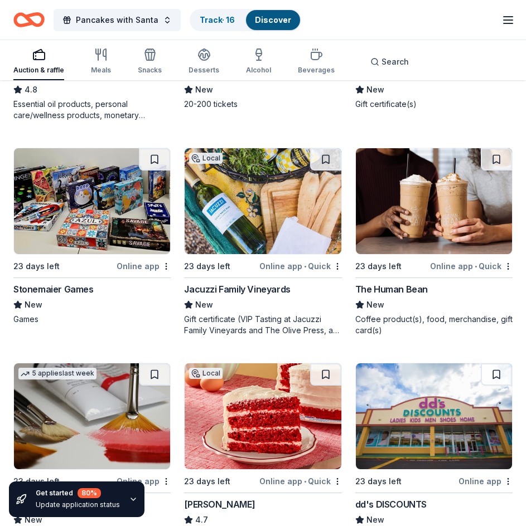
scroll to position [4926, 0]
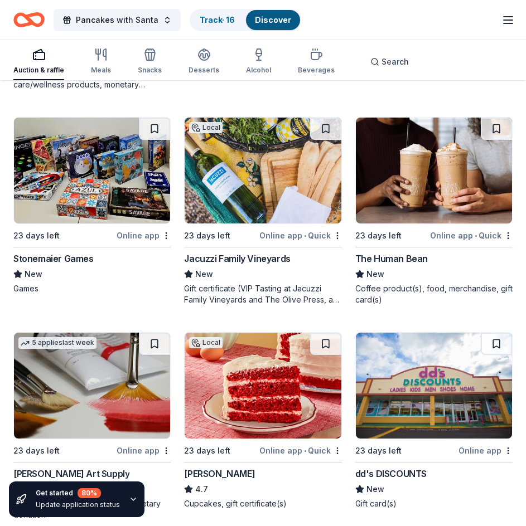
click at [243, 224] on img at bounding box center [263, 171] width 156 height 106
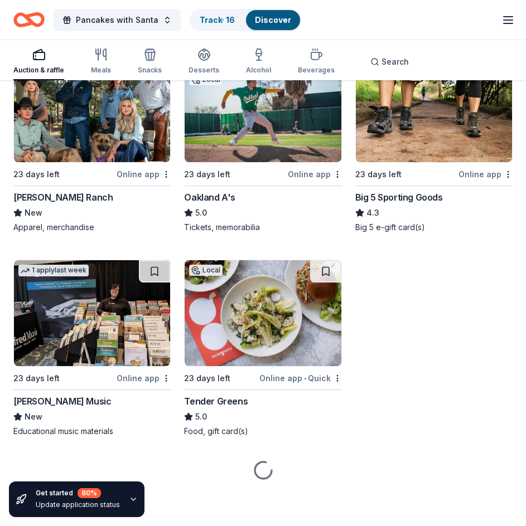
scroll to position [5440, 0]
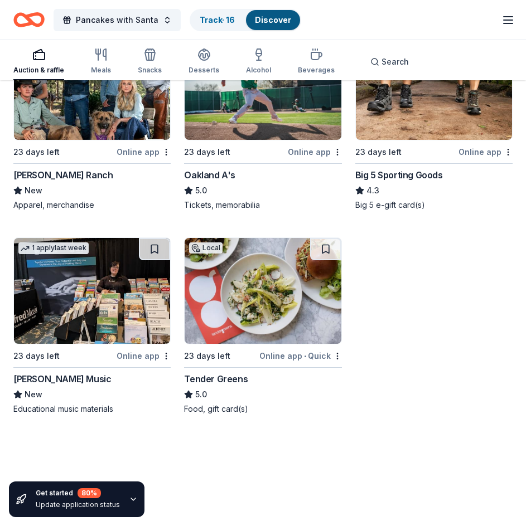
click at [412, 109] on img at bounding box center [434, 87] width 156 height 106
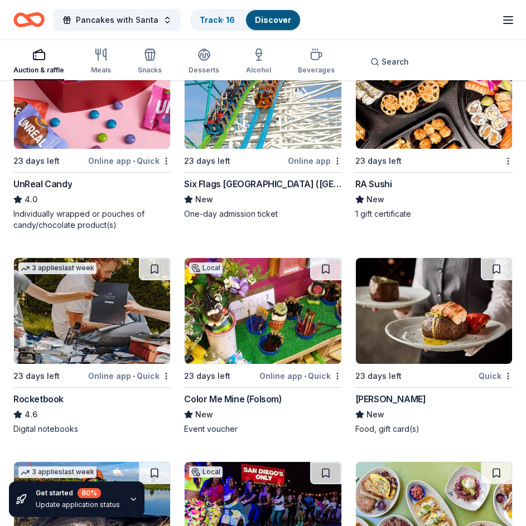
scroll to position [6249, 0]
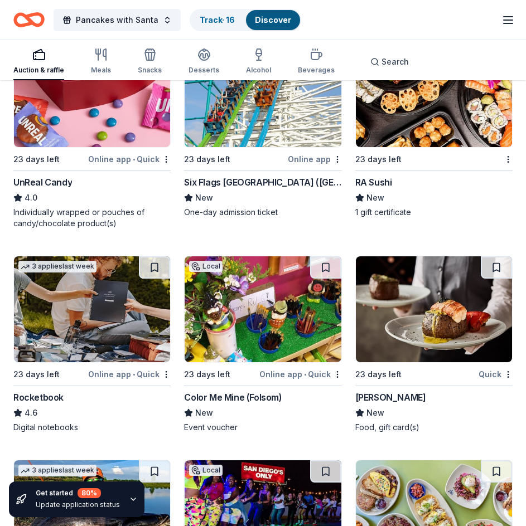
click at [395, 142] on img at bounding box center [434, 94] width 156 height 106
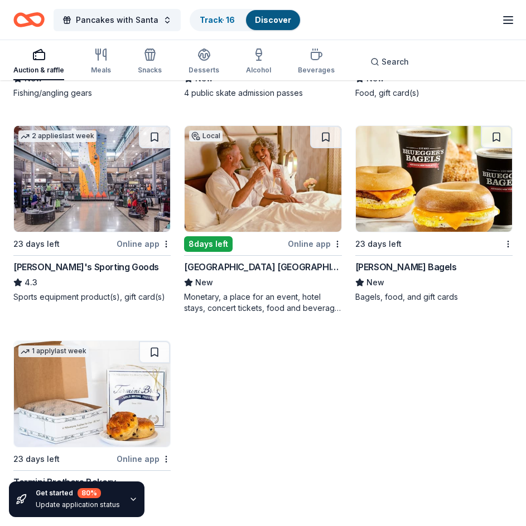
scroll to position [6844, 0]
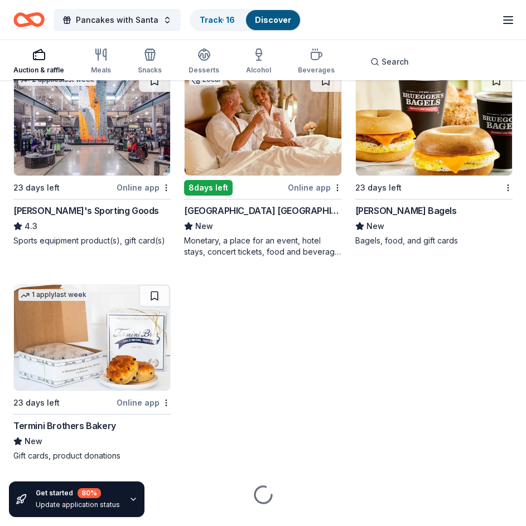
click at [98, 176] on img at bounding box center [92, 123] width 156 height 106
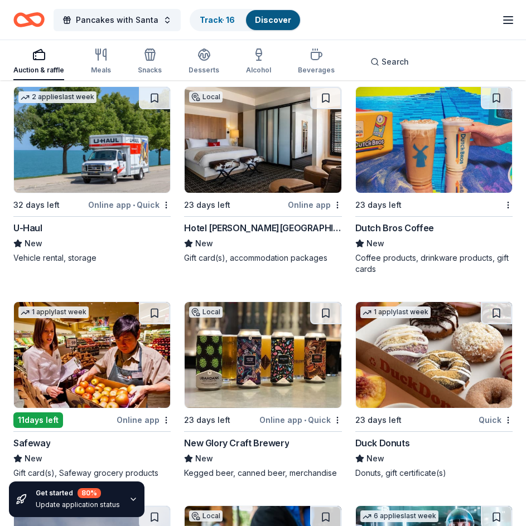
scroll to position [7652, 0]
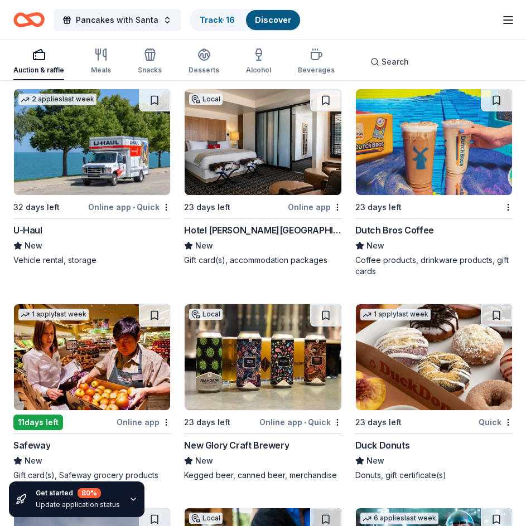
click at [450, 188] on img at bounding box center [434, 142] width 156 height 106
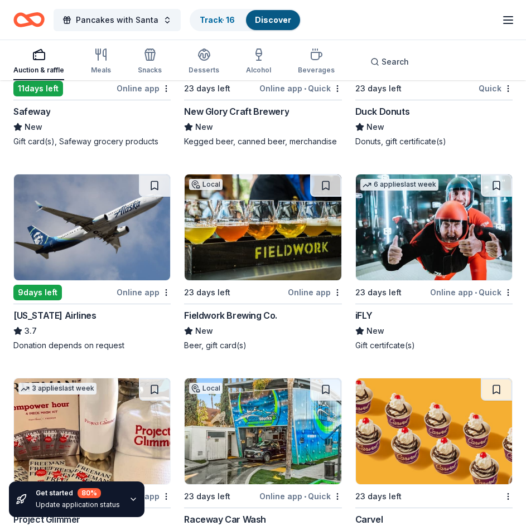
scroll to position [8005, 0]
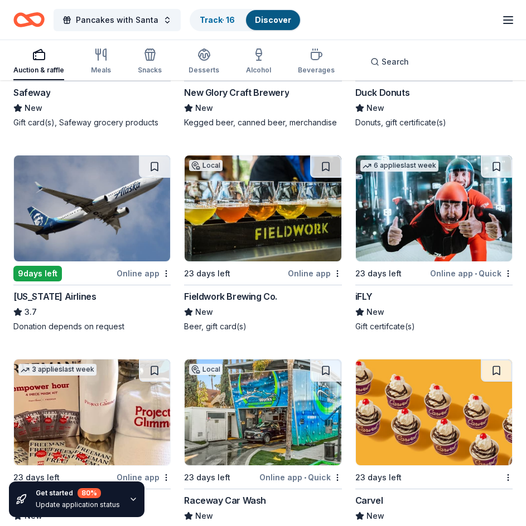
click at [436, 246] on img at bounding box center [434, 209] width 156 height 106
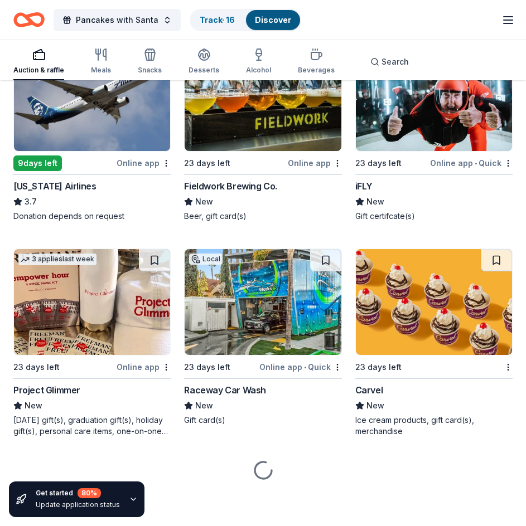
scroll to position [8138, 0]
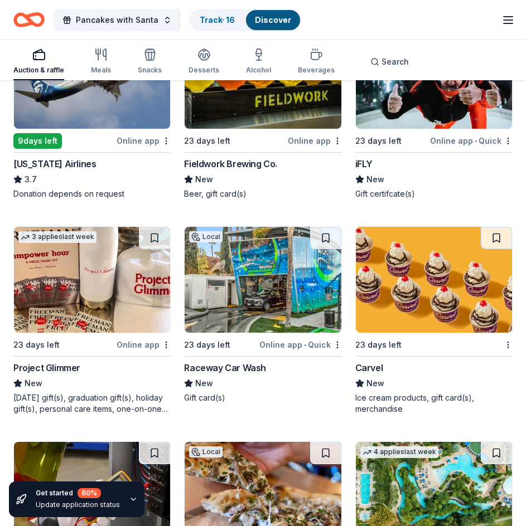
click at [278, 303] on img at bounding box center [263, 280] width 156 height 106
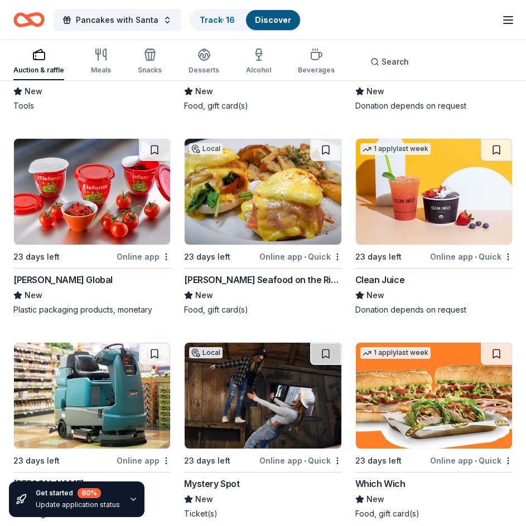
scroll to position [8695, 0]
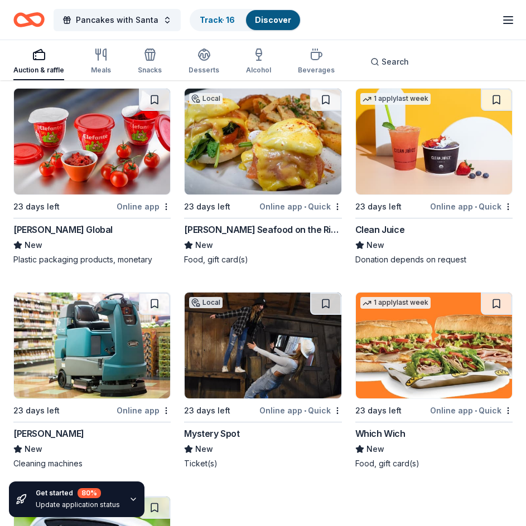
click at [221, 182] on img at bounding box center [263, 142] width 156 height 106
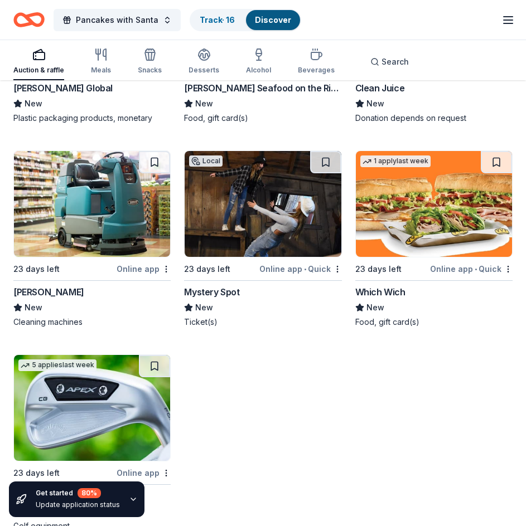
scroll to position [8881, 0]
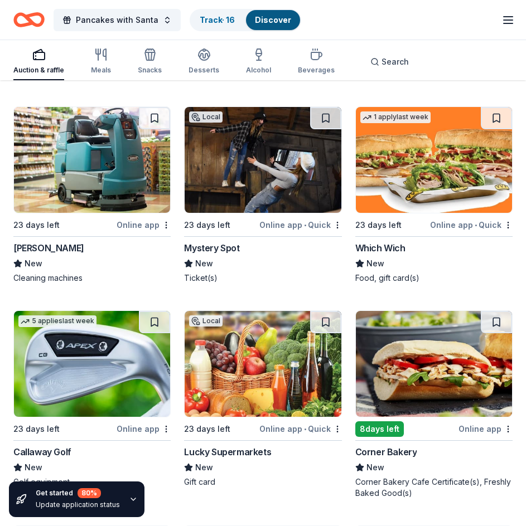
click at [268, 189] on img at bounding box center [263, 160] width 156 height 106
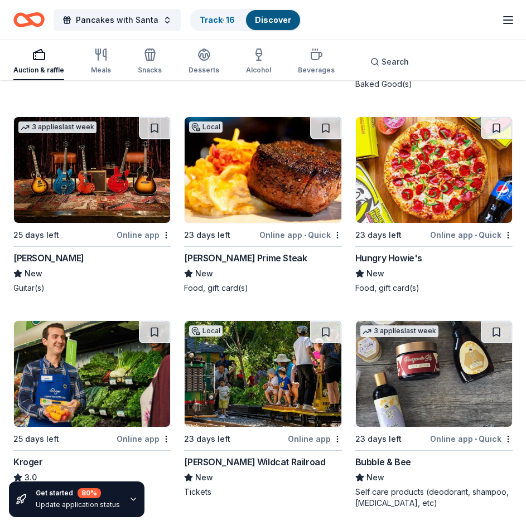
scroll to position [9308, 0]
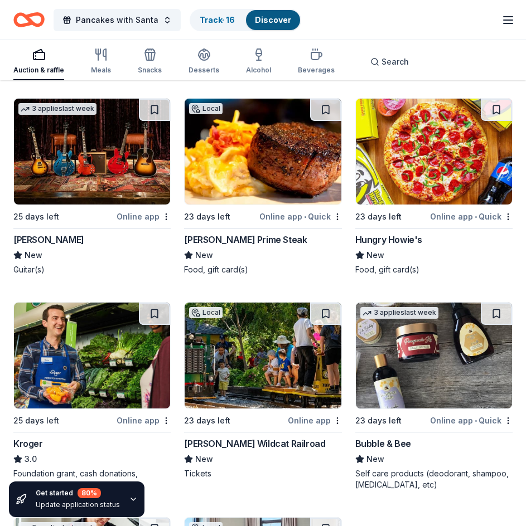
click at [77, 162] on img at bounding box center [92, 152] width 156 height 106
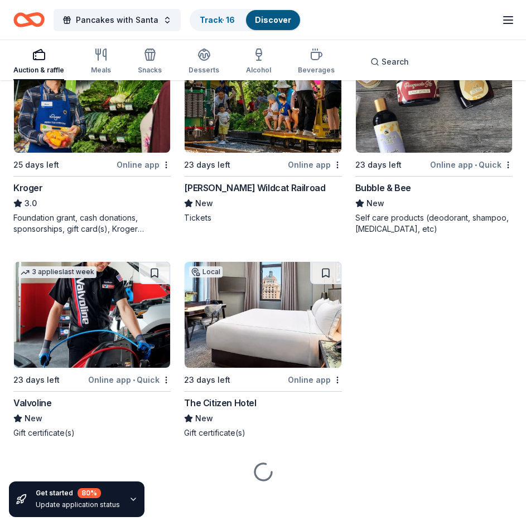
scroll to position [9569, 0]
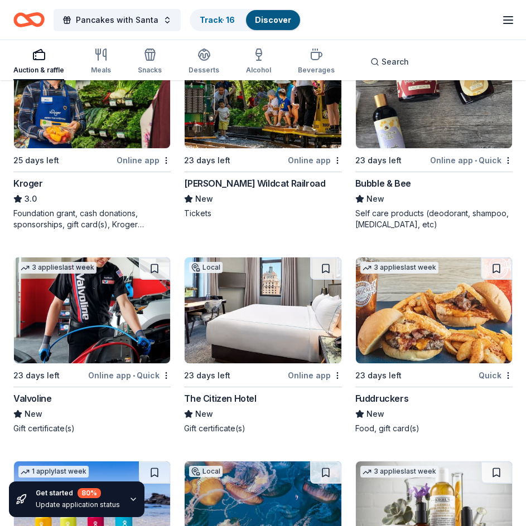
click at [264, 133] on img at bounding box center [263, 95] width 156 height 106
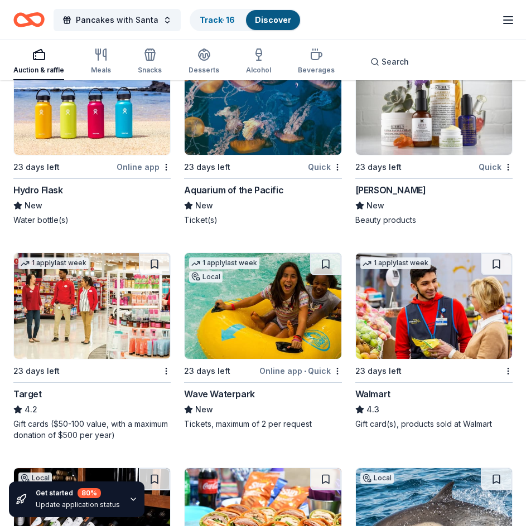
scroll to position [9996, 0]
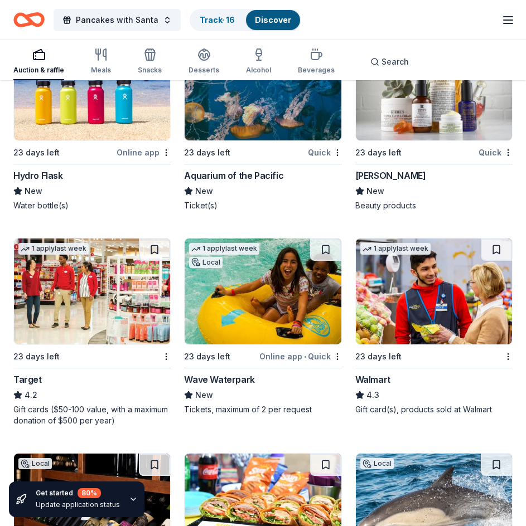
click at [106, 317] on img at bounding box center [92, 292] width 156 height 106
click at [275, 326] on img at bounding box center [263, 292] width 156 height 106
click at [110, 134] on img at bounding box center [92, 88] width 156 height 106
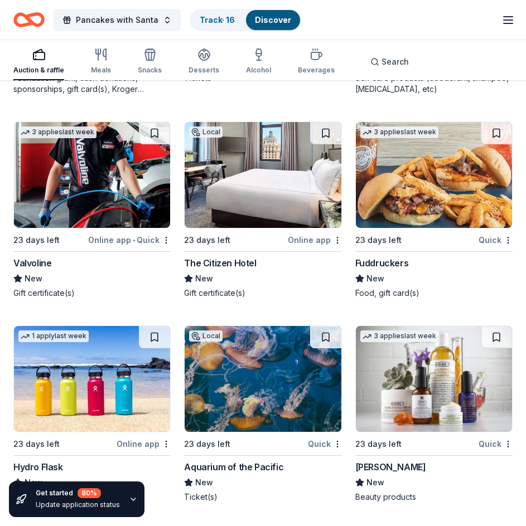
scroll to position [9680, 0]
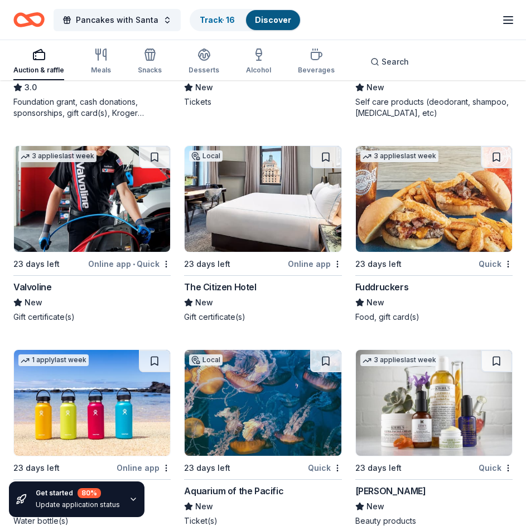
click at [247, 229] on img at bounding box center [263, 199] width 156 height 106
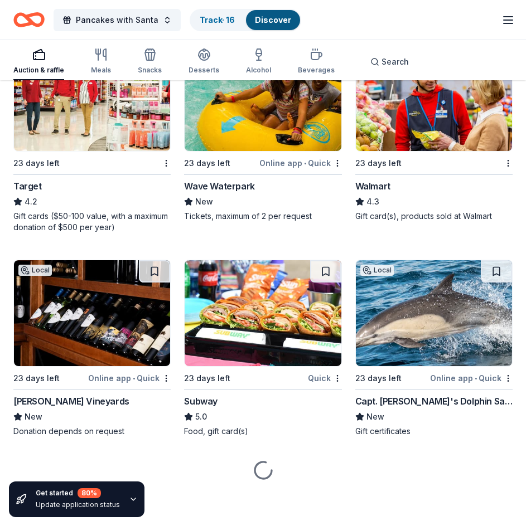
scroll to position [10212, 0]
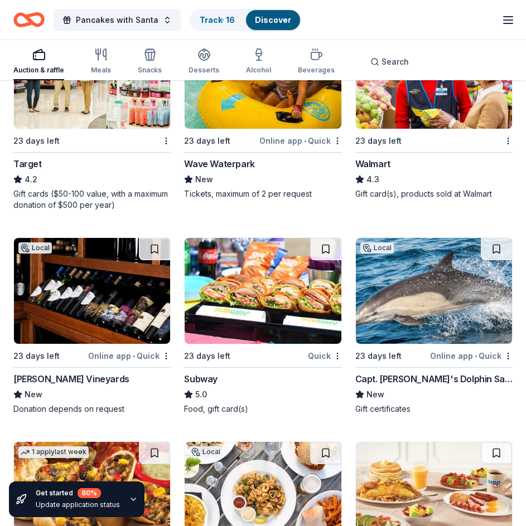
click at [410, 124] on img at bounding box center [434, 76] width 156 height 106
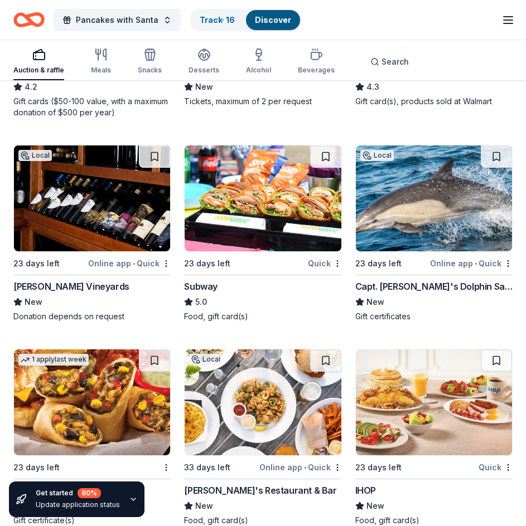
scroll to position [10305, 0]
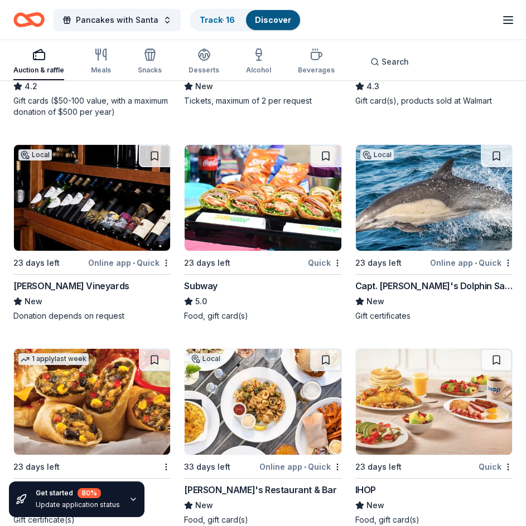
click at [131, 241] on img at bounding box center [92, 198] width 156 height 106
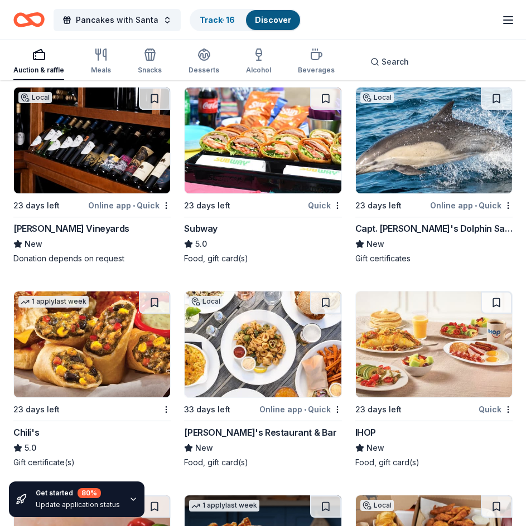
scroll to position [10379, 0]
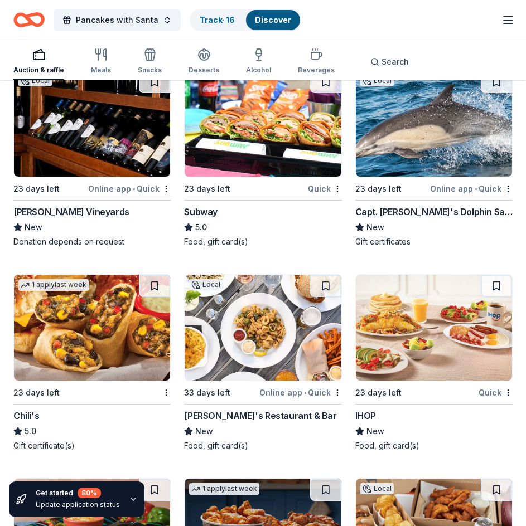
click at [216, 129] on img at bounding box center [263, 124] width 156 height 106
click at [449, 346] on img at bounding box center [434, 328] width 156 height 106
click at [66, 348] on img at bounding box center [92, 328] width 156 height 106
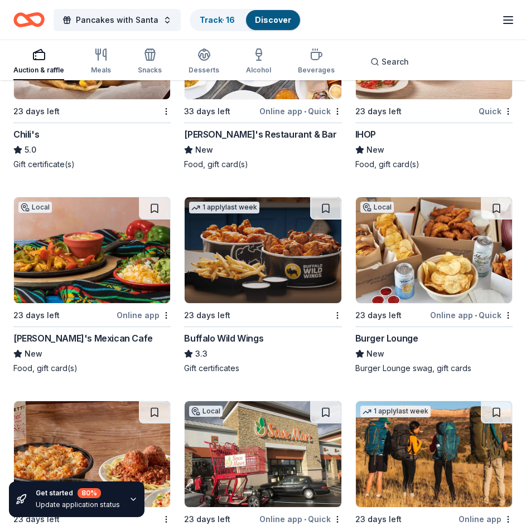
scroll to position [10695, 0]
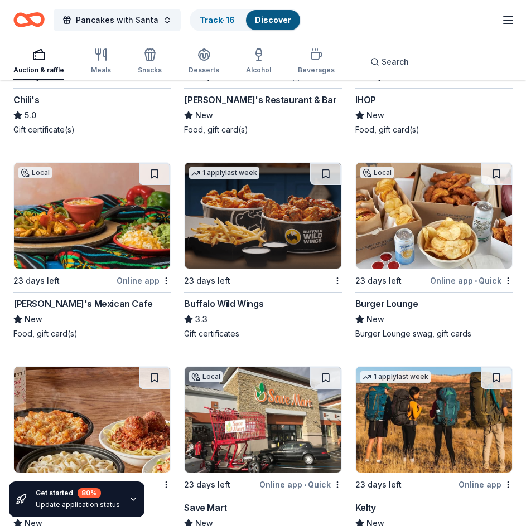
click at [207, 251] on img at bounding box center [263, 216] width 156 height 106
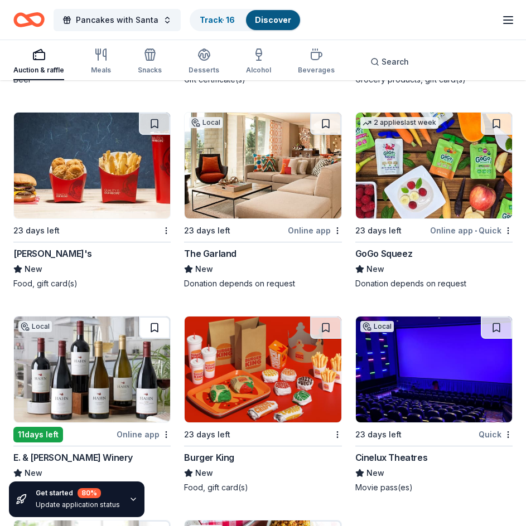
scroll to position [11383, 0]
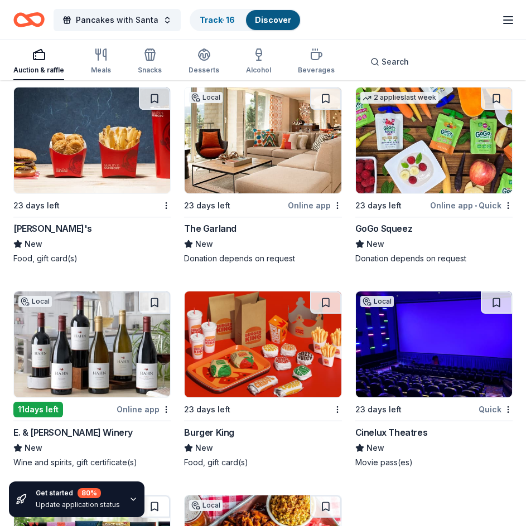
click at [84, 190] on img at bounding box center [92, 141] width 156 height 106
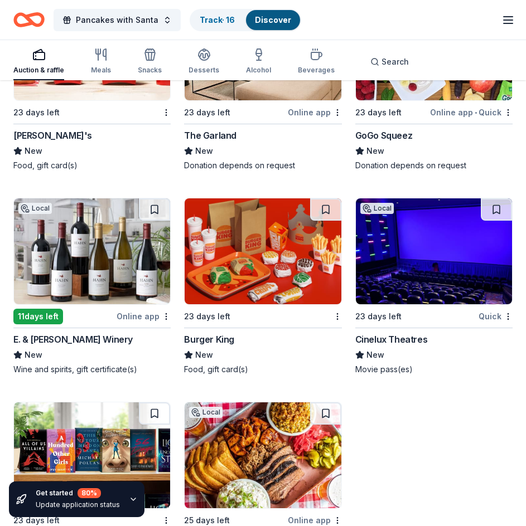
scroll to position [11550, 0]
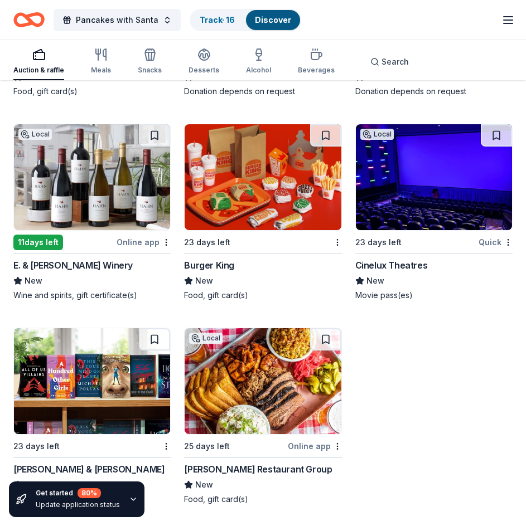
click at [228, 221] on img at bounding box center [263, 177] width 156 height 106
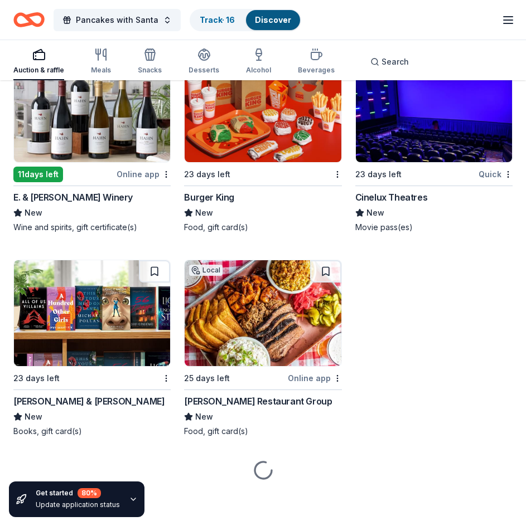
scroll to position [11640, 0]
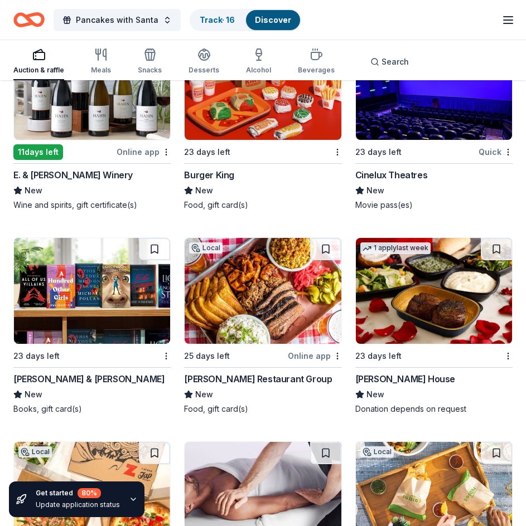
click at [135, 285] on img at bounding box center [92, 291] width 156 height 106
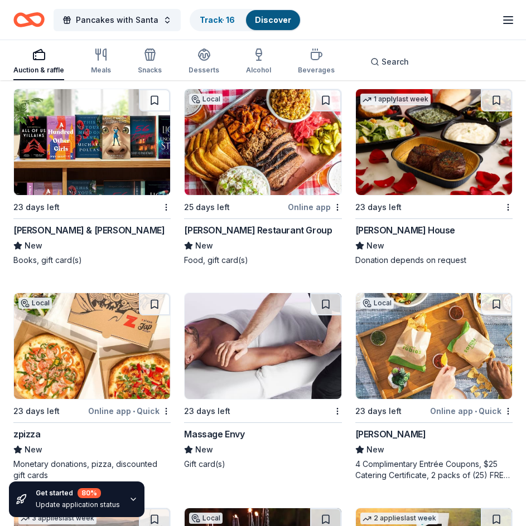
click at [420, 195] on img at bounding box center [434, 142] width 156 height 106
click at [418, 370] on img at bounding box center [434, 346] width 156 height 106
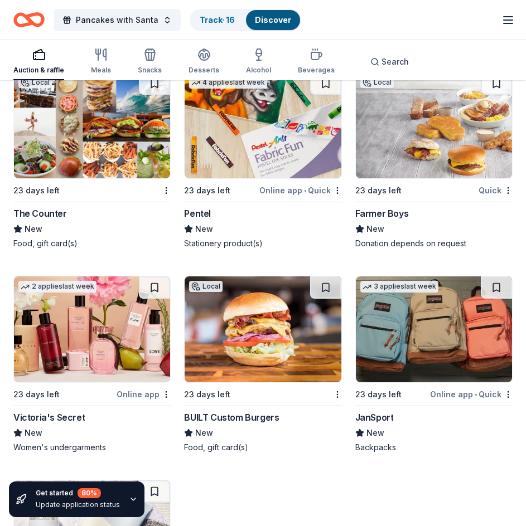
scroll to position [12881, 0]
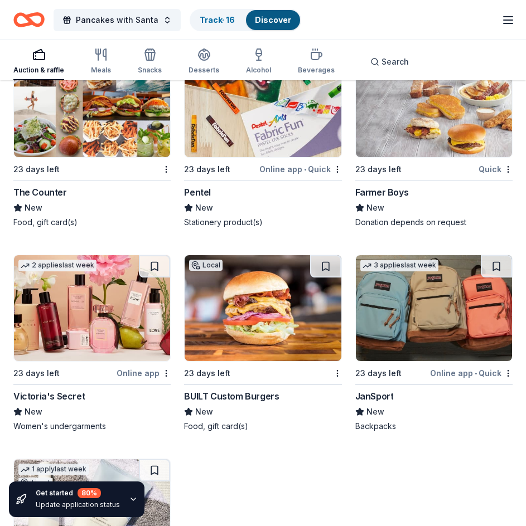
click at [414, 318] on img at bounding box center [434, 308] width 156 height 106
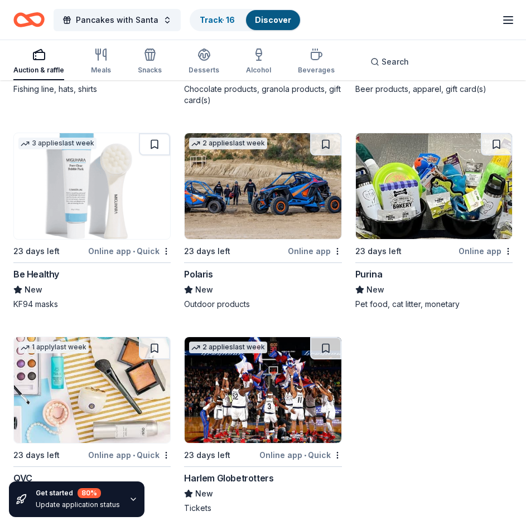
scroll to position [13659, 0]
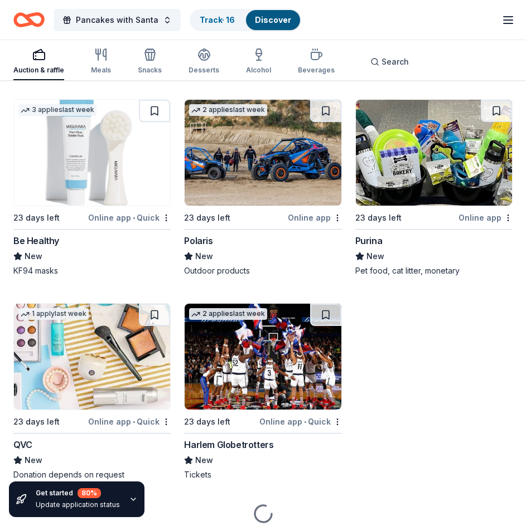
click at [411, 190] on img at bounding box center [434, 153] width 156 height 106
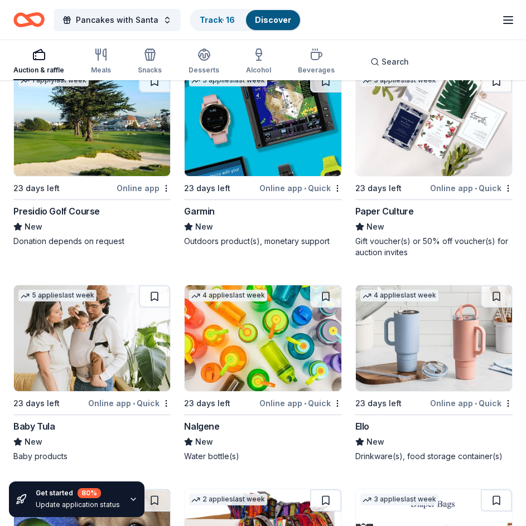
scroll to position [14724, 0]
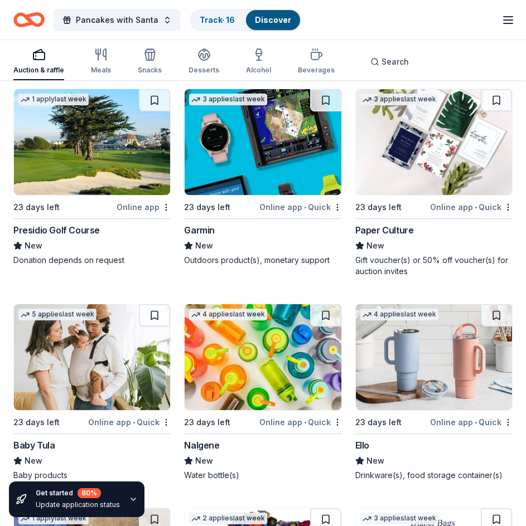
click at [111, 176] on img at bounding box center [92, 142] width 156 height 106
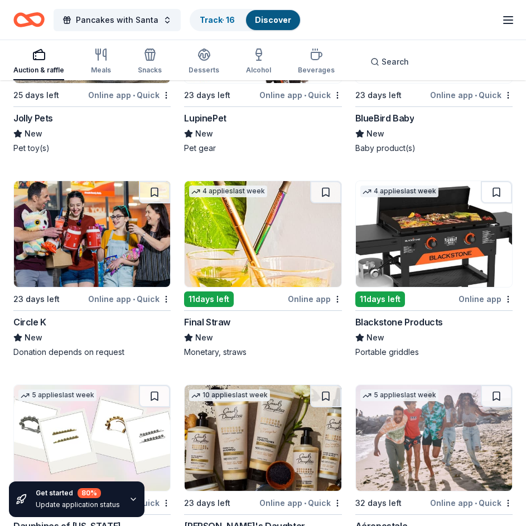
scroll to position [15291, 0]
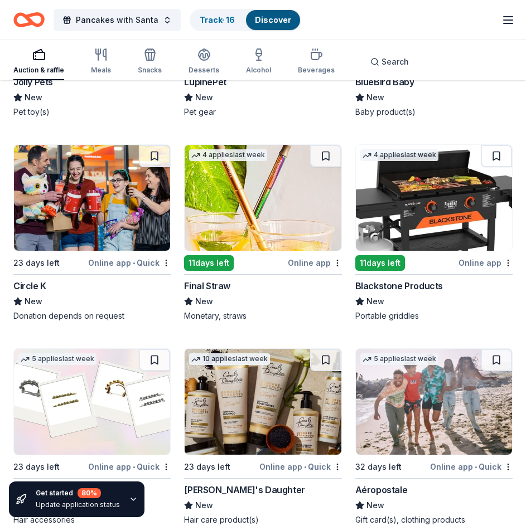
click at [395, 219] on img at bounding box center [434, 198] width 156 height 106
click at [315, 205] on img at bounding box center [263, 198] width 156 height 106
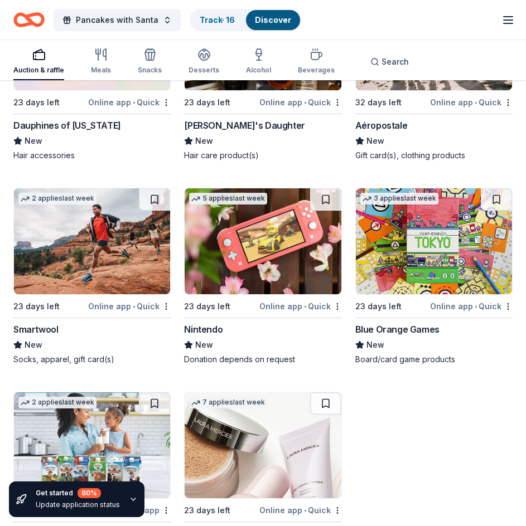
scroll to position [15682, 0]
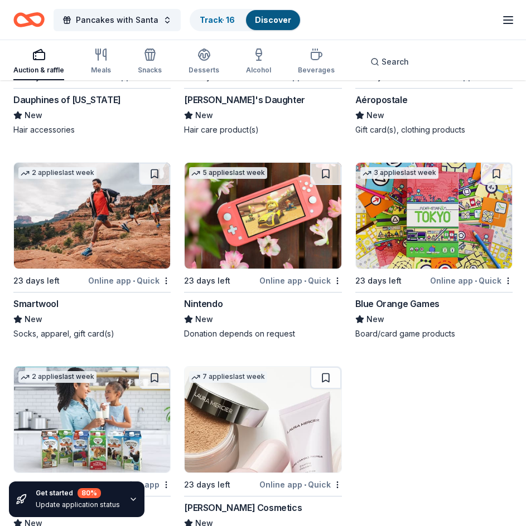
click at [260, 235] on img at bounding box center [263, 216] width 156 height 106
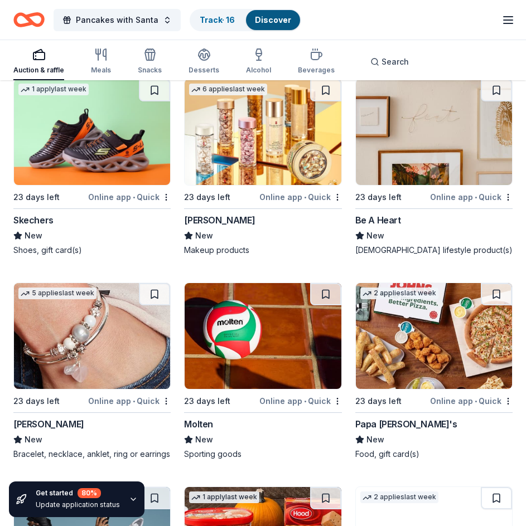
scroll to position [16193, 0]
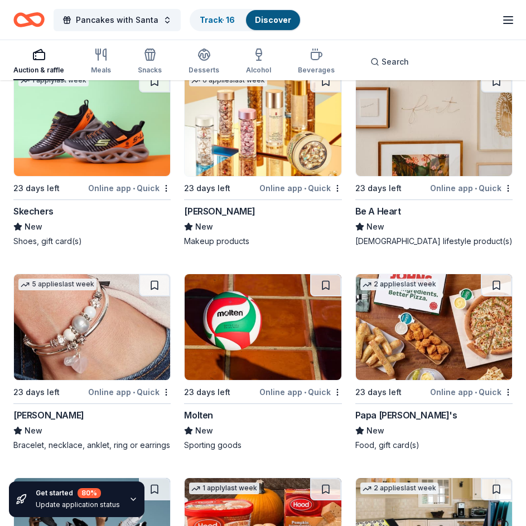
click at [89, 152] on img at bounding box center [92, 123] width 156 height 106
click at [437, 324] on img at bounding box center [434, 327] width 156 height 106
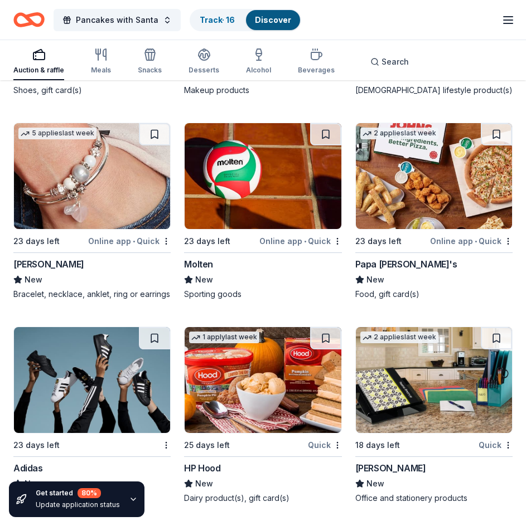
scroll to position [16367, 0]
click at [99, 376] on img at bounding box center [92, 380] width 156 height 106
click at [122, 498] on div "Get started 80 % Update application status" at bounding box center [76, 500] width 135 height 36
click at [124, 495] on div "Get started 80 % Update application status" at bounding box center [76, 500] width 135 height 36
click at [124, 498] on div "Get started 80 % Update application status" at bounding box center [76, 500] width 135 height 36
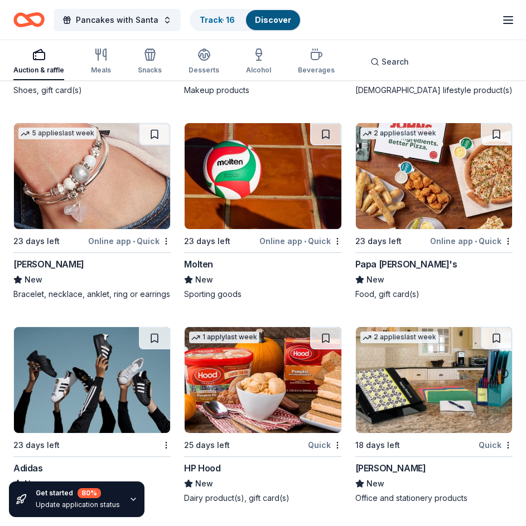
click at [129, 496] on icon "button" at bounding box center [133, 499] width 9 height 9
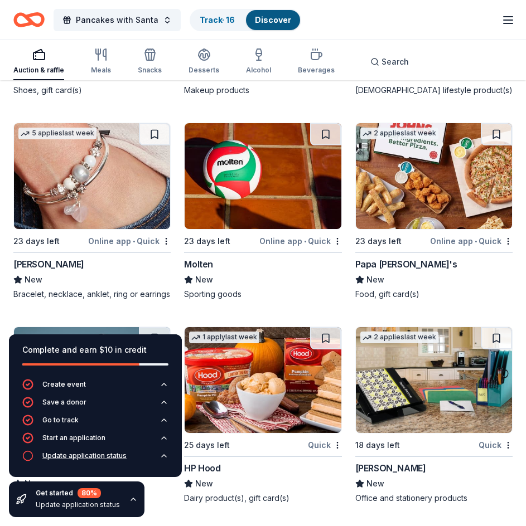
click at [133, 454] on button "Update application status" at bounding box center [95, 459] width 146 height 18
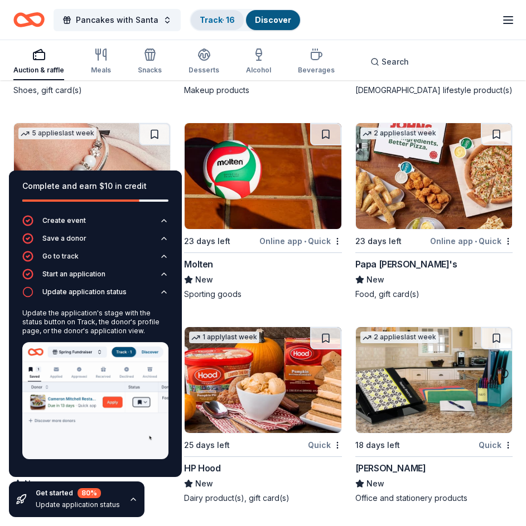
click at [224, 22] on link "Track · 16" at bounding box center [217, 19] width 35 height 9
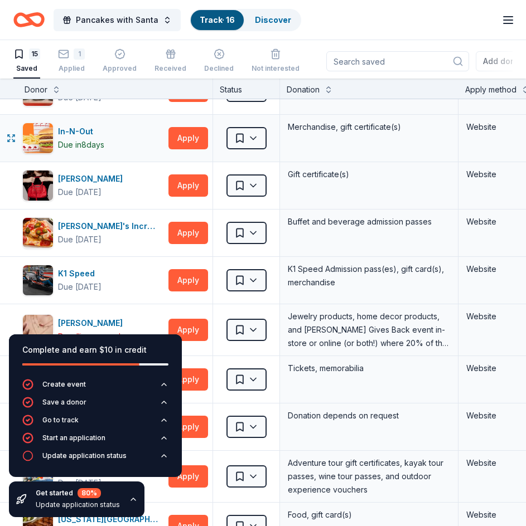
scroll to position [186, 0]
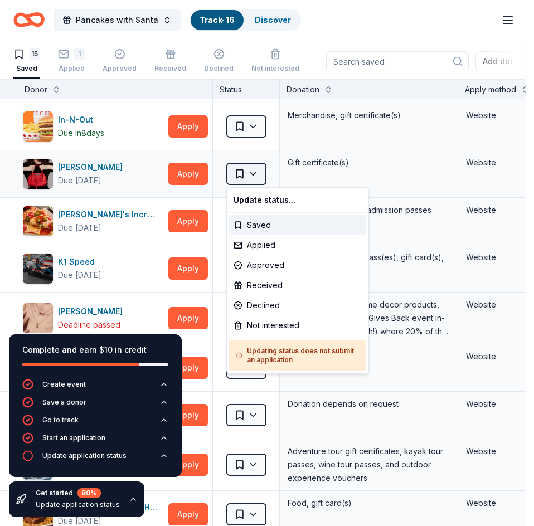
click at [255, 163] on html "Pancakes with Santa Track · 16 Discover Plus trial ends on 11AM, 10/20 Earn Rew…" at bounding box center [267, 262] width 534 height 526
click at [261, 241] on div "Applied" at bounding box center [297, 245] width 137 height 20
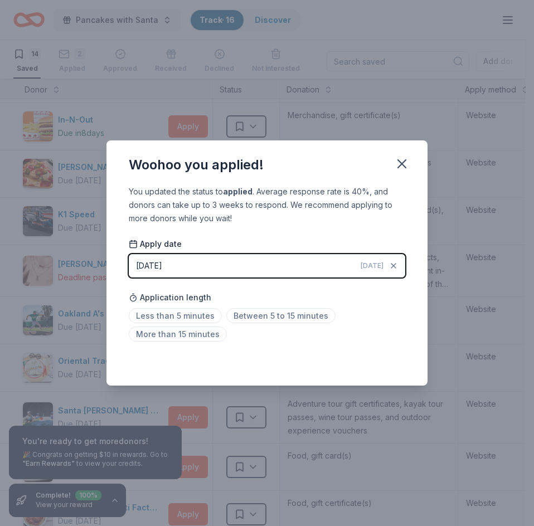
click at [339, 260] on button "10/14/2025 Today" at bounding box center [267, 265] width 277 height 23
click at [401, 158] on icon "button" at bounding box center [402, 164] width 16 height 16
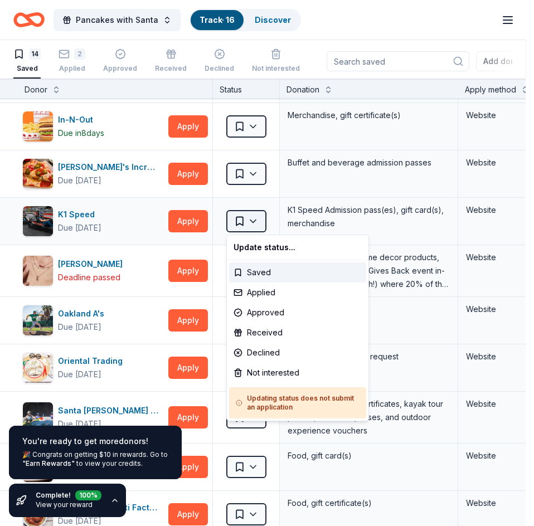
click at [251, 223] on html "Pancakes with Santa Track · 16 Discover Plus trial ends on 11AM, 10/20 $10 in r…" at bounding box center [267, 262] width 534 height 526
click at [255, 292] on div "Applied" at bounding box center [297, 293] width 137 height 20
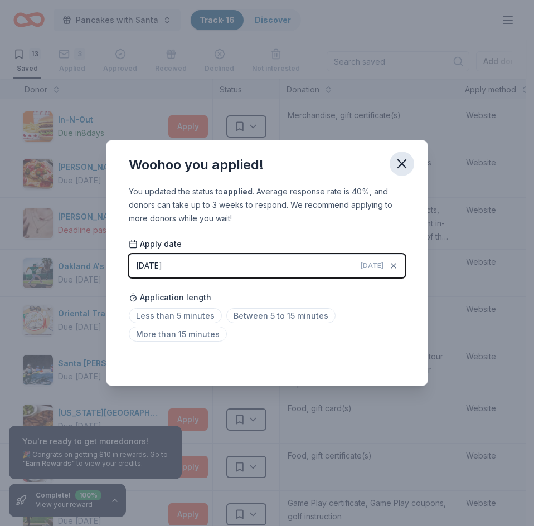
click at [404, 166] on icon "button" at bounding box center [402, 164] width 8 height 8
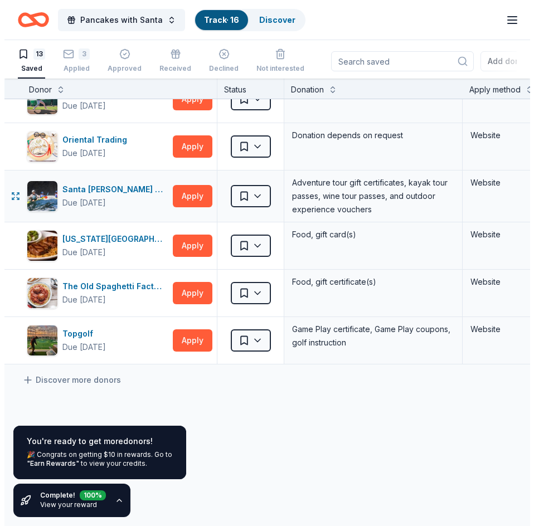
scroll to position [372, 0]
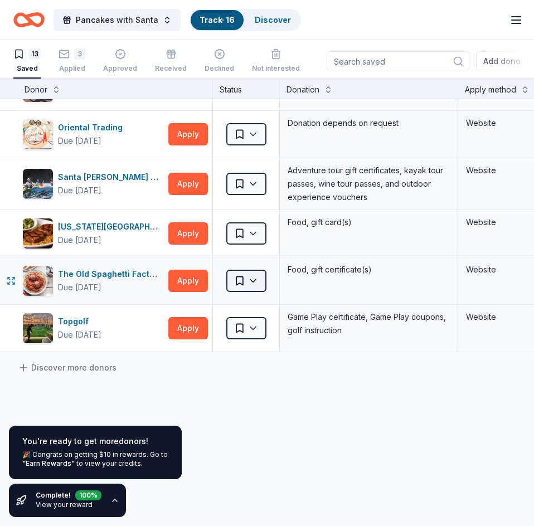
click at [252, 281] on html "Pancakes with Santa Track · 16 Discover Plus trial ends on 11AM, 10/20 $10 in r…" at bounding box center [267, 262] width 534 height 526
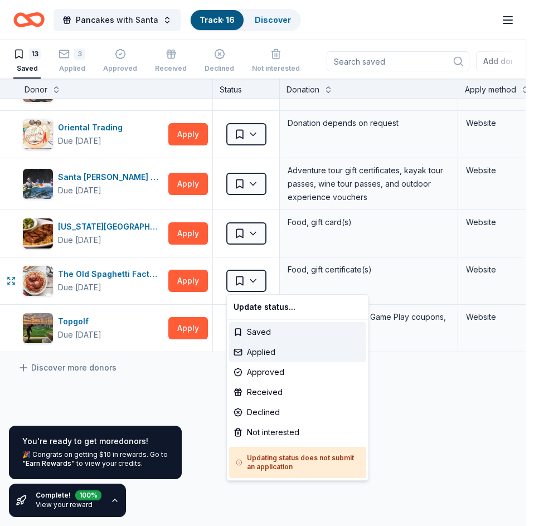
click at [263, 351] on div "Applied" at bounding box center [297, 352] width 137 height 20
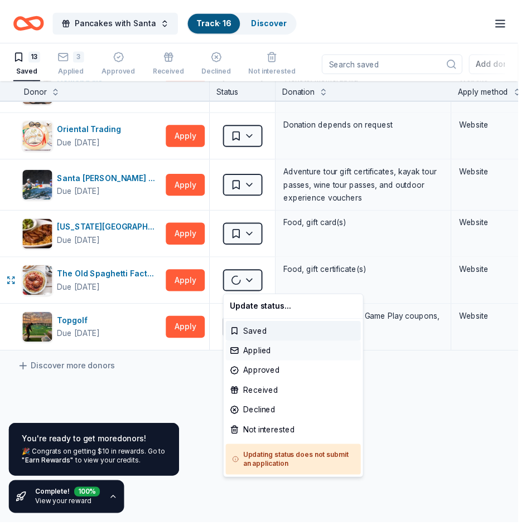
scroll to position [369, 0]
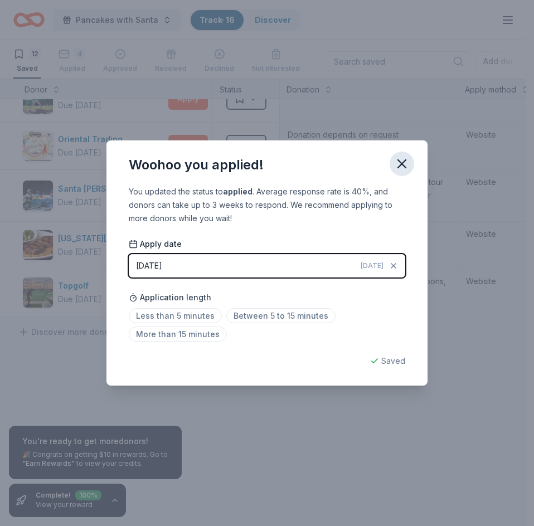
click at [396, 167] on icon "button" at bounding box center [402, 164] width 16 height 16
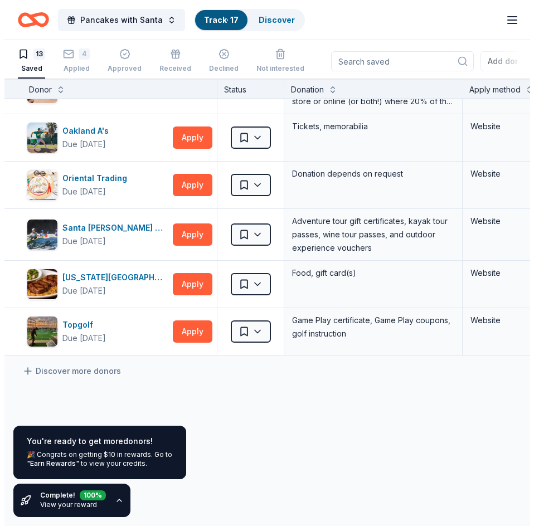
scroll to position [416, 0]
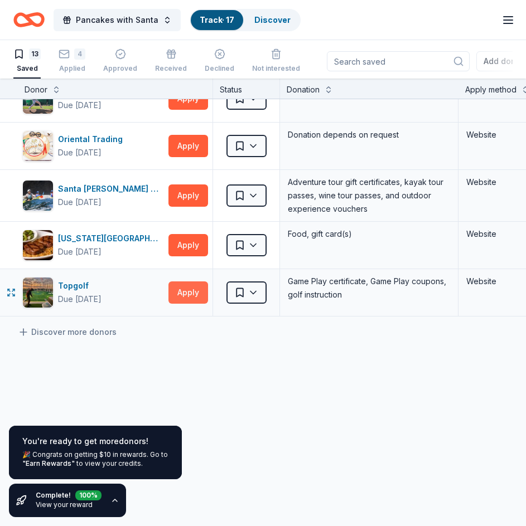
click at [192, 285] on button "Apply" at bounding box center [188, 293] width 40 height 22
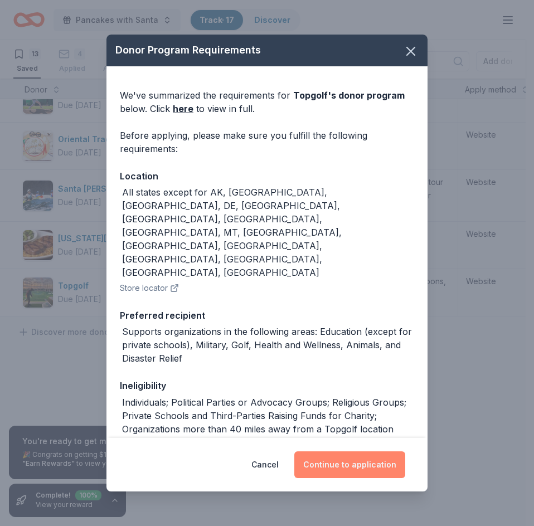
click at [342, 466] on button "Continue to application" at bounding box center [349, 465] width 111 height 27
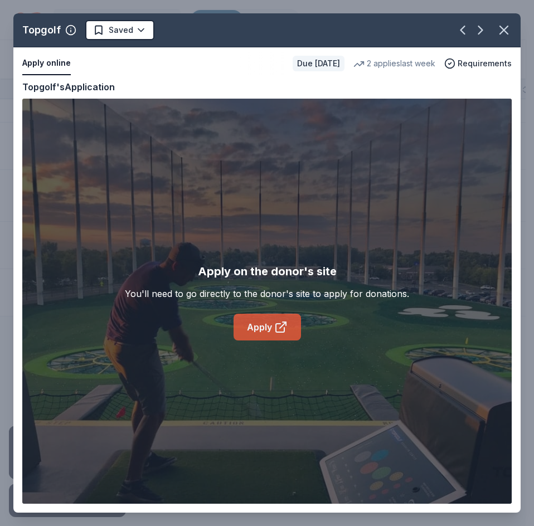
click at [277, 332] on icon at bounding box center [280, 328] width 8 height 8
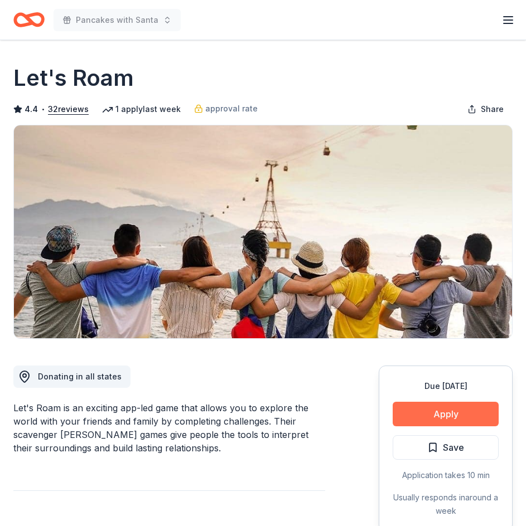
click at [469, 413] on button "Apply" at bounding box center [446, 414] width 106 height 25
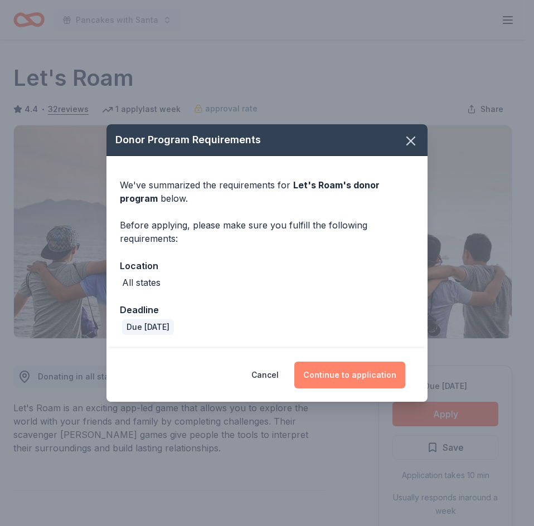
click at [341, 378] on button "Continue to application" at bounding box center [349, 375] width 111 height 27
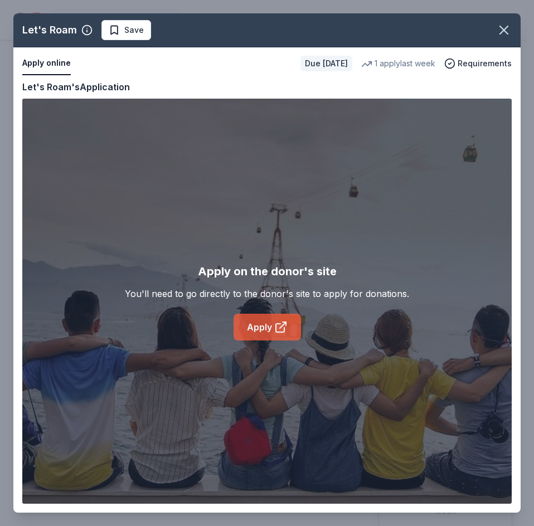
click at [260, 319] on link "Apply" at bounding box center [267, 327] width 67 height 27
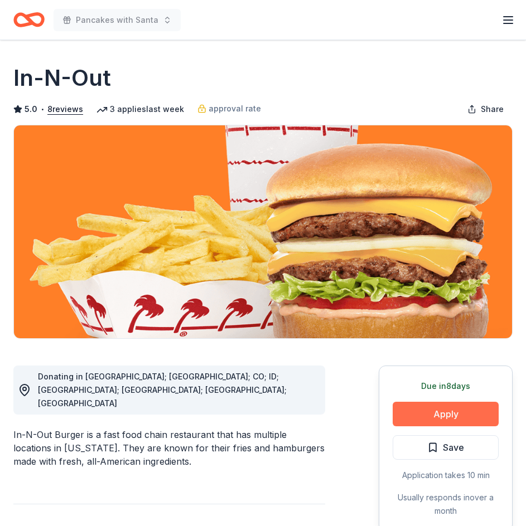
click at [441, 408] on button "Apply" at bounding box center [446, 414] width 106 height 25
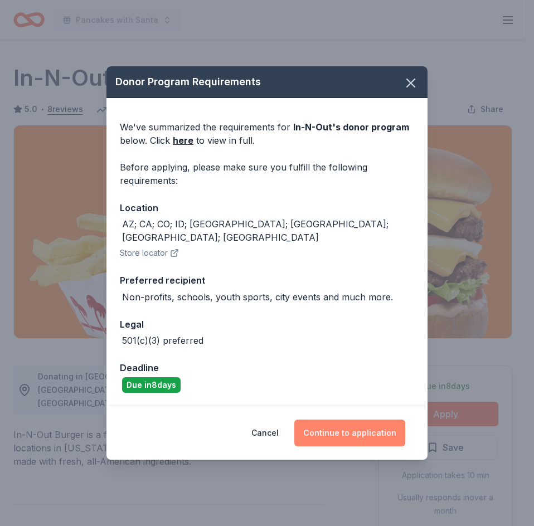
click at [328, 427] on button "Continue to application" at bounding box center [349, 433] width 111 height 27
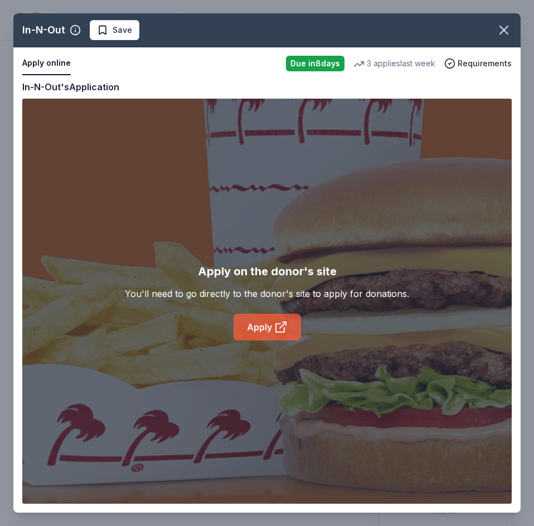
click at [253, 327] on link "Apply" at bounding box center [267, 327] width 67 height 27
click at [122, 41] on div "In-N-Out Save" at bounding box center [266, 30] width 507 height 34
click at [125, 30] on span "Save" at bounding box center [123, 29] width 20 height 13
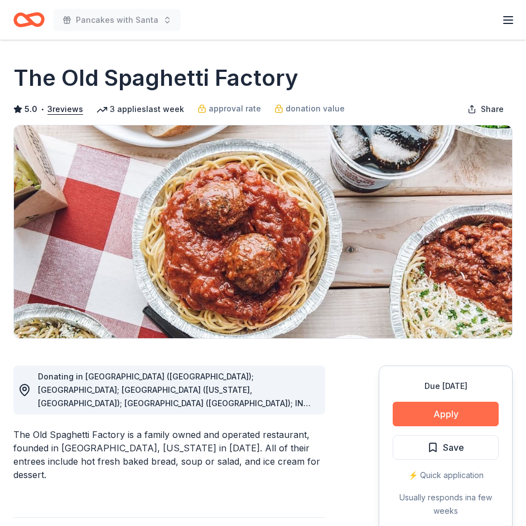
click at [452, 414] on button "Apply" at bounding box center [446, 414] width 106 height 25
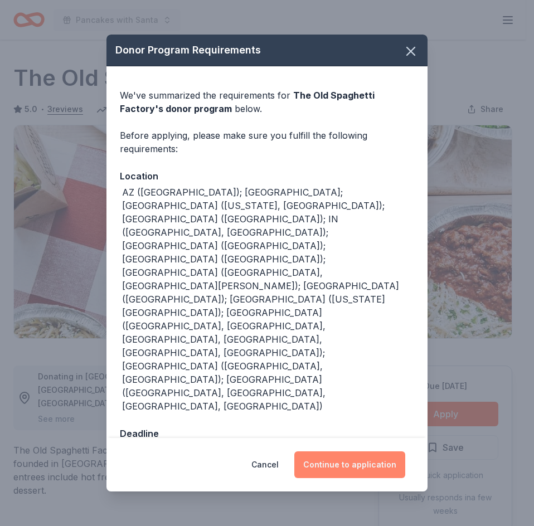
click at [340, 452] on button "Continue to application" at bounding box center [349, 465] width 111 height 27
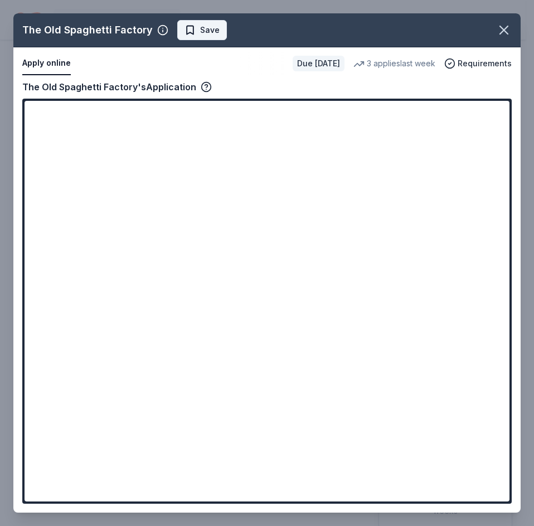
click at [195, 26] on span "Save" at bounding box center [202, 29] width 35 height 13
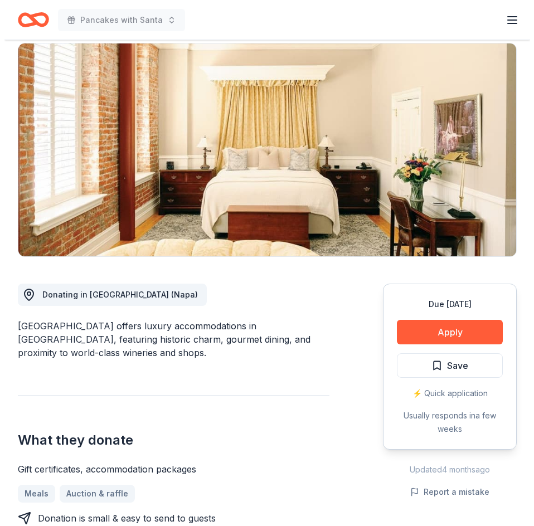
scroll to position [93, 0]
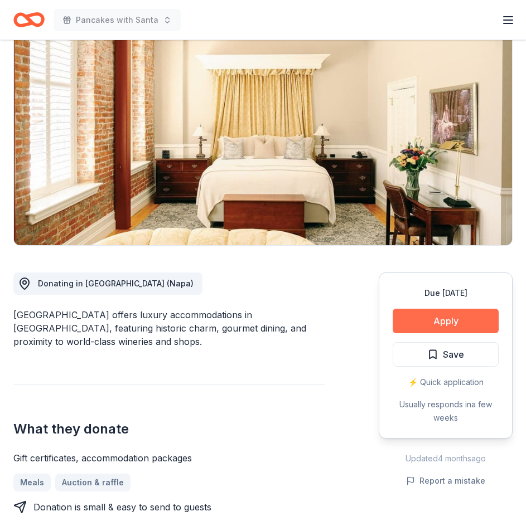
click at [452, 316] on button "Apply" at bounding box center [446, 321] width 106 height 25
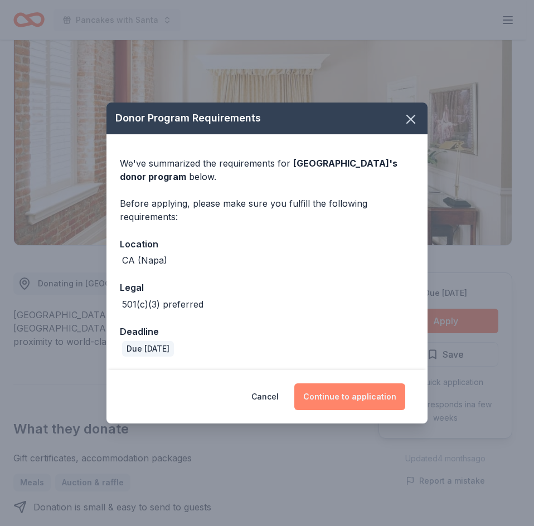
click at [353, 401] on button "Continue to application" at bounding box center [349, 397] width 111 height 27
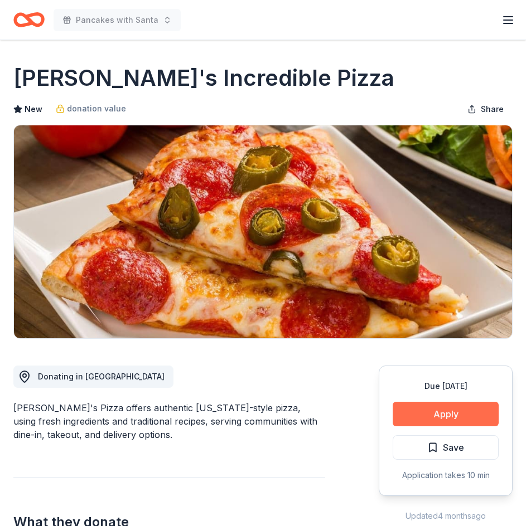
click at [463, 415] on button "Apply" at bounding box center [446, 414] width 106 height 25
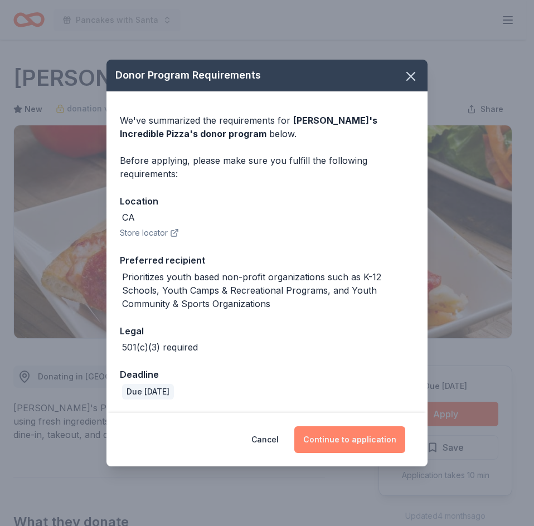
click at [351, 439] on button "Continue to application" at bounding box center [349, 440] width 111 height 27
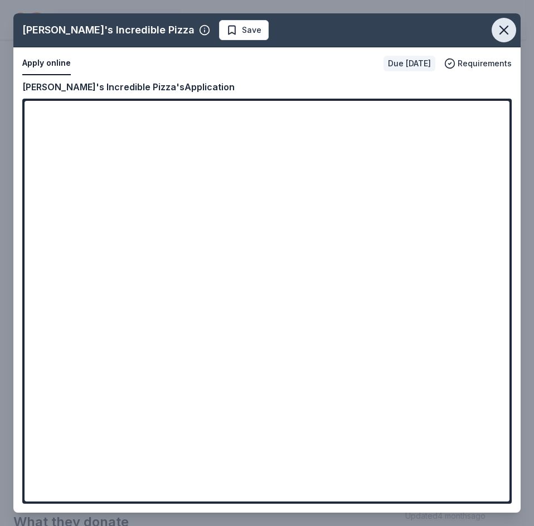
click at [506, 34] on icon "button" at bounding box center [504, 30] width 16 height 16
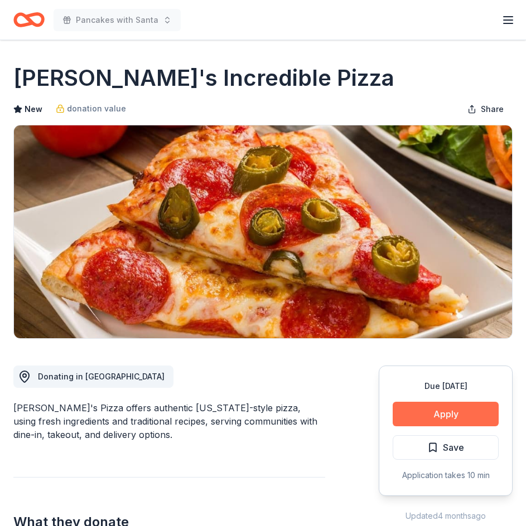
click at [444, 410] on button "Apply" at bounding box center [446, 414] width 106 height 25
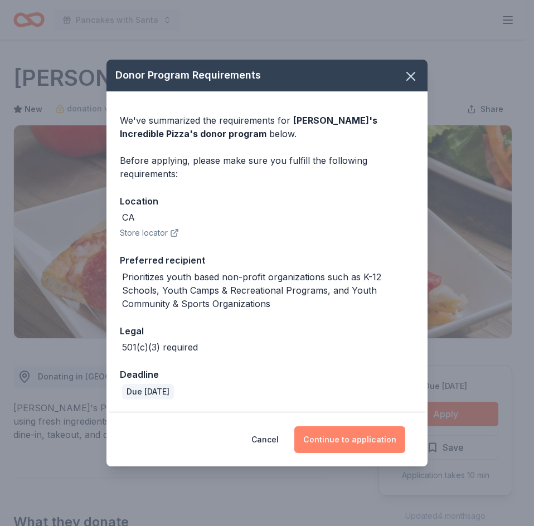
click at [346, 450] on button "Continue to application" at bounding box center [349, 440] width 111 height 27
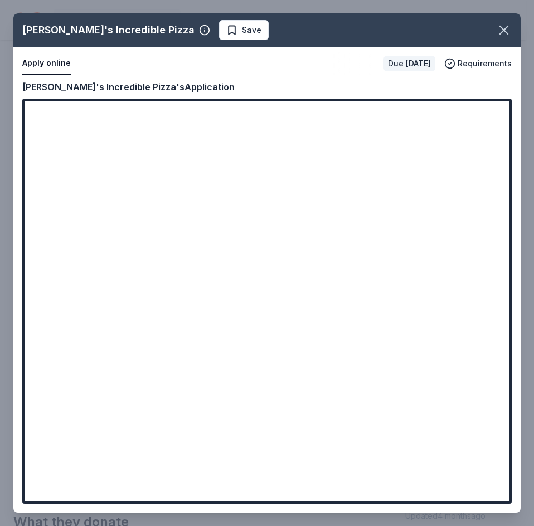
click at [242, 27] on span "Save" at bounding box center [252, 29] width 20 height 13
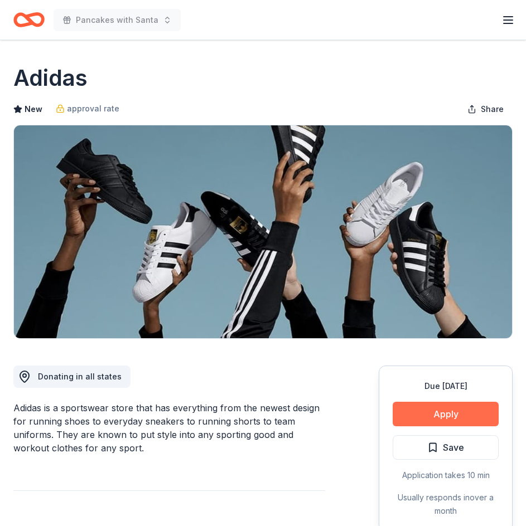
click at [409, 413] on button "Apply" at bounding box center [446, 414] width 106 height 25
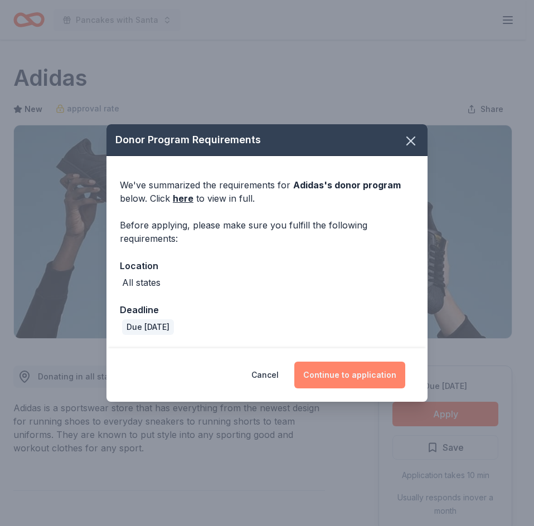
click at [386, 372] on button "Continue to application" at bounding box center [349, 375] width 111 height 27
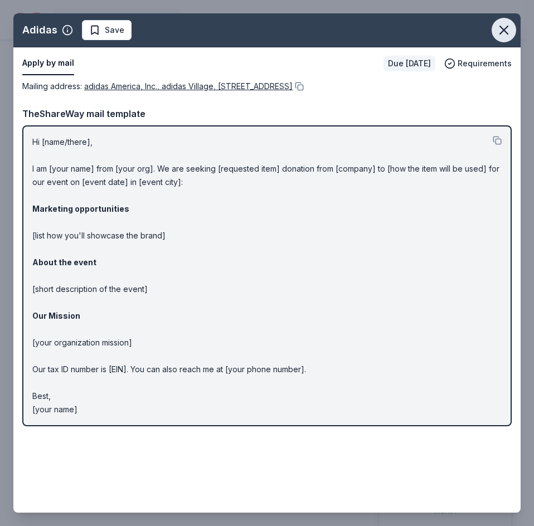
click at [503, 29] on icon "button" at bounding box center [504, 30] width 8 height 8
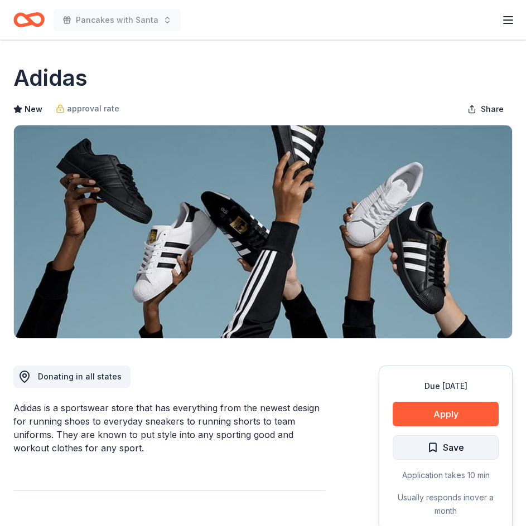
click at [439, 445] on span "Save" at bounding box center [445, 447] width 37 height 14
